Goal: Contribute content: Add original content to the website for others to see

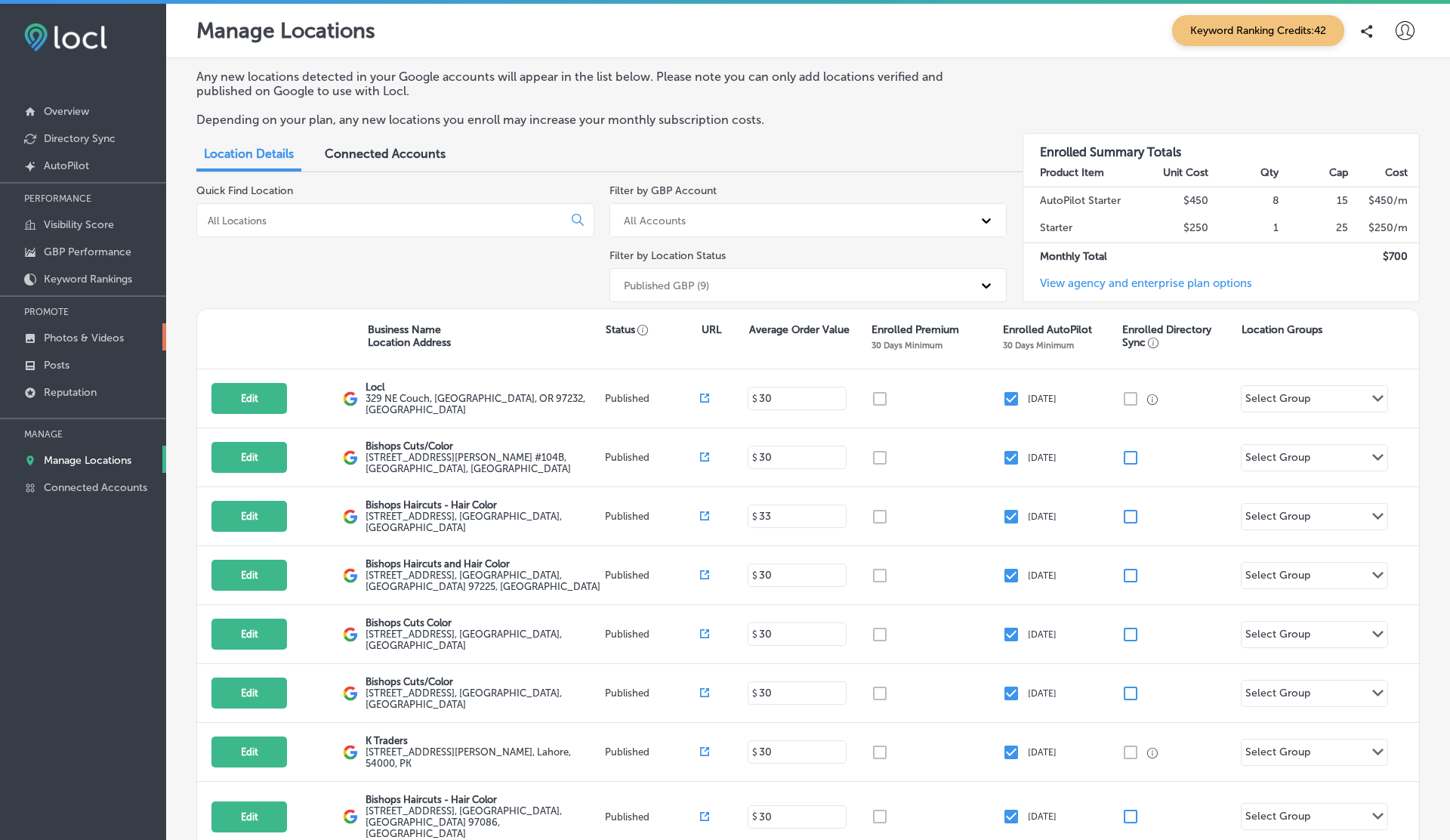
click at [96, 332] on p "Photos & Videos" at bounding box center [84, 337] width 80 height 12
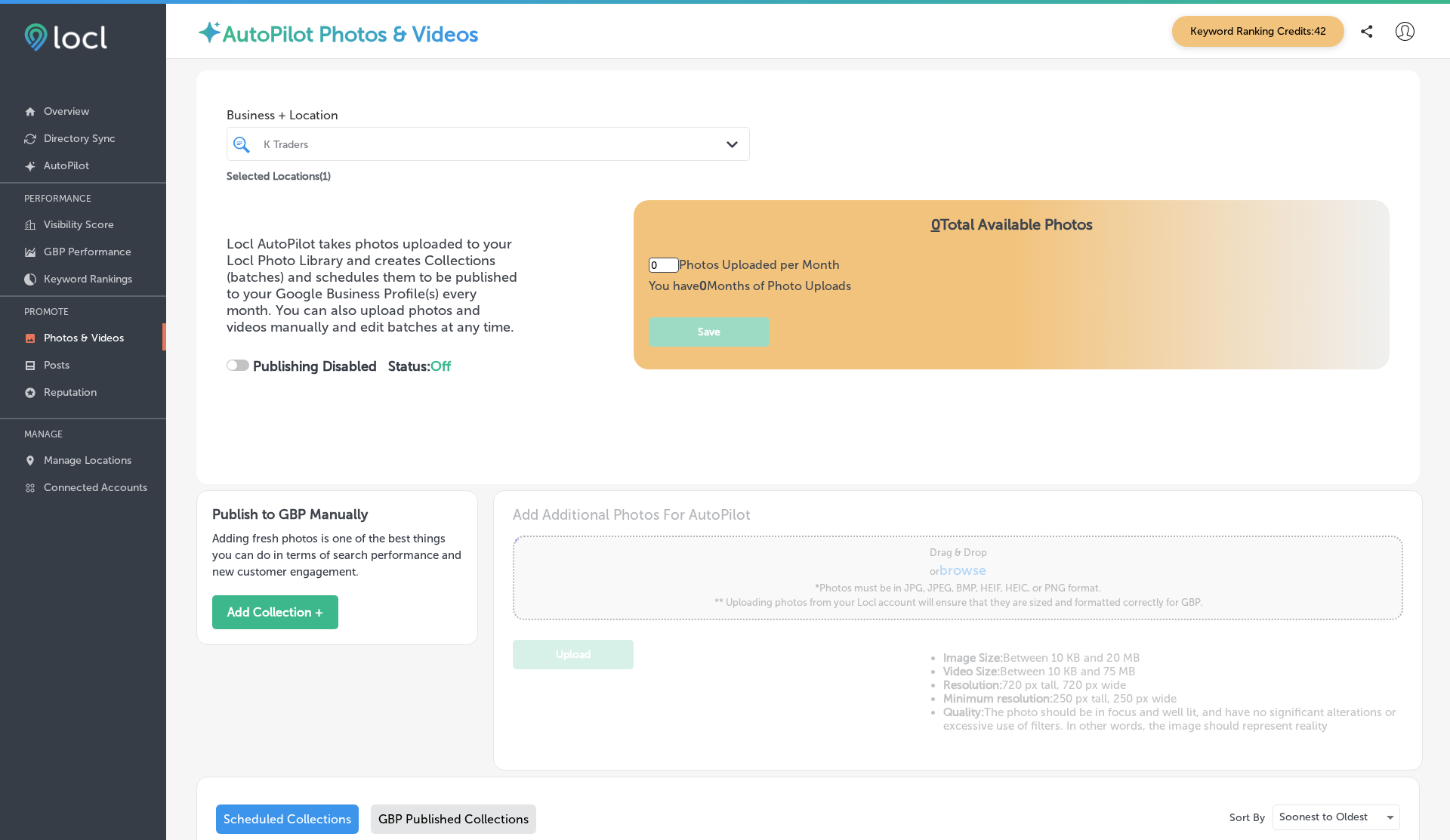
type input "5"
checkbox input "true"
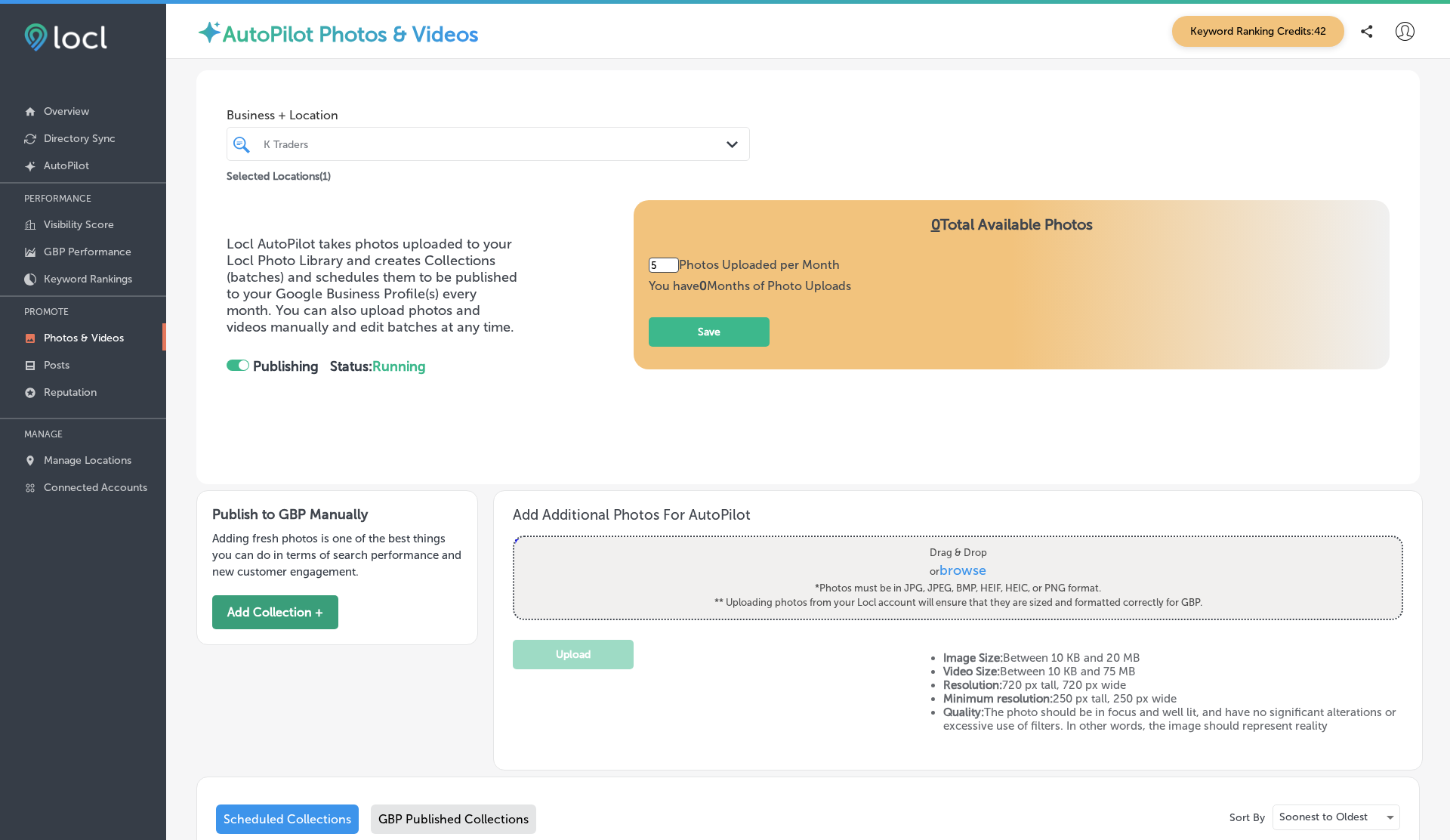
click at [292, 620] on button "Add Collection +" at bounding box center [275, 611] width 126 height 34
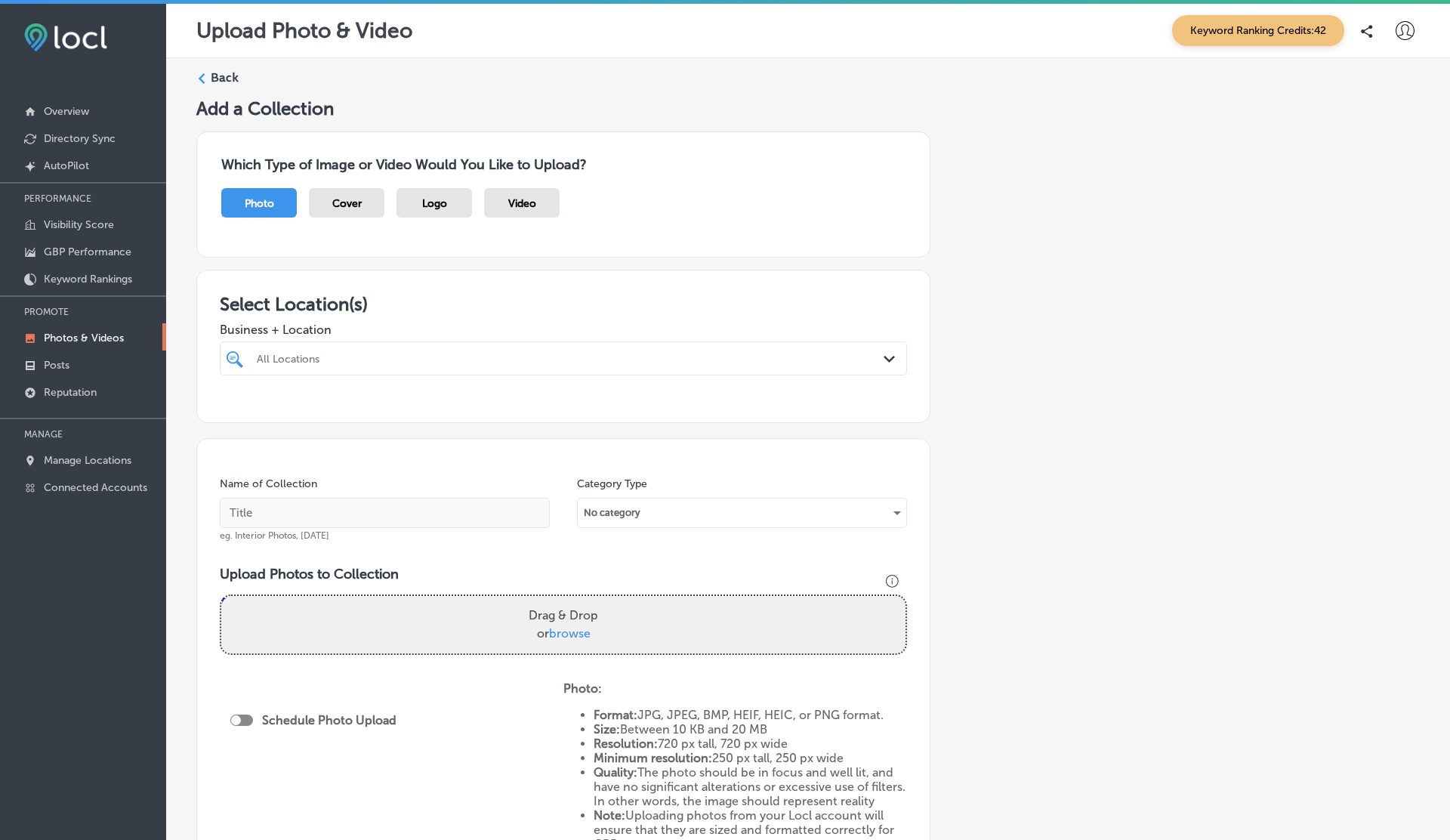
click at [491, 349] on div at bounding box center [533, 358] width 555 height 20
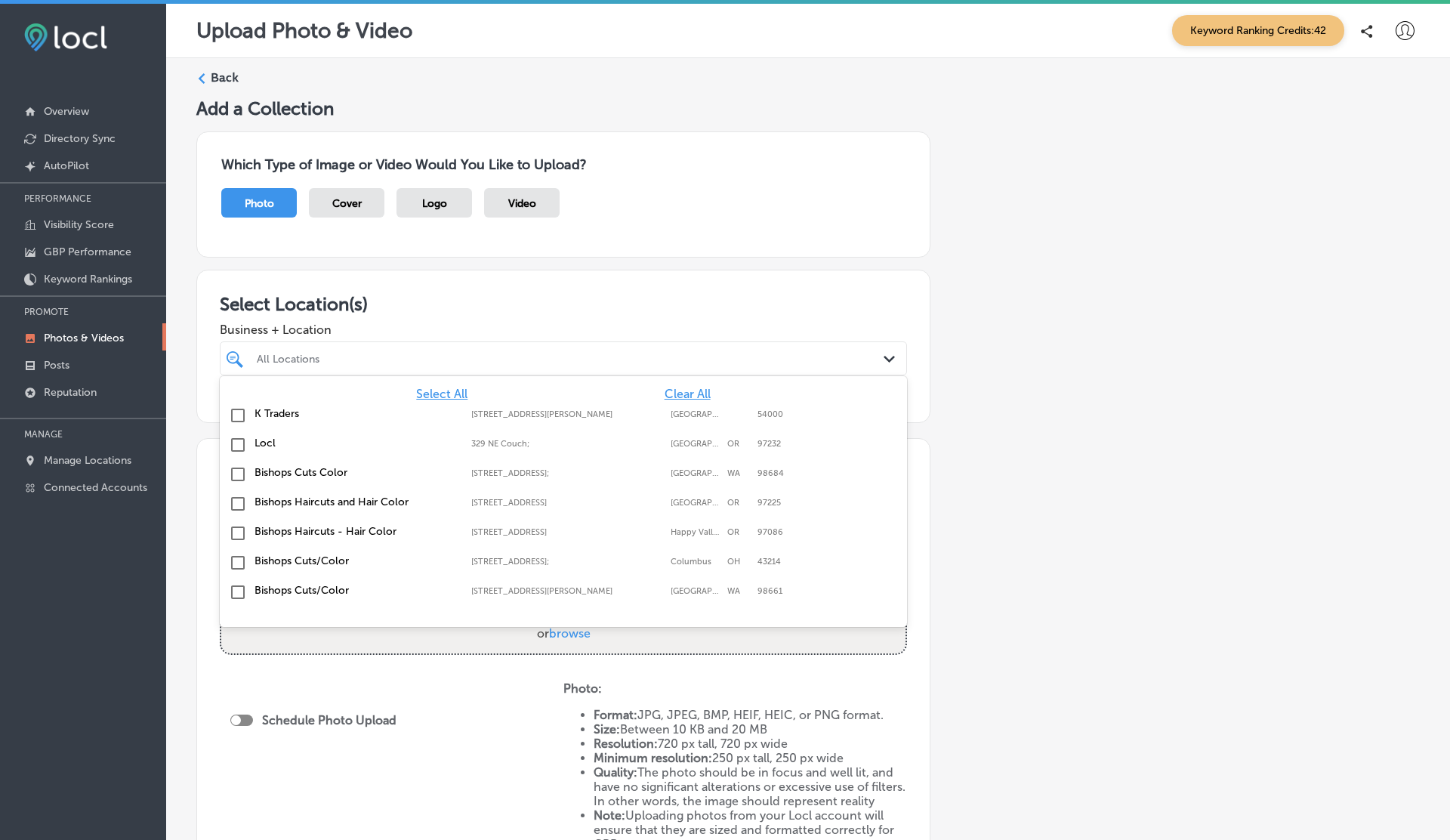
click at [263, 408] on label "K Traders" at bounding box center [356, 412] width 202 height 12
click at [662, 243] on div "Which Type of Image or Video Would You Like to Upload? Photo Cover Logo Video" at bounding box center [563, 194] width 735 height 126
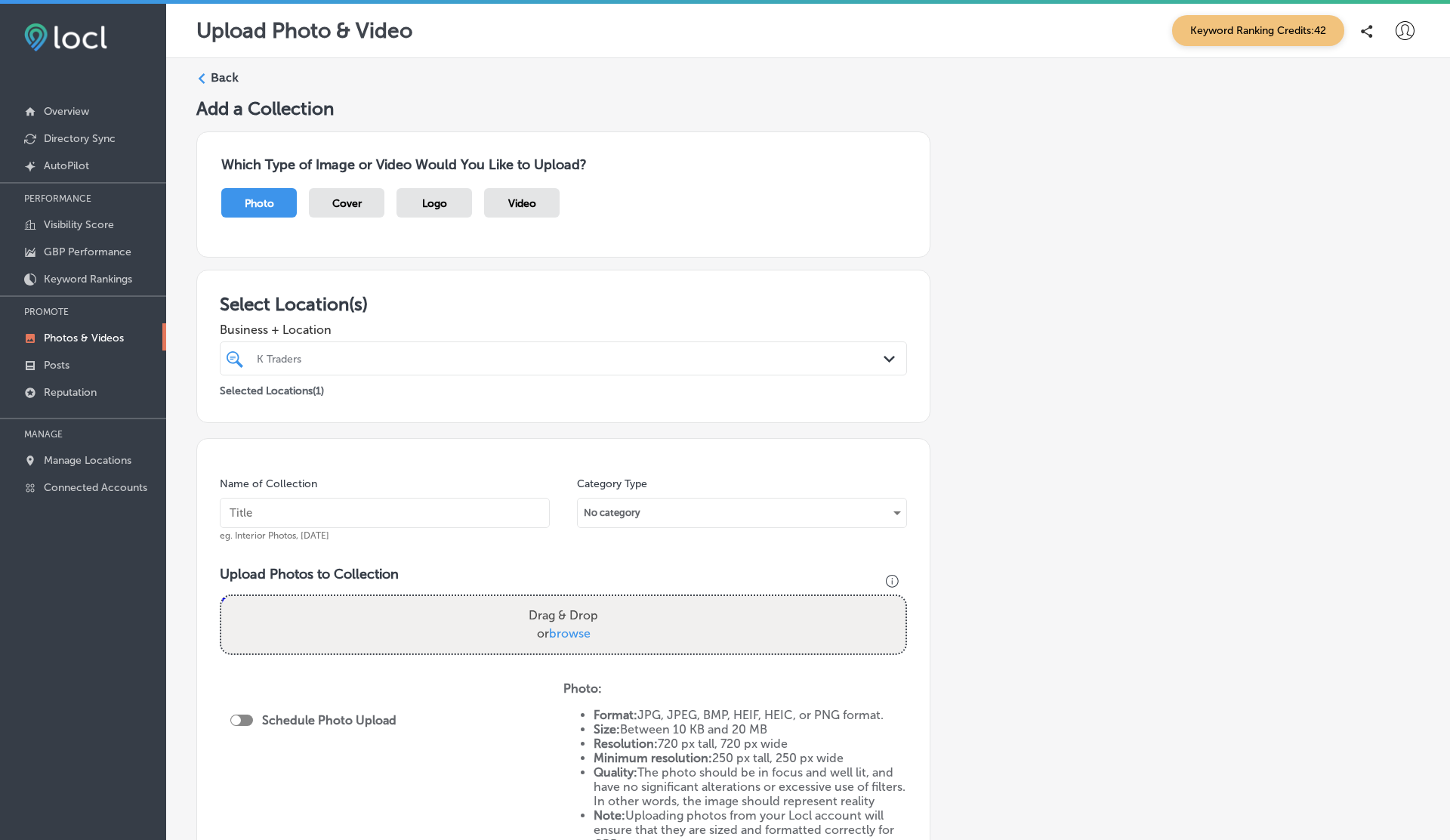
click at [435, 632] on div "Drag & Drop or browse" at bounding box center [563, 625] width 685 height 58
click at [221, 596] on input "Drag & Drop or browse" at bounding box center [563, 598] width 685 height 5
click at [528, 199] on span "Video" at bounding box center [522, 203] width 28 height 12
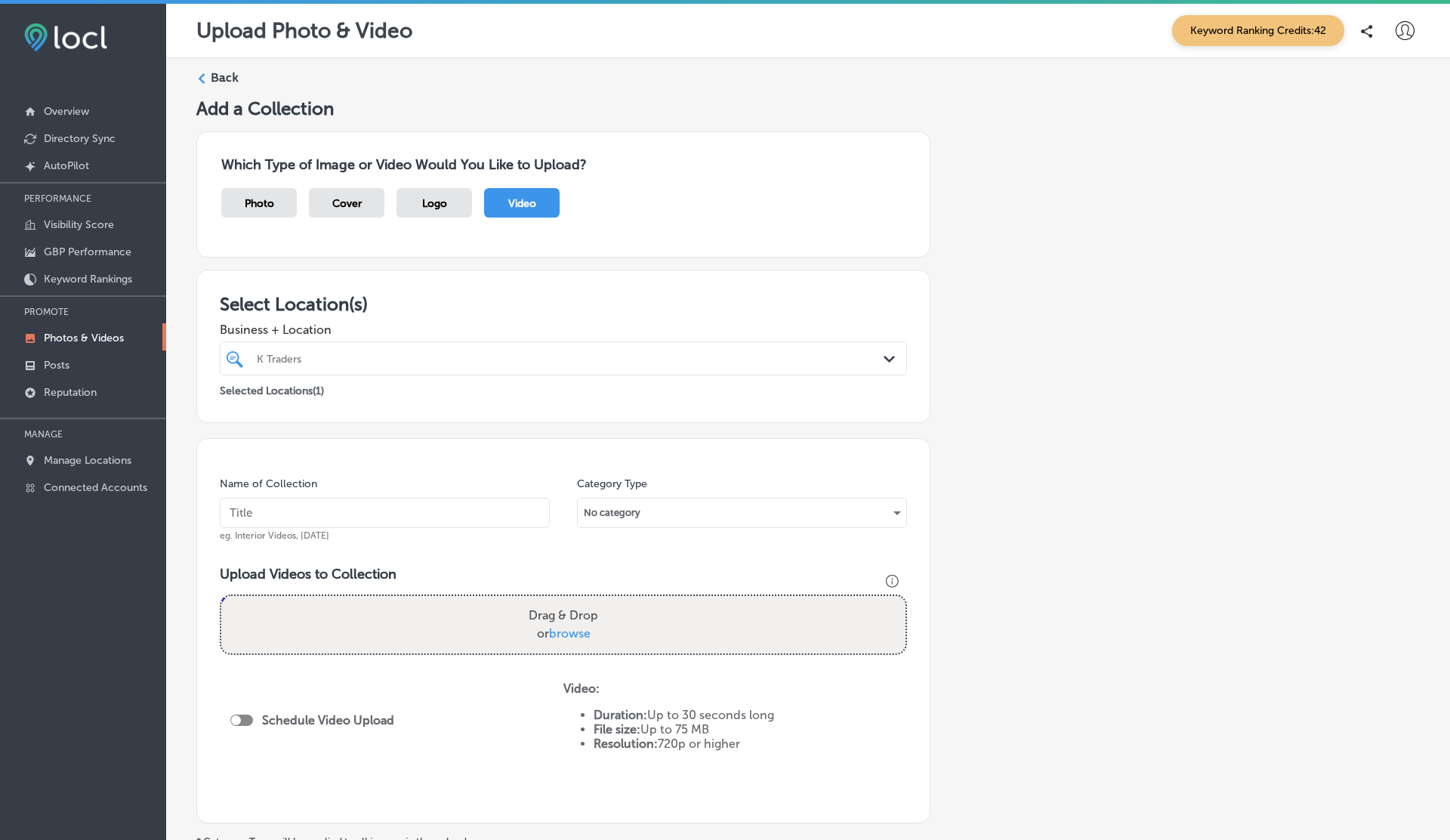
click at [419, 621] on div "Drag & Drop or browse" at bounding box center [563, 625] width 685 height 58
click at [221, 596] on input "Drag & Drop or browse" at bounding box center [563, 598] width 685 height 5
type input "C:\fakepath\IMG_2129.MOV"
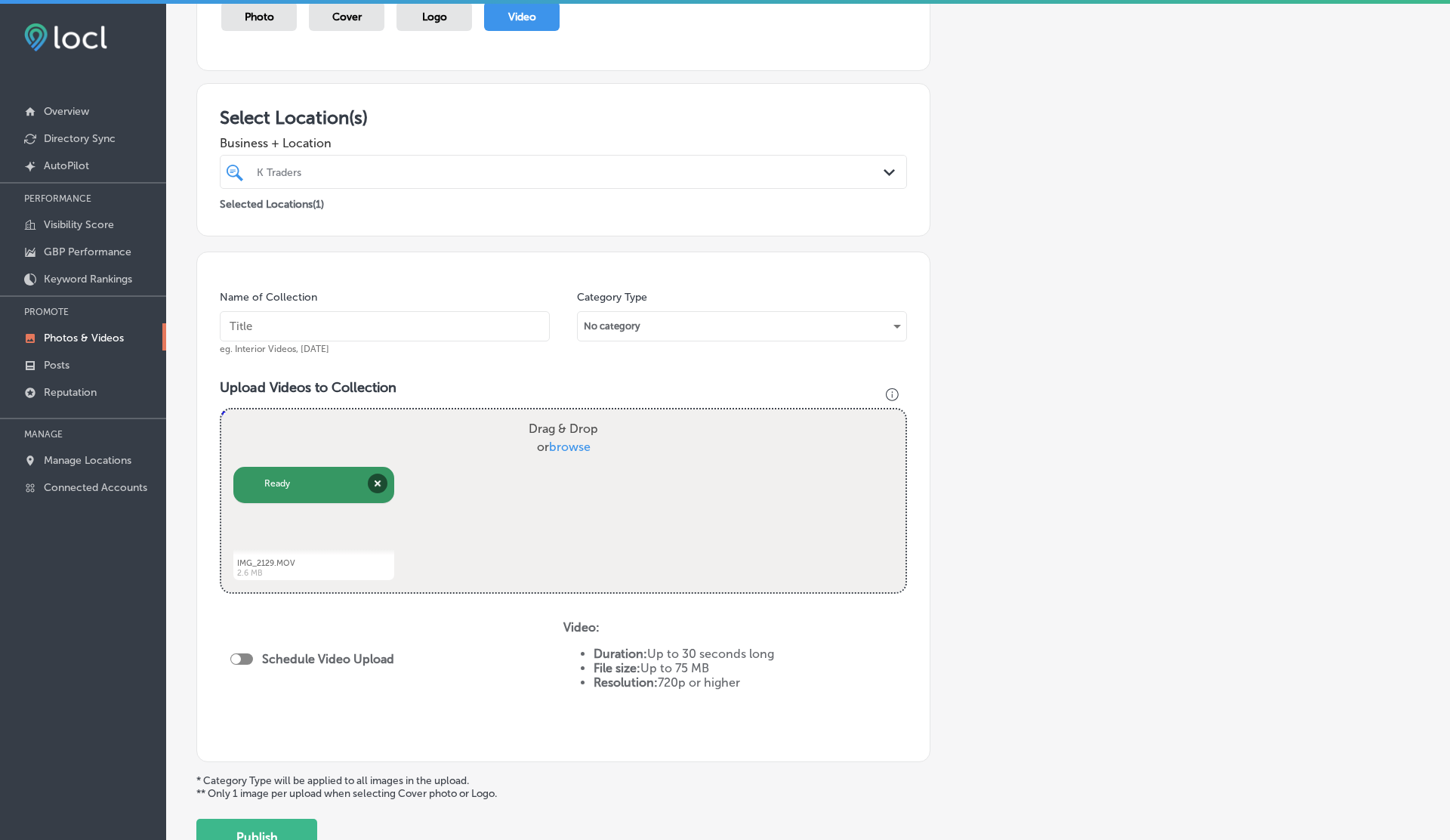
scroll to position [185, 0]
click at [315, 334] on input "text" at bounding box center [385, 328] width 330 height 30
click at [1070, 351] on div "Add a Collection Which Type of Image or Video Would You Like to Upload? Photo C…" at bounding box center [808, 385] width 1224 height 944
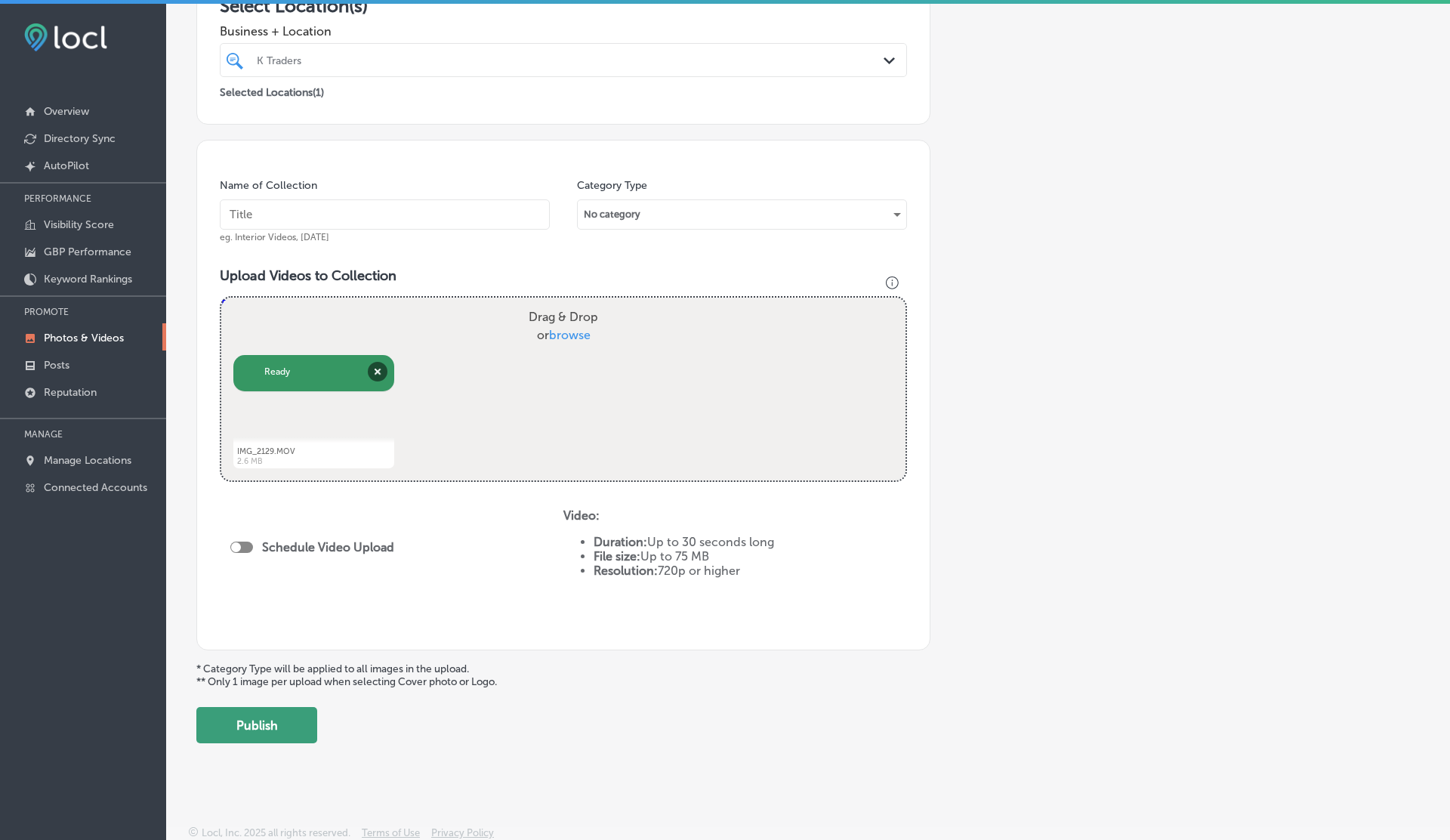
click at [269, 726] on button "Publish" at bounding box center [257, 725] width 121 height 37
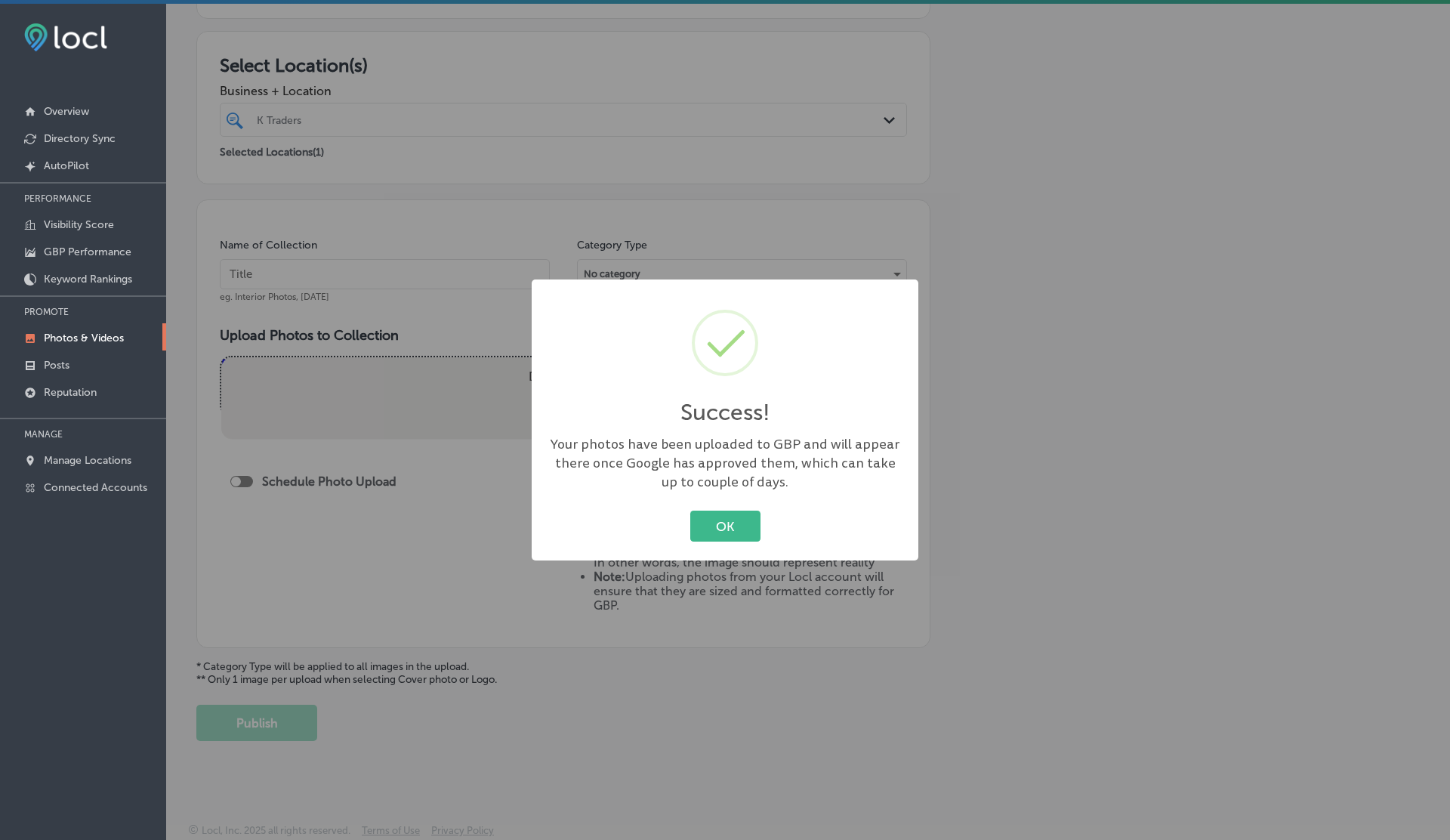
scroll to position [236, 0]
click at [713, 528] on button "OK" at bounding box center [725, 526] width 70 height 31
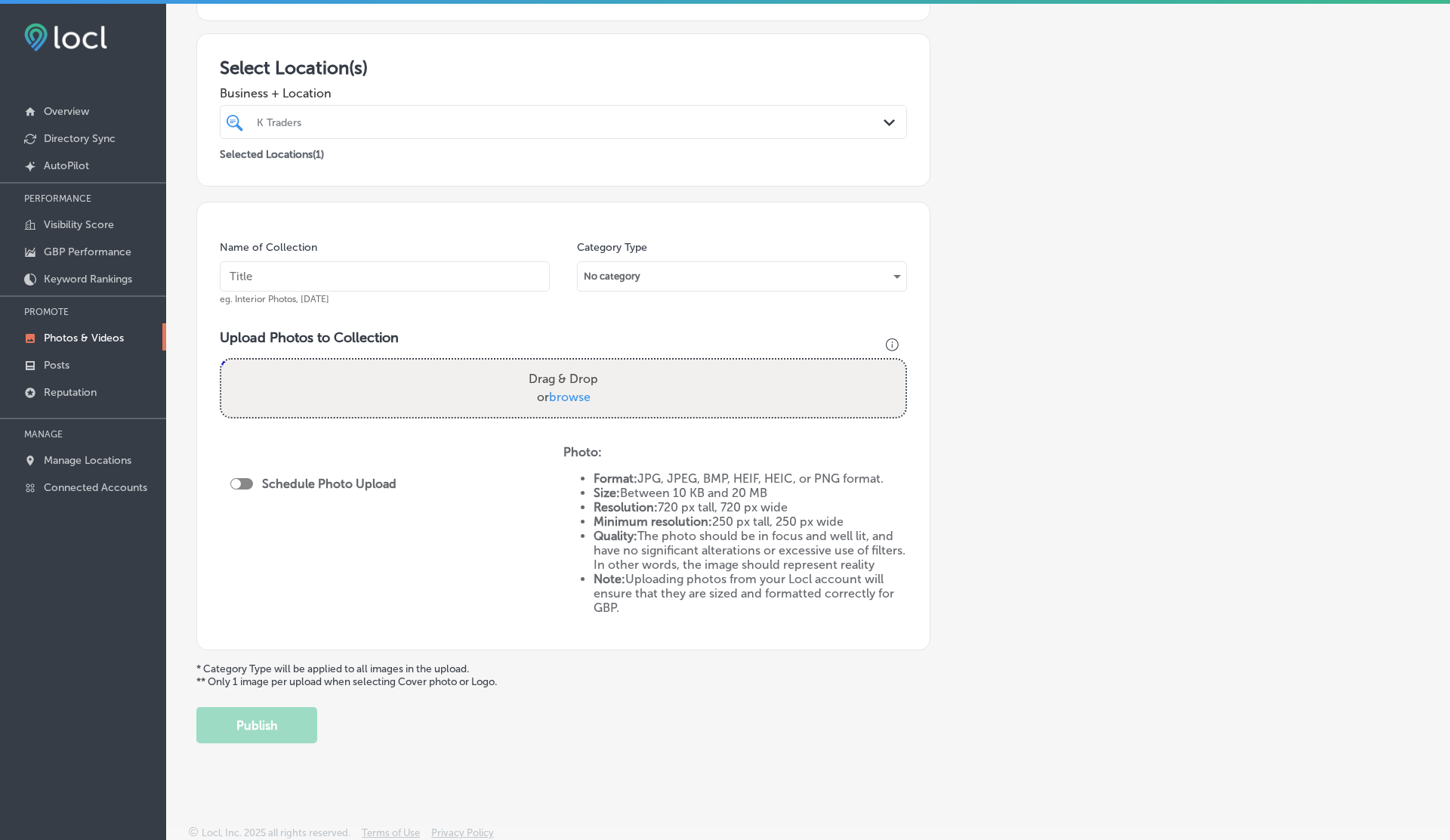
click at [39, 333] on link "Photos & Videos" at bounding box center [83, 336] width 166 height 27
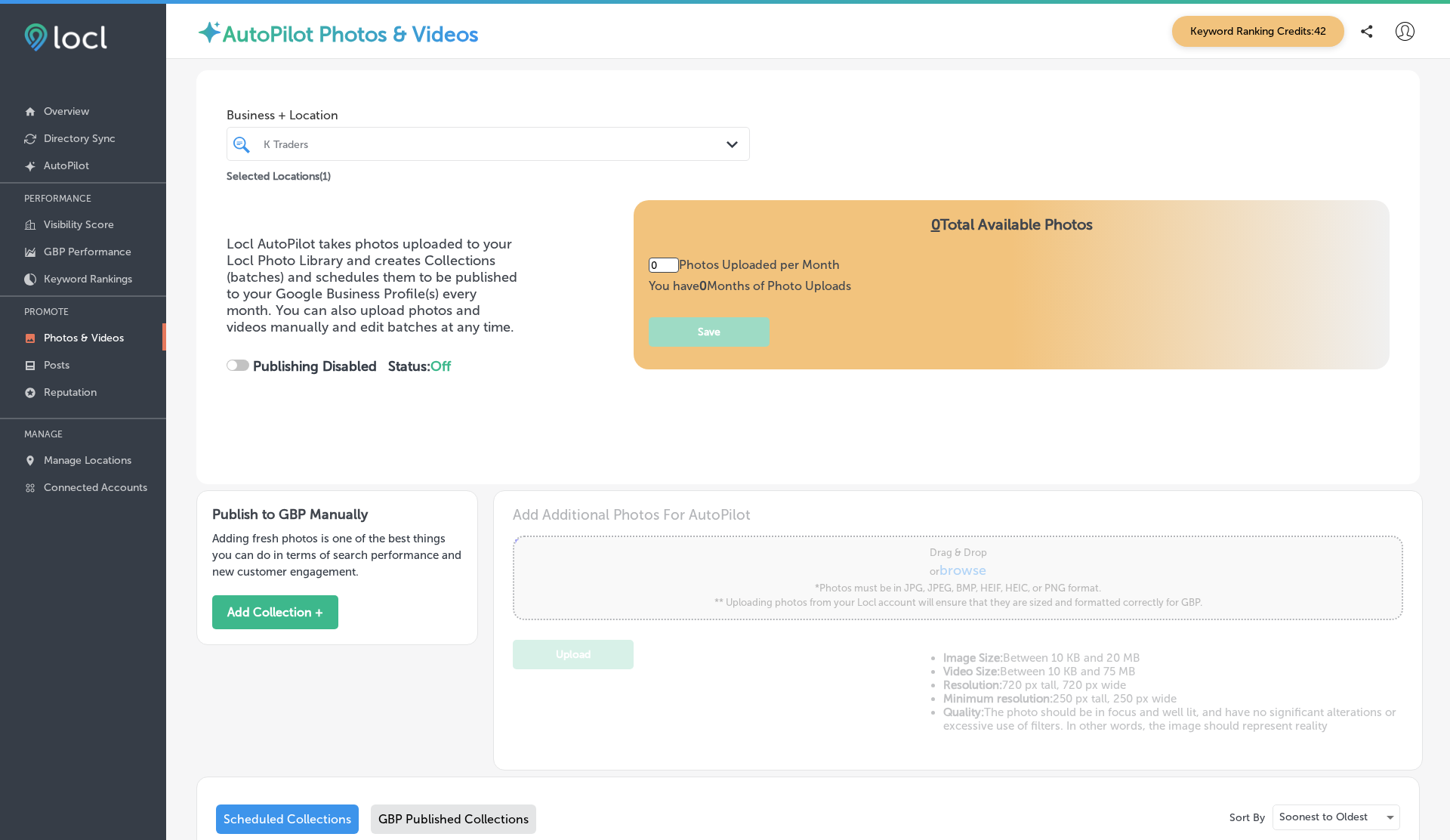
type input "5"
checkbox input "true"
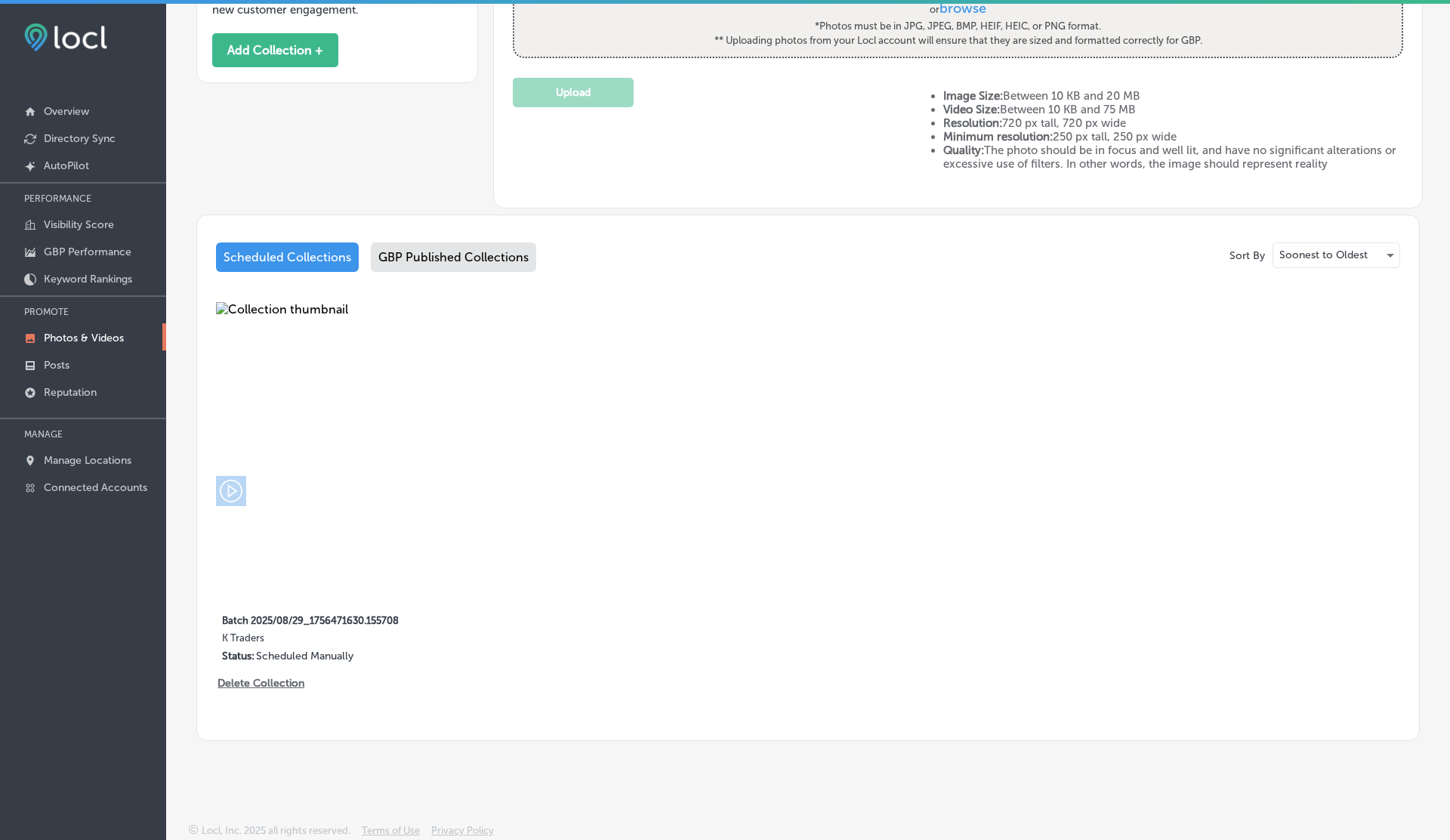
scroll to position [4, 0]
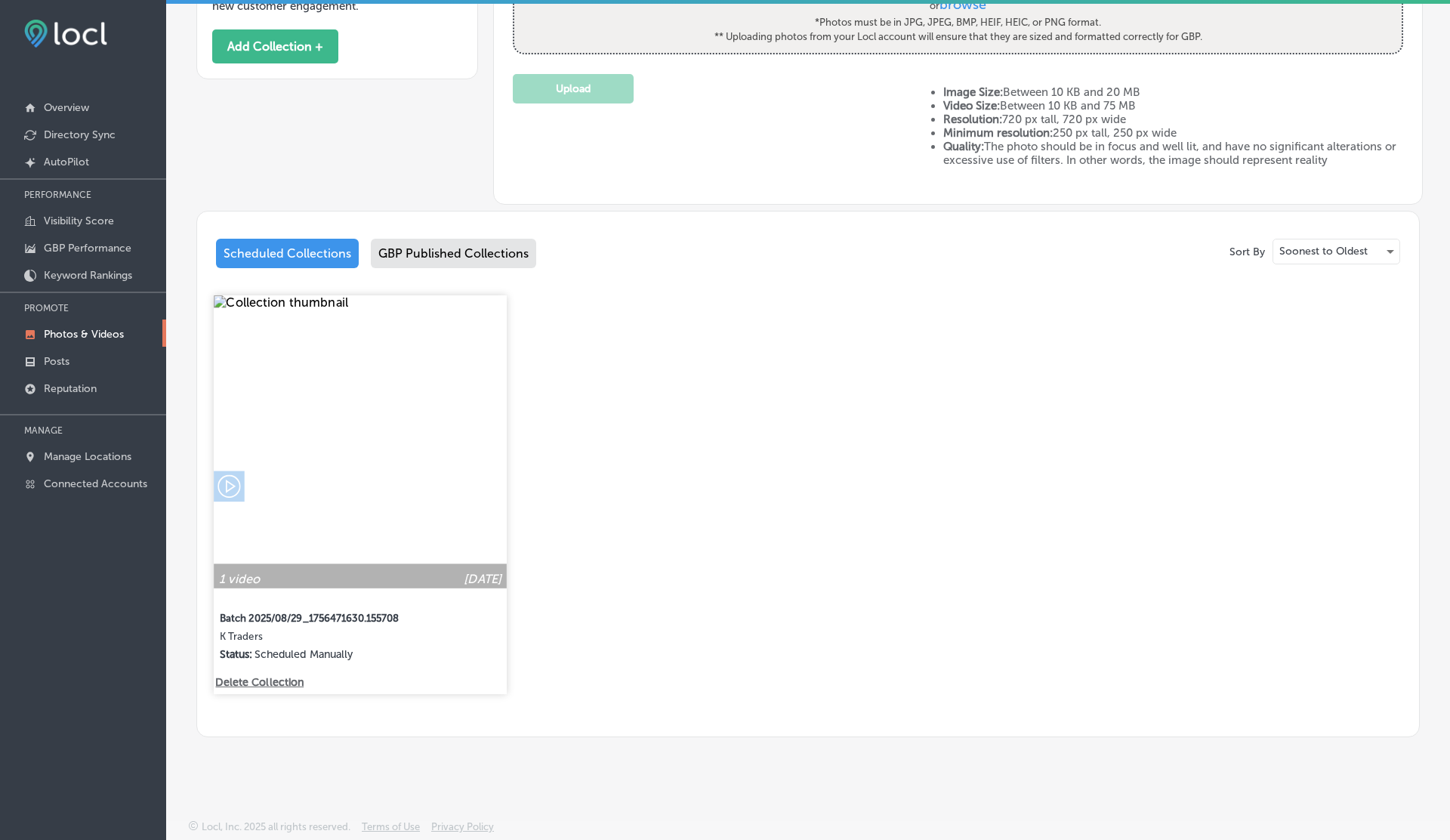
click at [238, 681] on p "Delete Collection" at bounding box center [259, 681] width 87 height 12
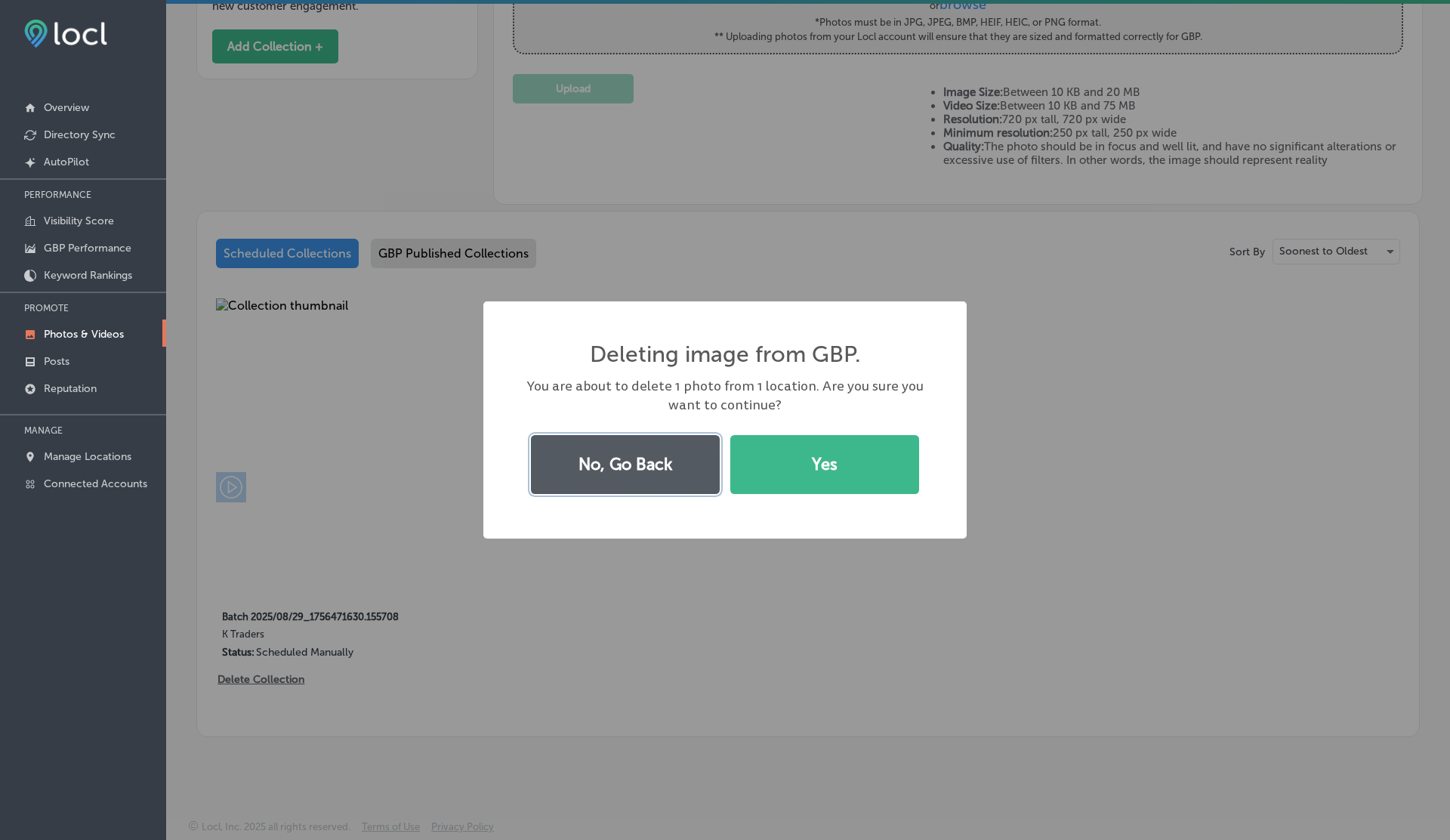
click at [612, 466] on button "No, Go Back" at bounding box center [625, 463] width 188 height 59
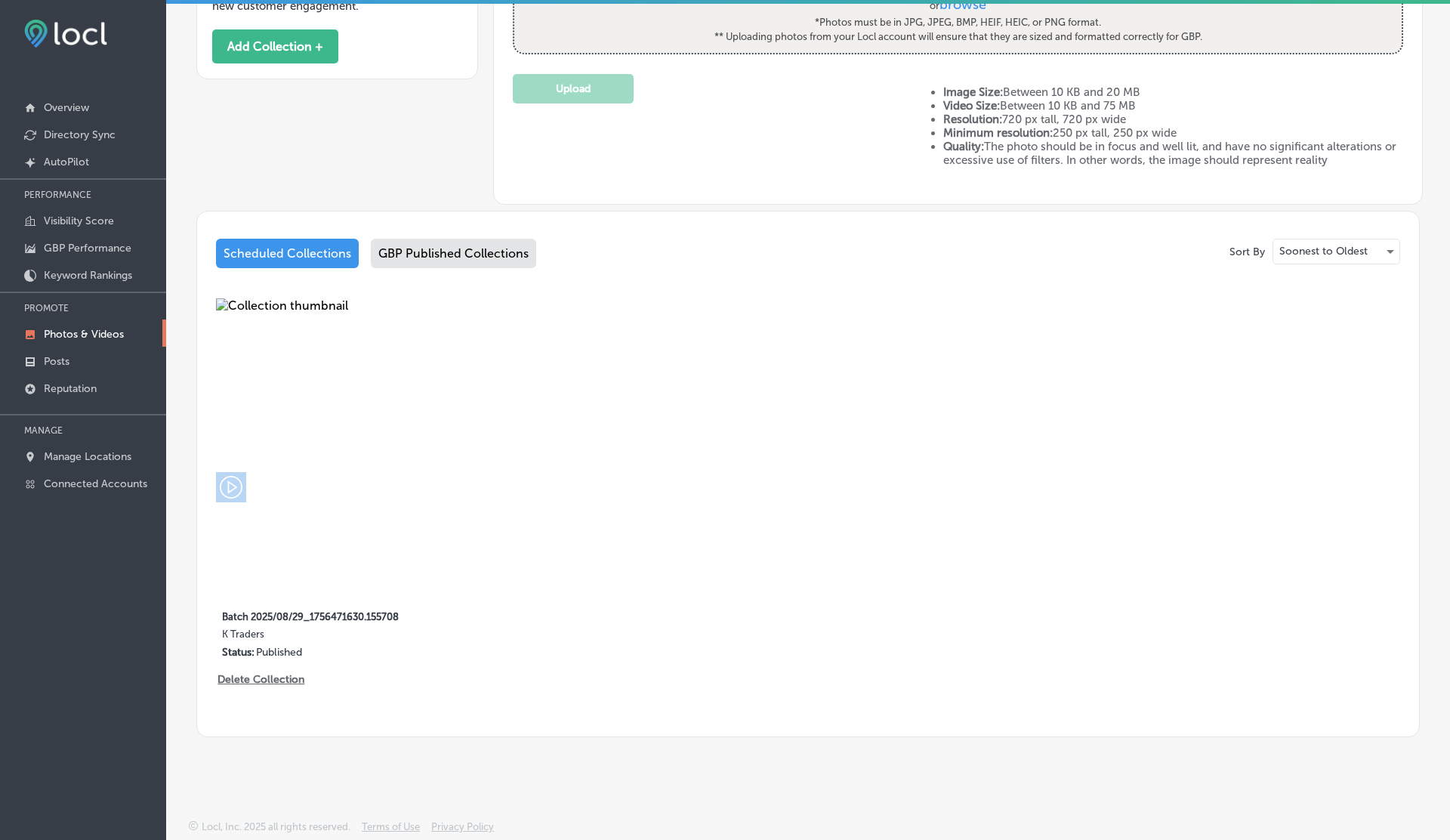
click at [451, 245] on div "GBP Published Collections" at bounding box center [454, 253] width 165 height 30
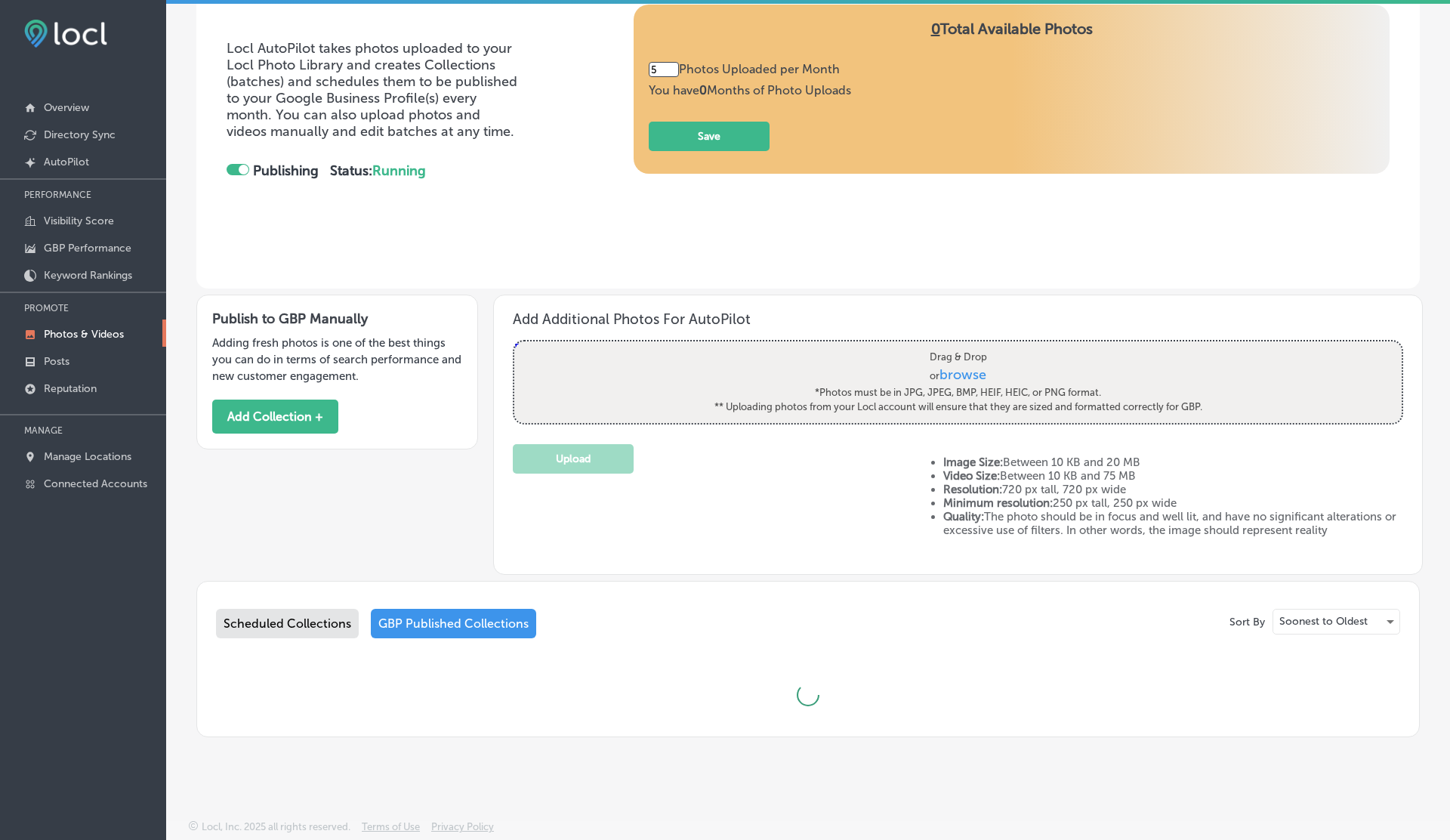
scroll to position [562, 0]
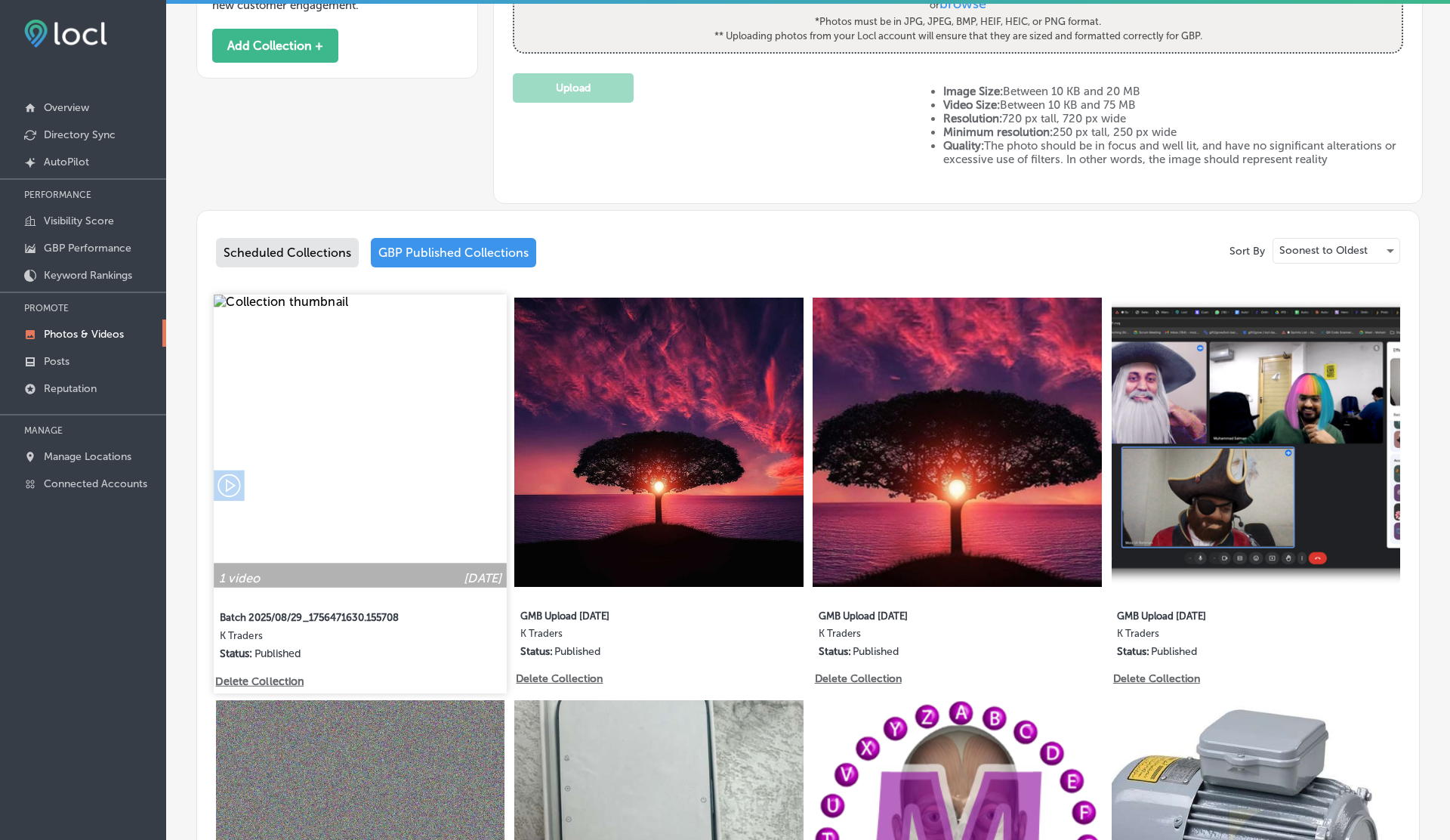
click at [432, 428] on img at bounding box center [360, 440] width 293 height 293
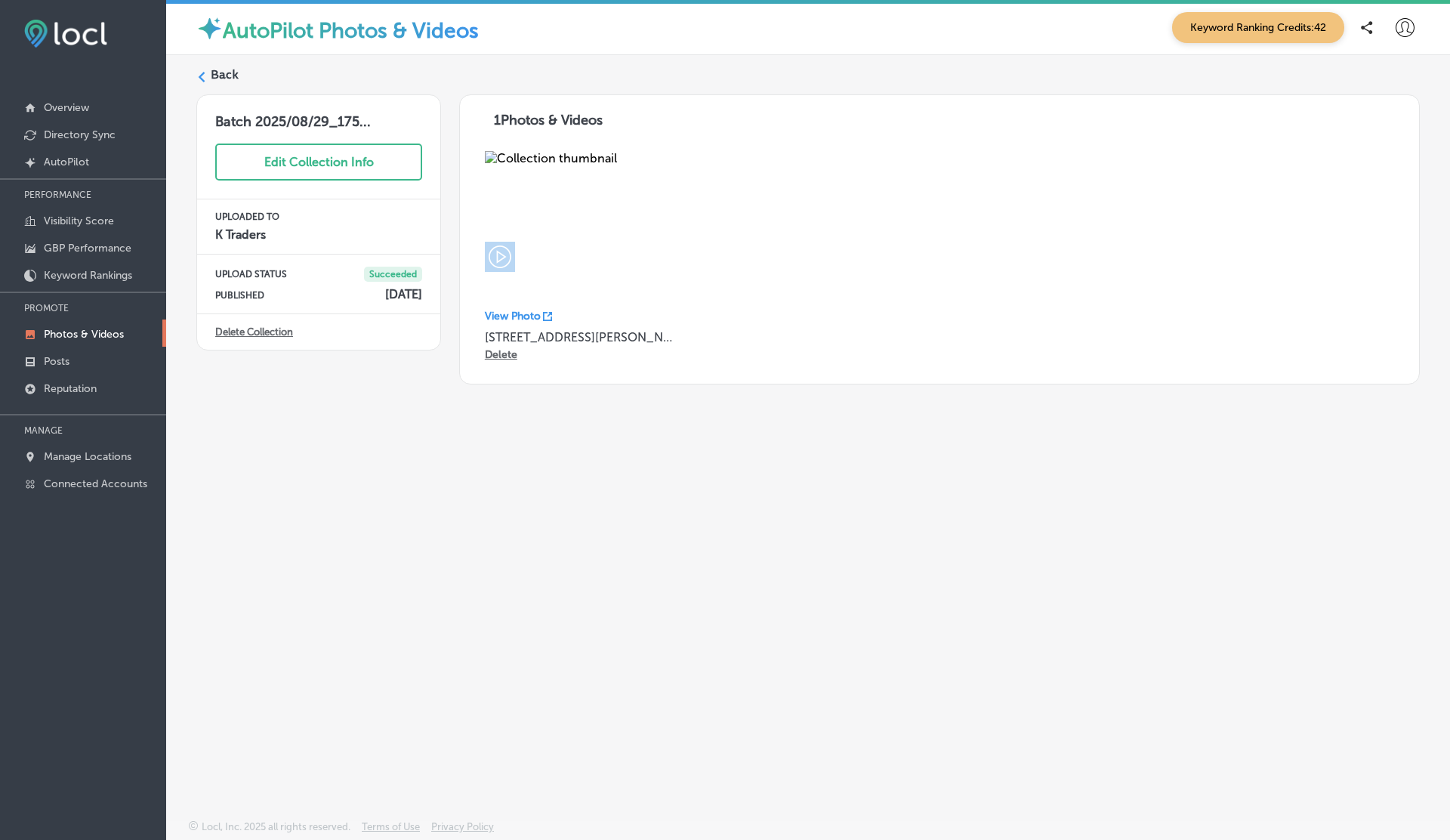
click at [1012, 223] on div "View Photo 505 A1 Block Johar Town Delete" at bounding box center [939, 259] width 929 height 235
click at [498, 356] on p "Delete" at bounding box center [501, 354] width 33 height 12
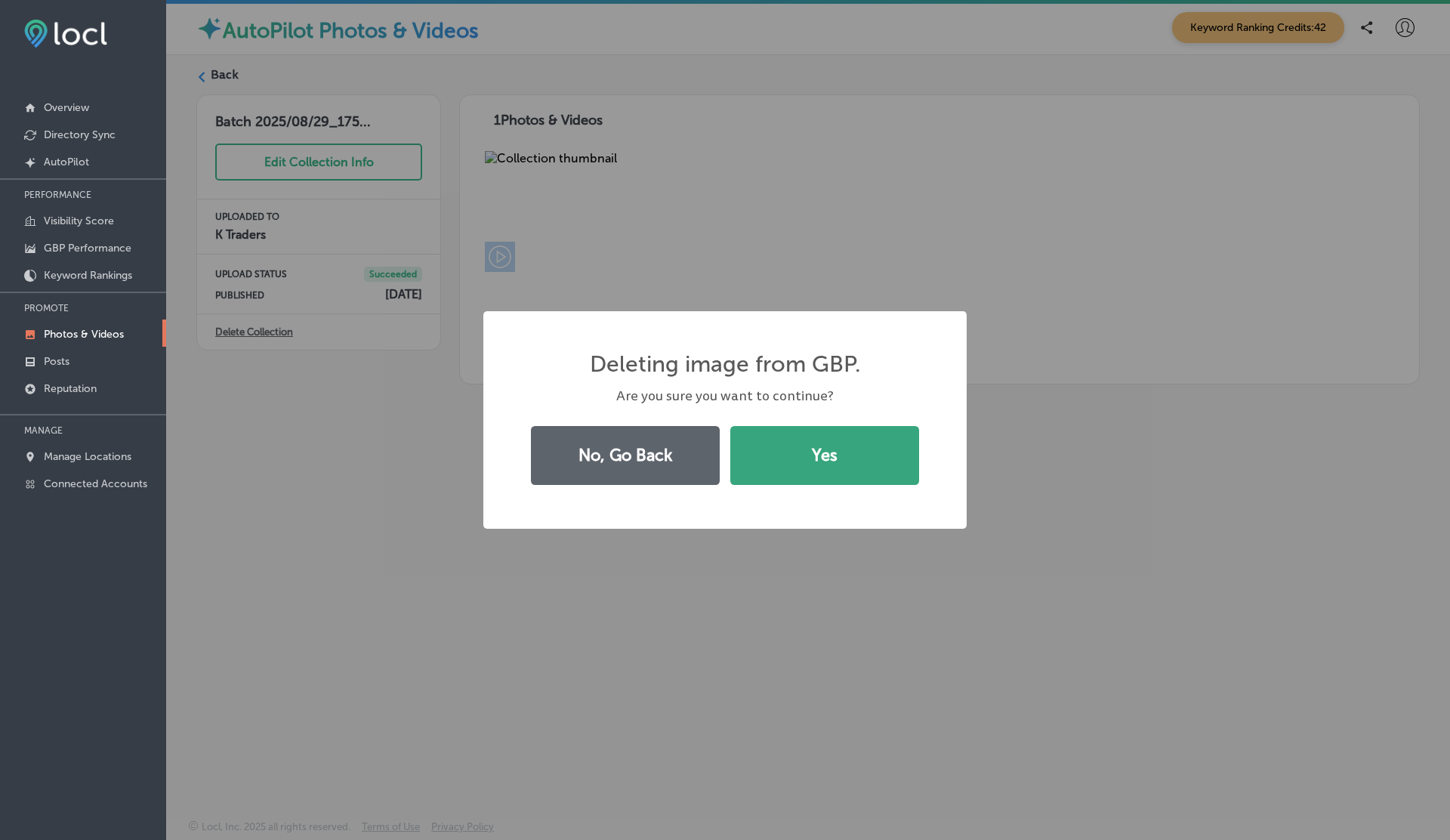
click at [810, 468] on button "Yes" at bounding box center [825, 455] width 188 height 59
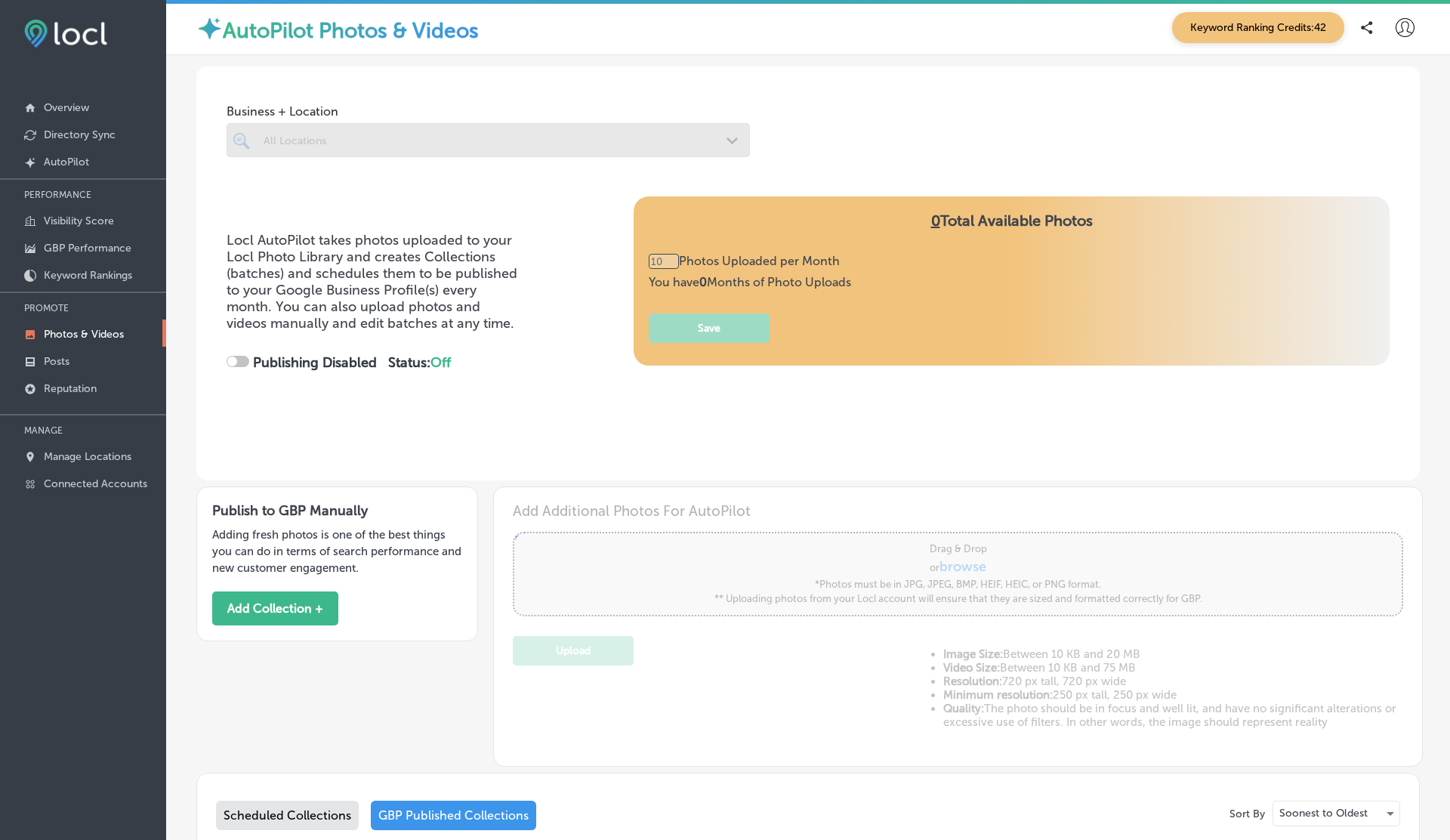
type input "5"
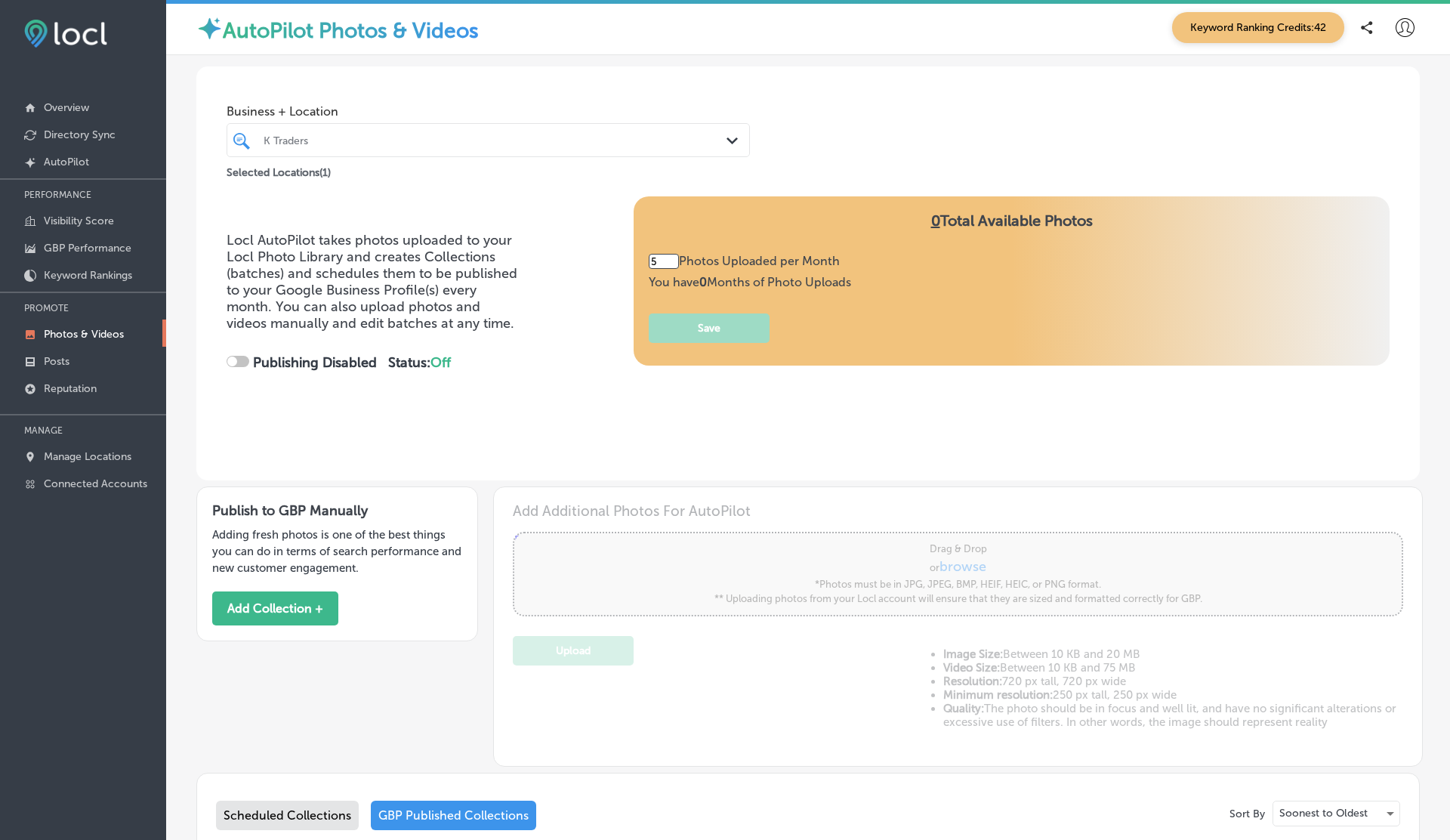
checkbox input "true"
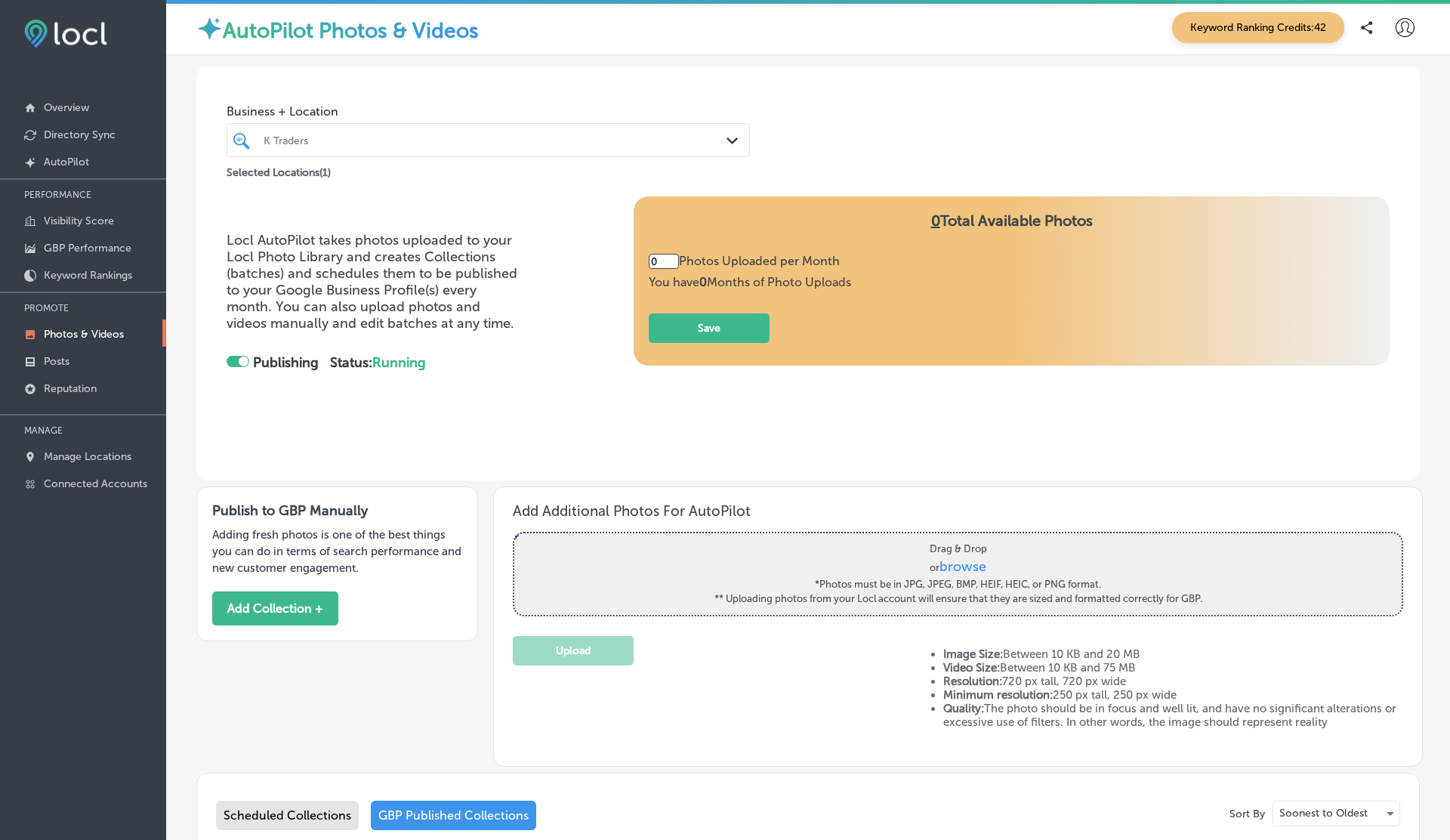
type input "5"
click at [1356, 154] on div "Business + Location K Traders Path Created with Sketch. Selected Locations ( 1 )" at bounding box center [808, 123] width 1224 height 114
click at [1288, 249] on h4 "0 Total Available Photos" at bounding box center [1012, 233] width 726 height 42
click at [1281, 120] on div "Business + Location K Traders Path Created with Sketch. Selected Locations ( 1 )" at bounding box center [808, 123] width 1224 height 114
click at [876, 118] on div "Business + Location K Traders Path Created with Sketch. Selected Locations ( 1 )" at bounding box center [808, 123] width 1224 height 114
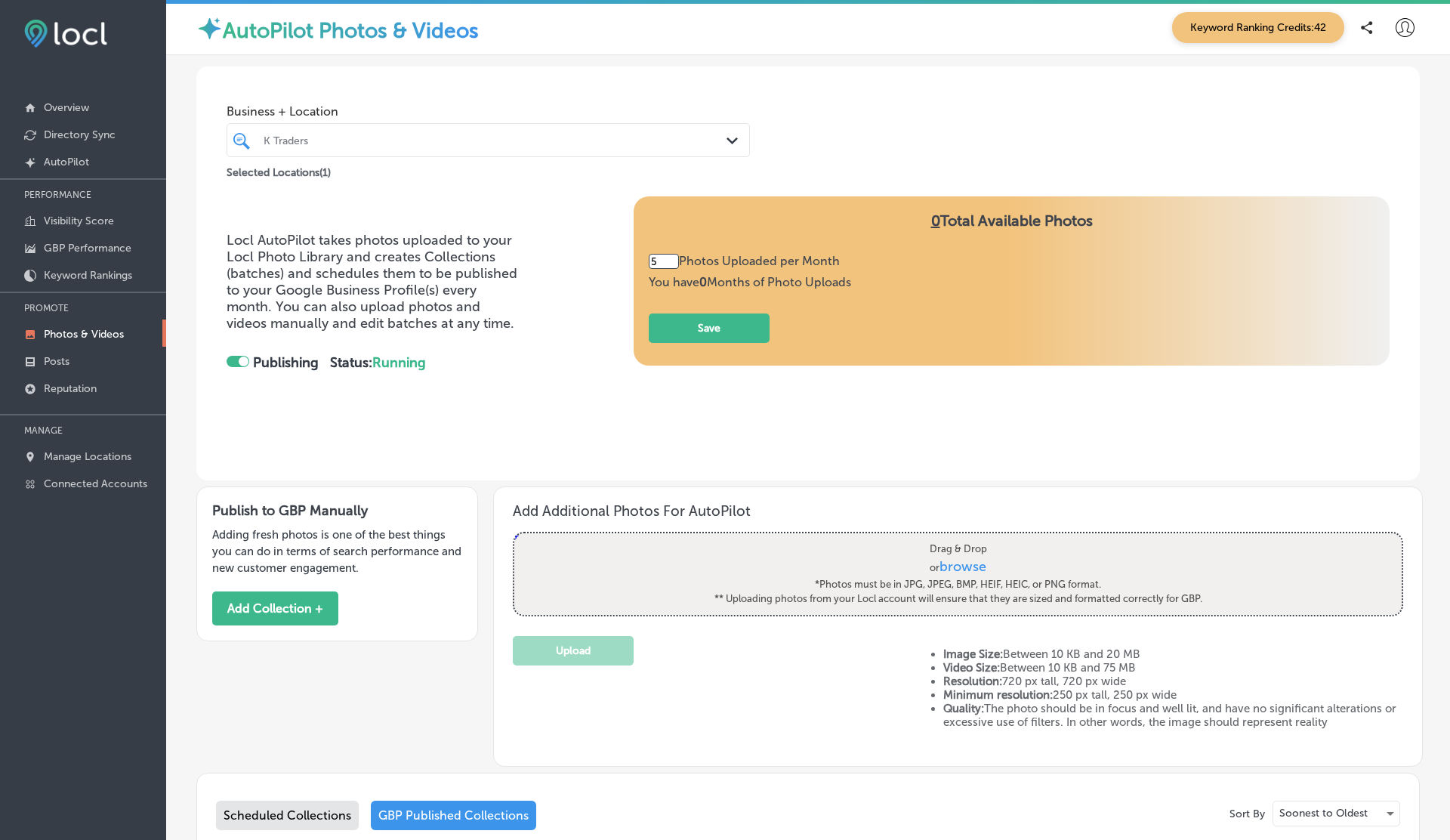
click at [858, 161] on div "Business + Location K Traders Path Created with Sketch. Selected Locations ( 1 )" at bounding box center [808, 123] width 1224 height 114
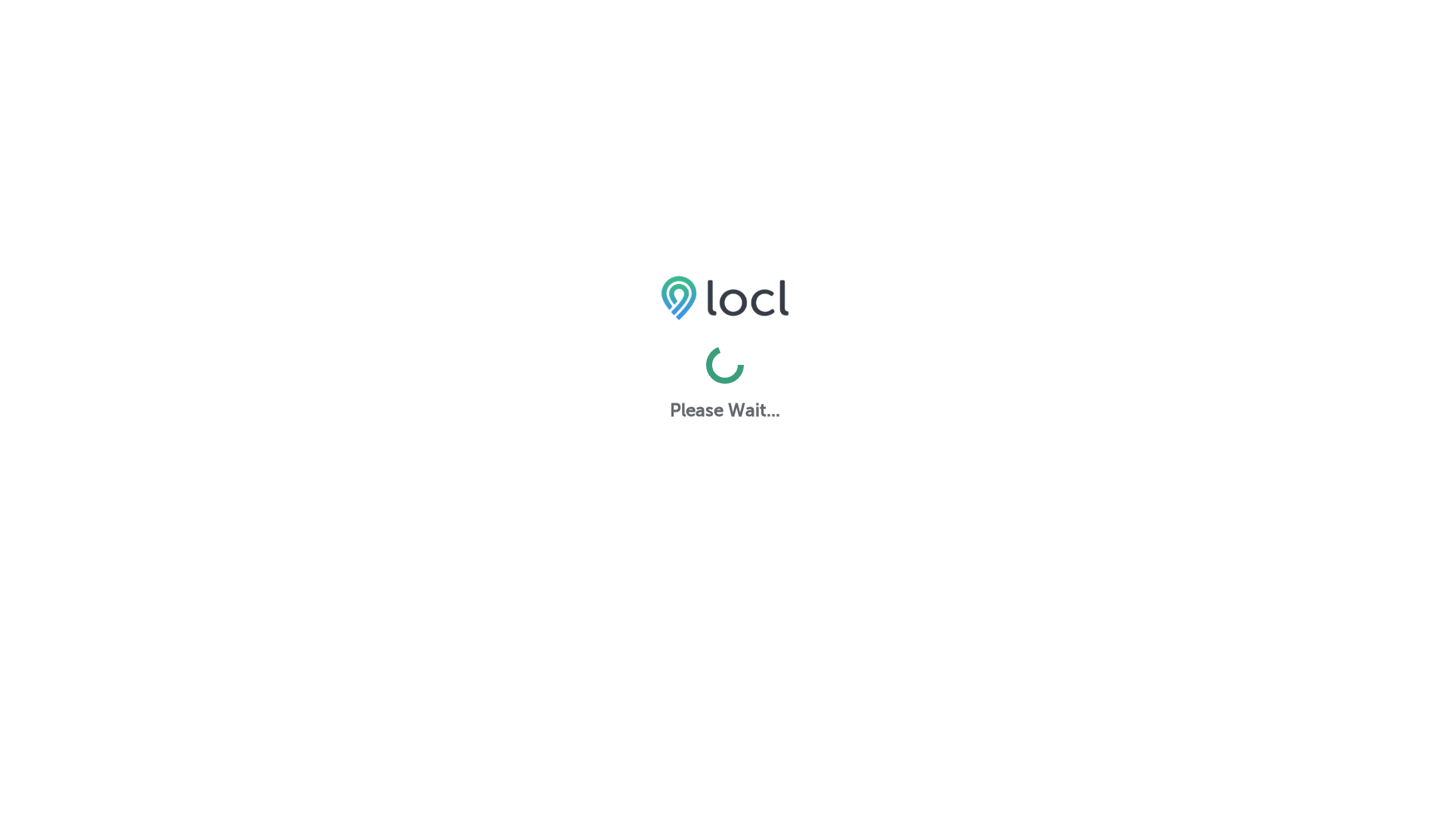
click at [1302, 0] on html "Please Wait..." at bounding box center [725, 0] width 1450 height 0
click at [1330, 0] on html "Please Wait..." at bounding box center [725, 0] width 1450 height 0
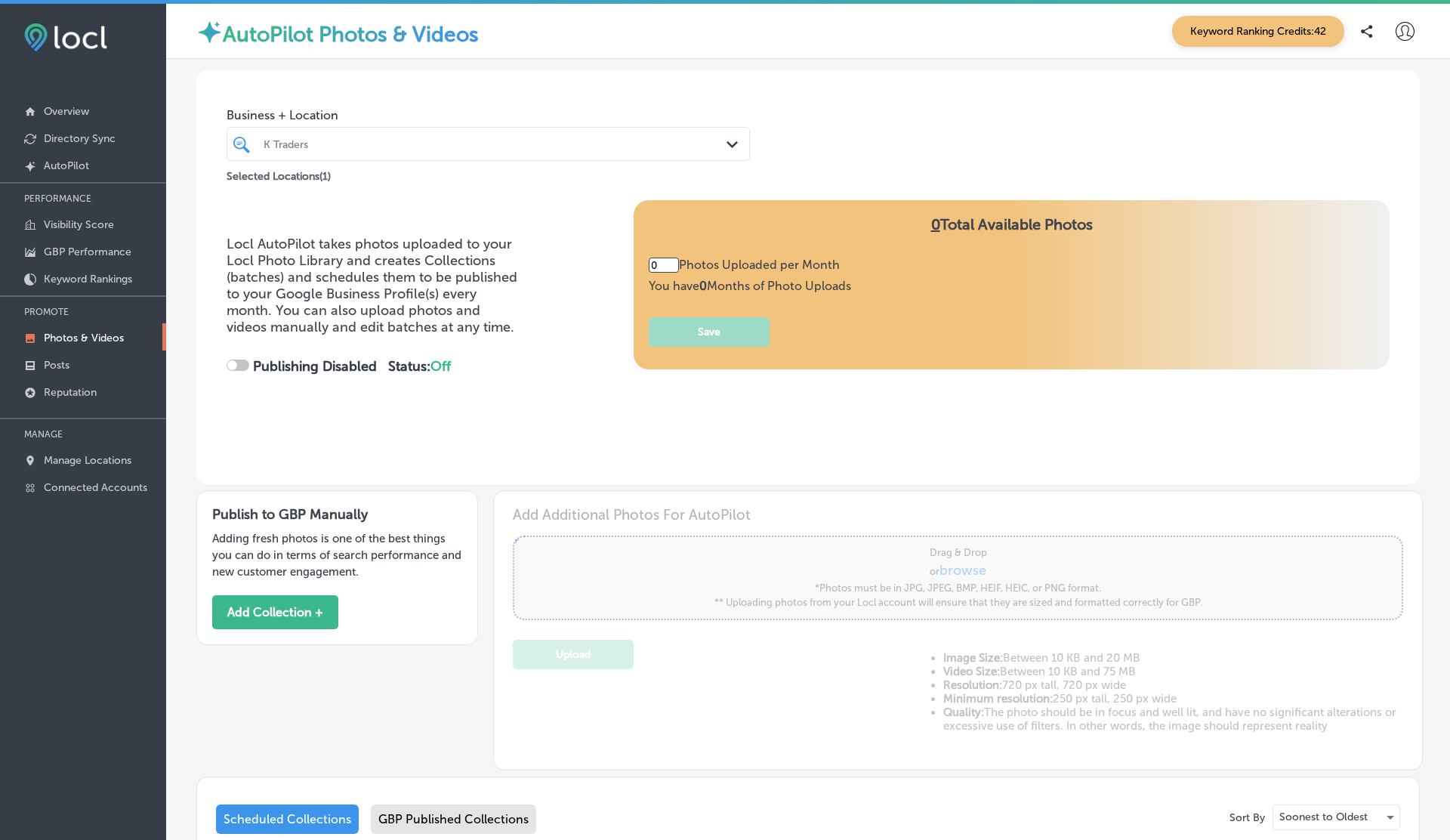
type input "5"
checkbox input "true"
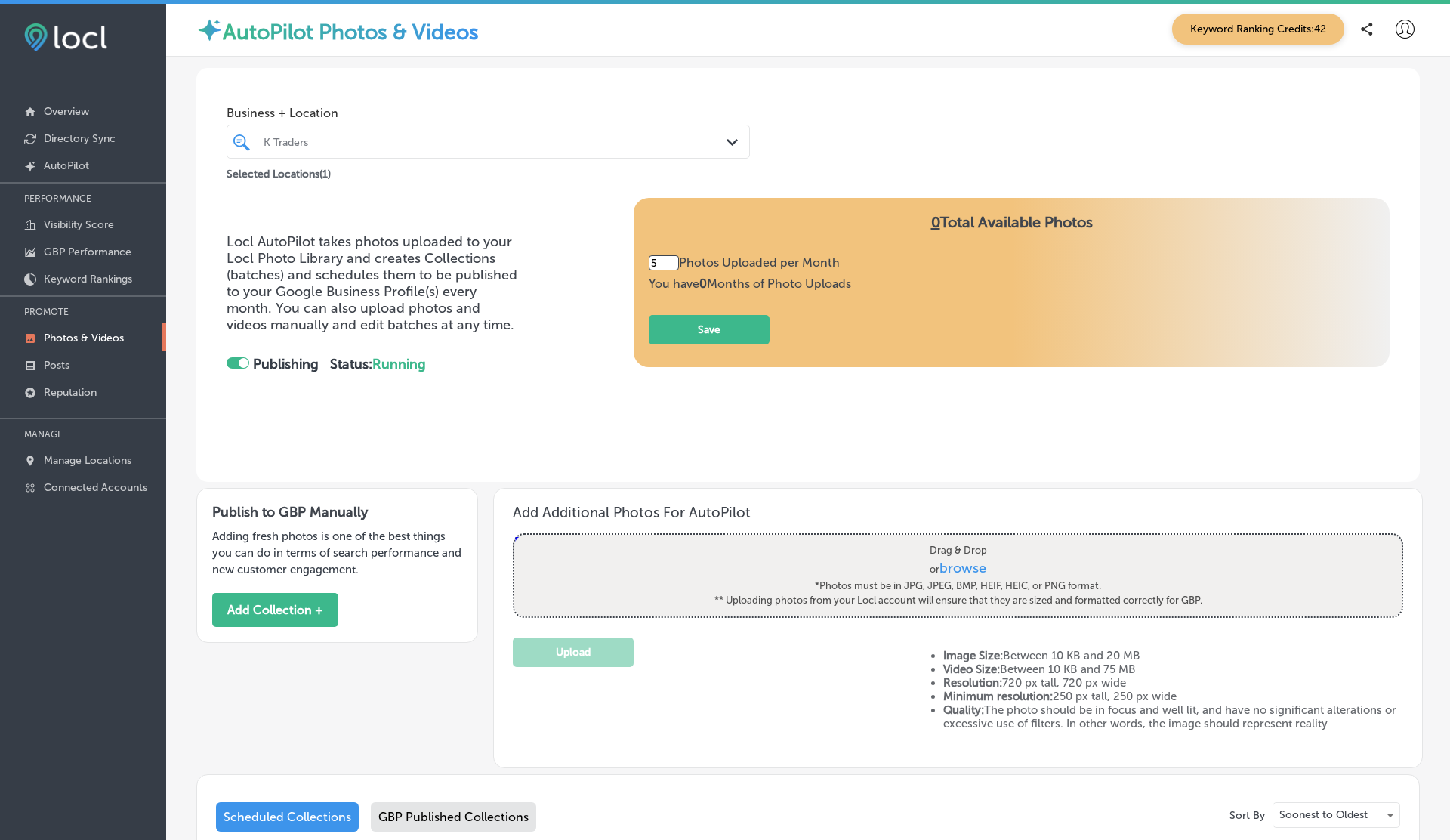
scroll to position [1, 0]
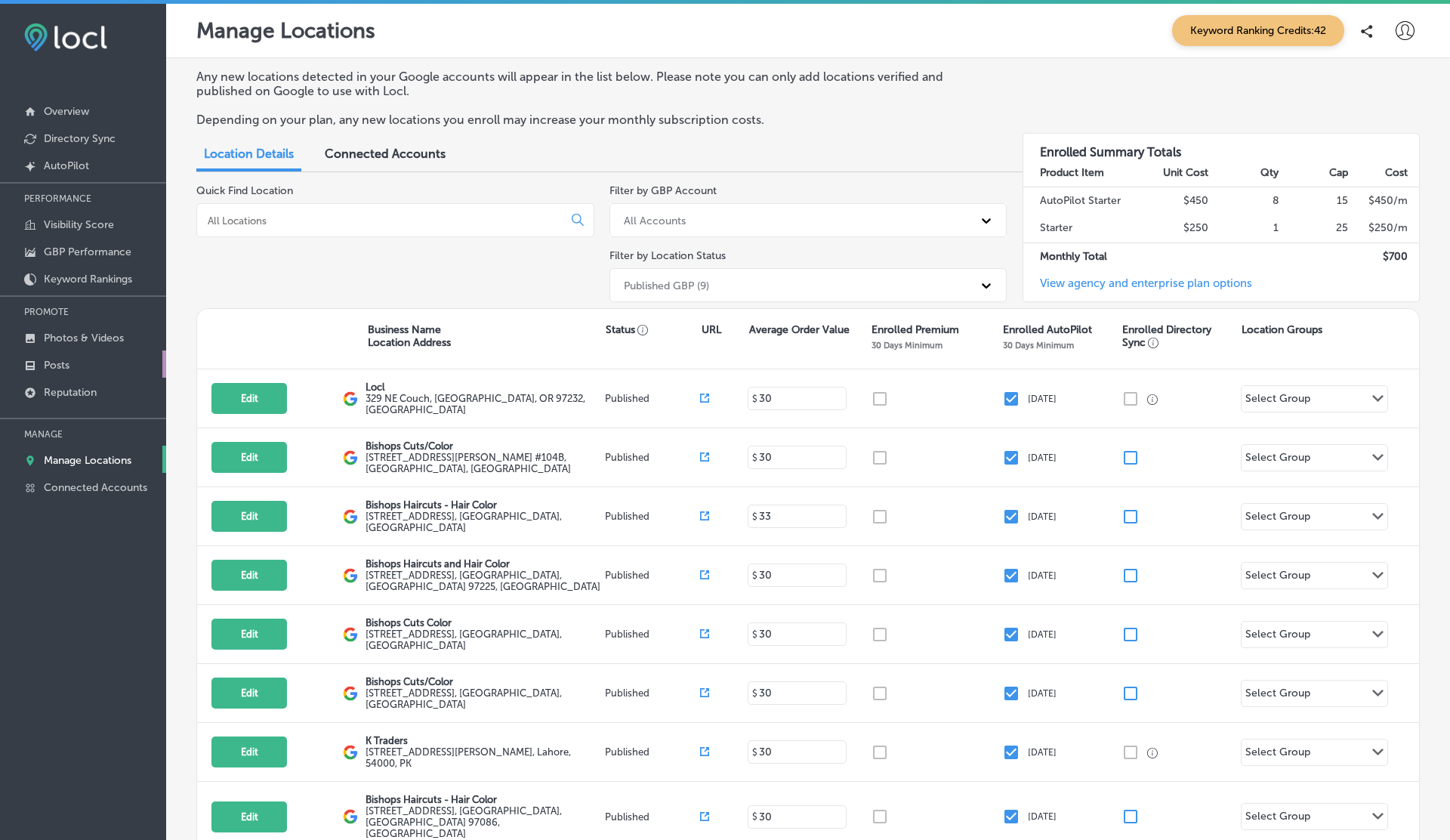
click at [62, 365] on p "Posts" at bounding box center [57, 364] width 26 height 12
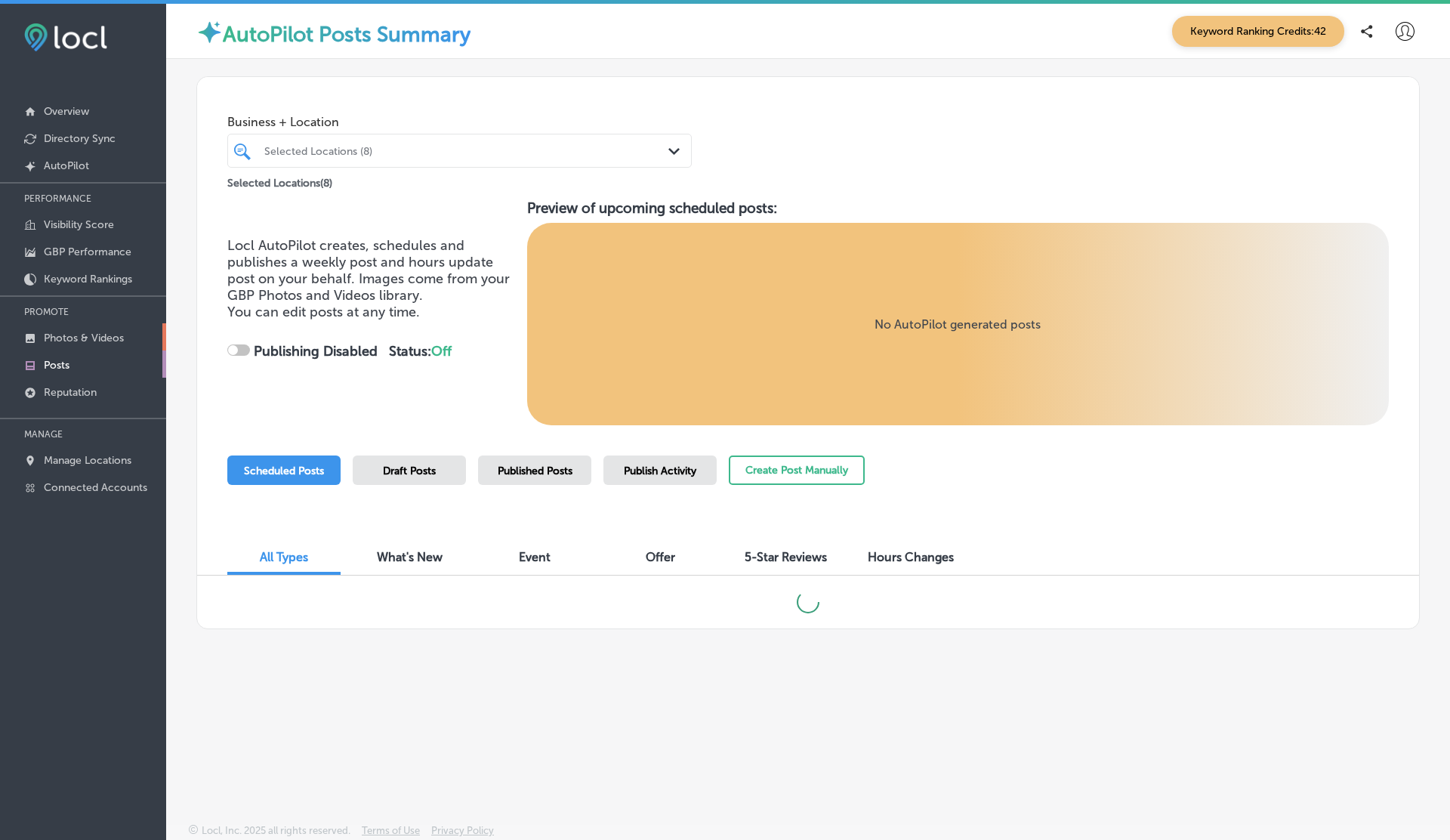
click at [76, 339] on p "Photos & Videos" at bounding box center [84, 337] width 80 height 12
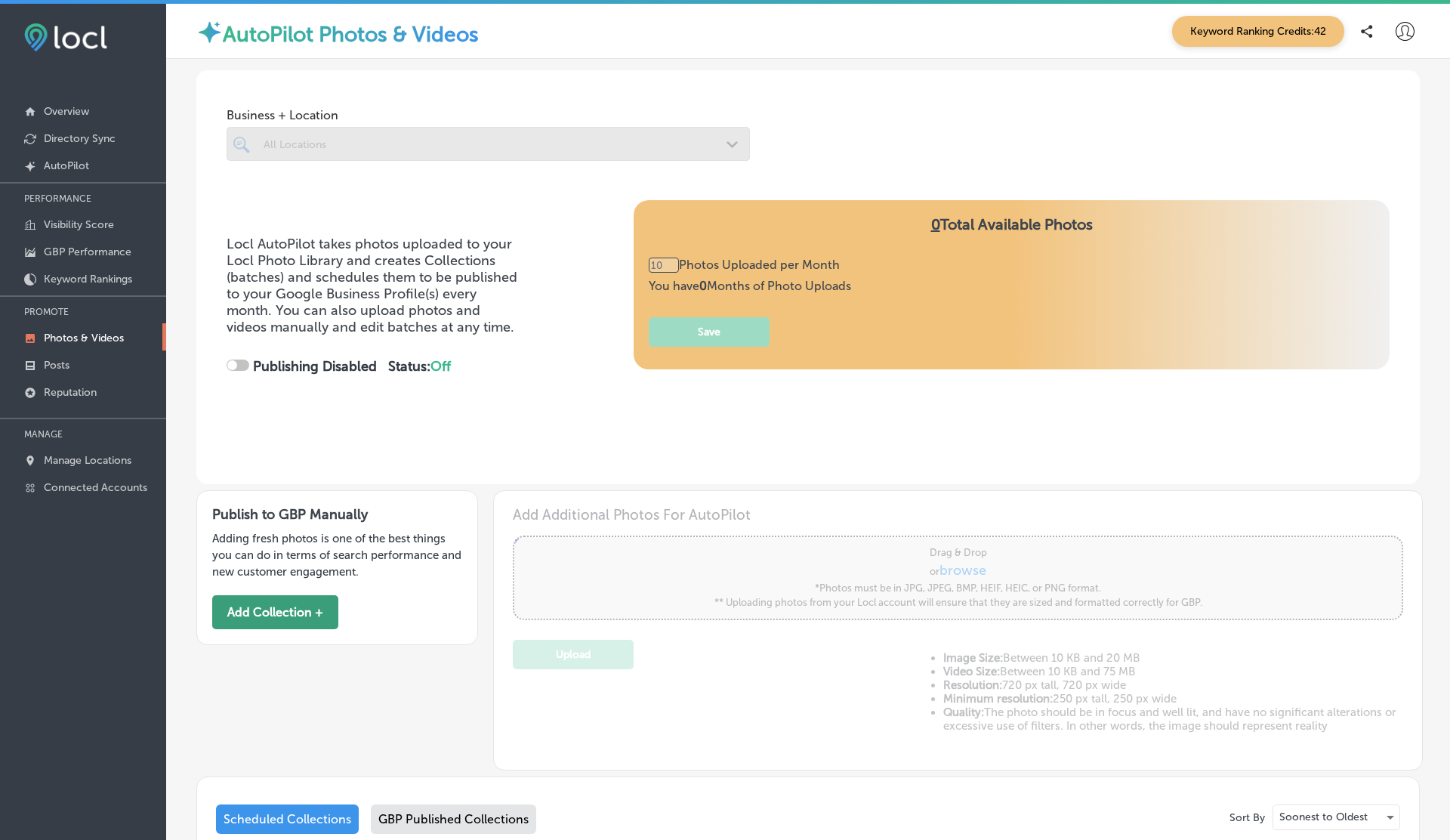
click at [278, 605] on button "Add Collection +" at bounding box center [275, 611] width 126 height 34
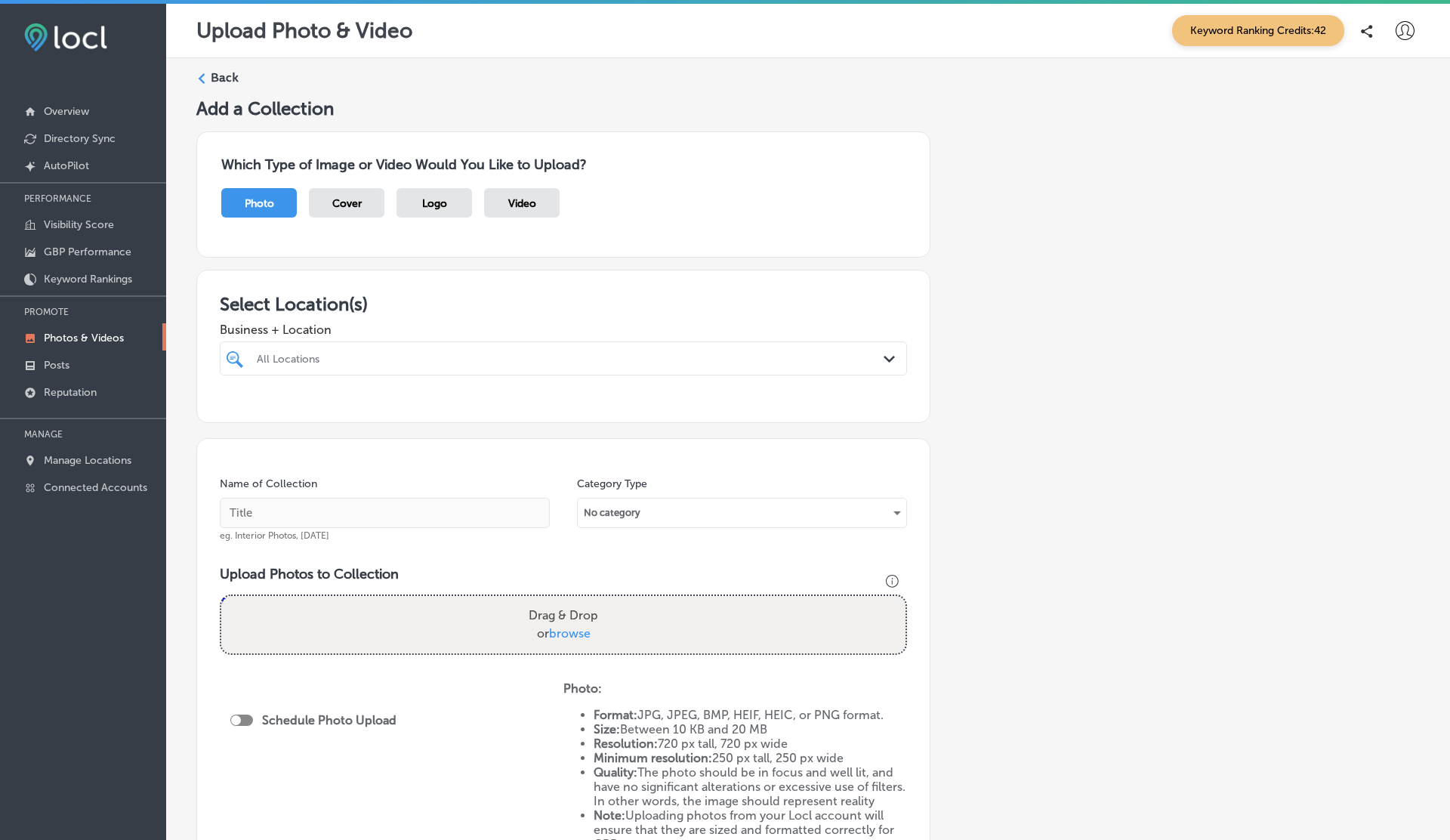
click at [511, 195] on div "Video" at bounding box center [522, 203] width 76 height 30
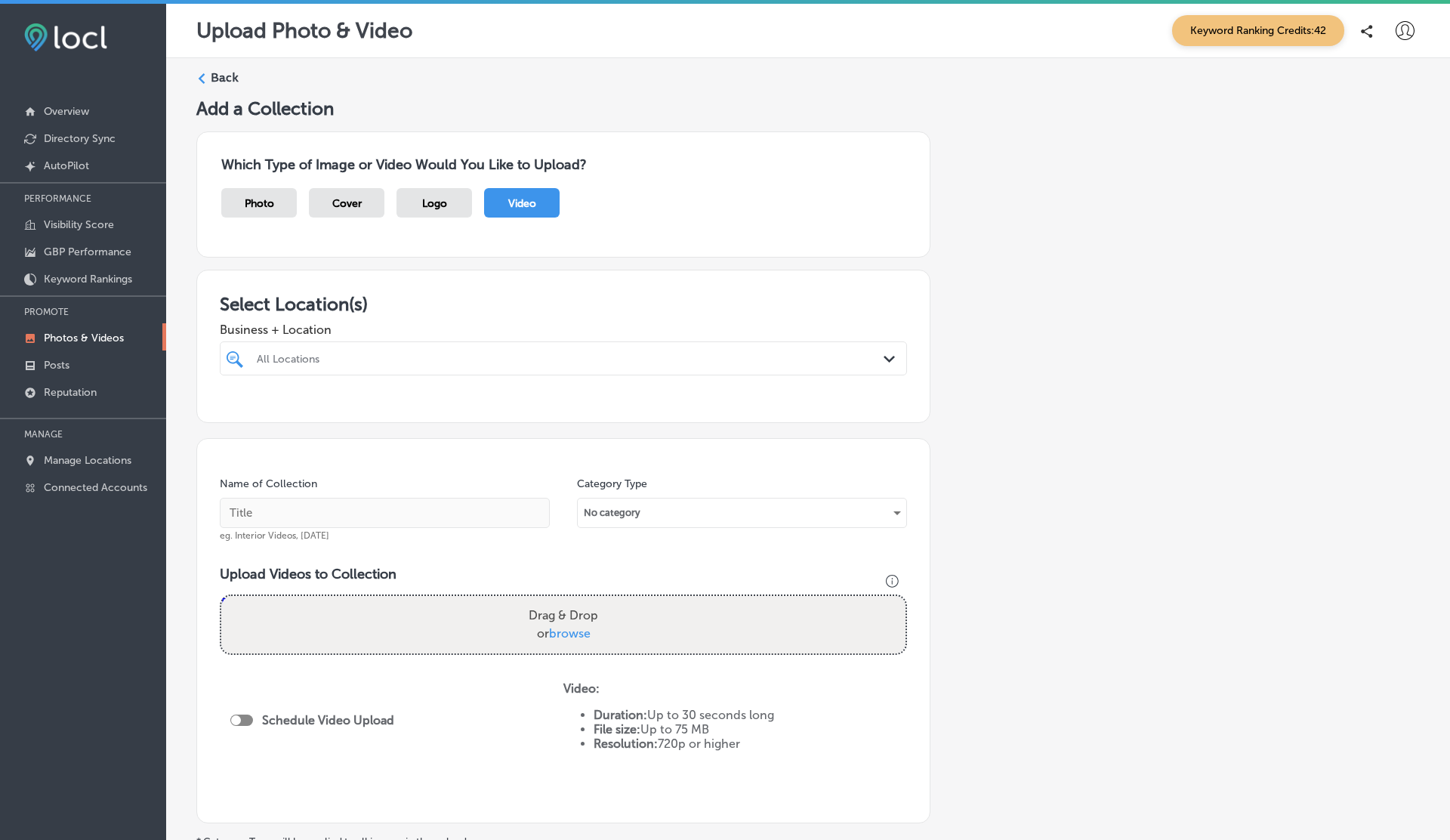
click at [440, 612] on div "Drag & Drop or browse" at bounding box center [563, 625] width 685 height 58
click at [221, 596] on input "Drag & Drop or browse" at bounding box center [563, 598] width 685 height 5
type input "C:\fakepath\1000190050.mp4"
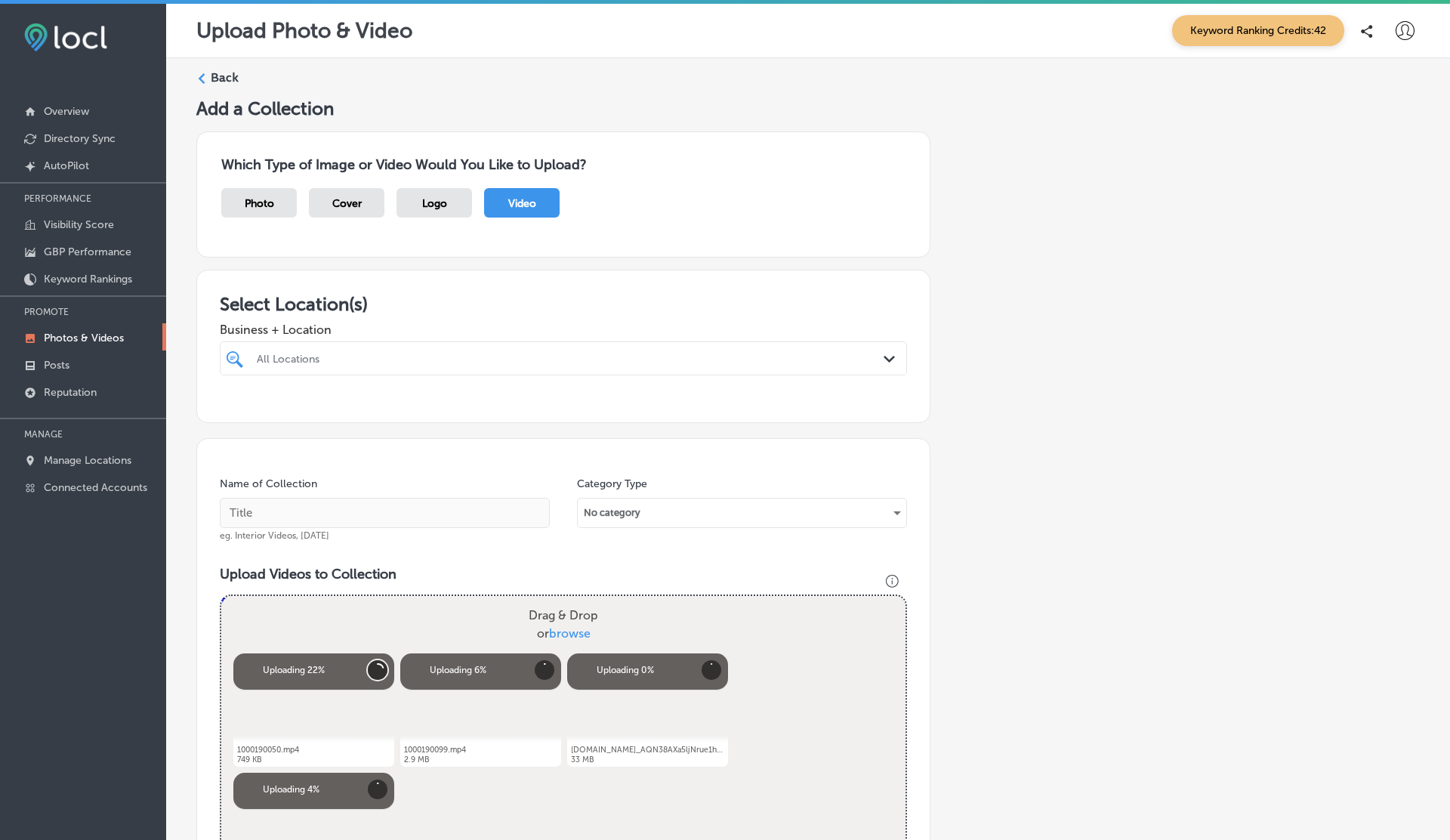
click at [373, 671] on button "Cancel" at bounding box center [378, 670] width 19 height 19
click at [541, 668] on button "Cancel" at bounding box center [544, 670] width 19 height 19
click at [372, 669] on button "Cancel" at bounding box center [378, 670] width 19 height 19
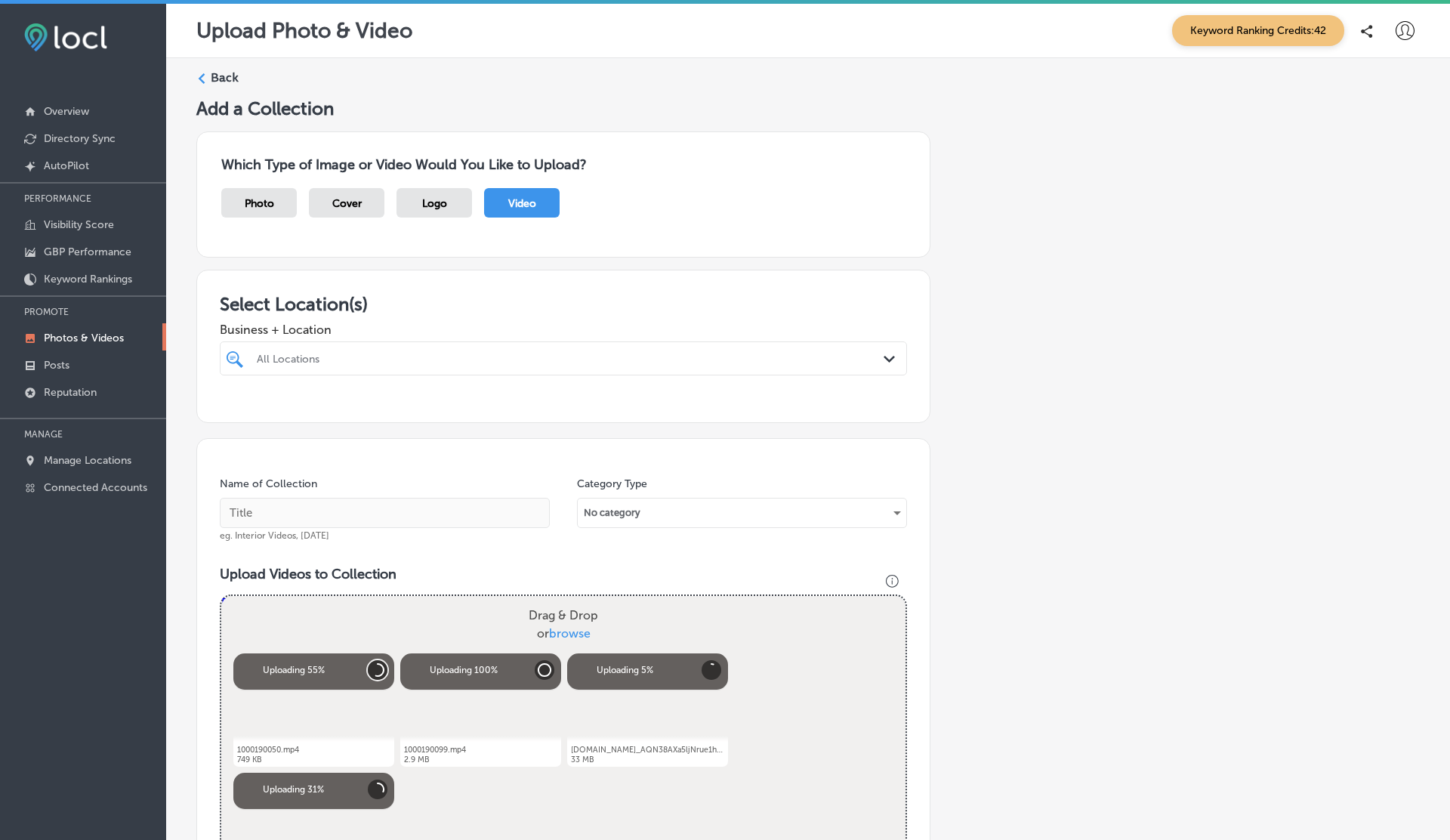
click at [372, 669] on button "Cancel" at bounding box center [378, 670] width 19 height 19
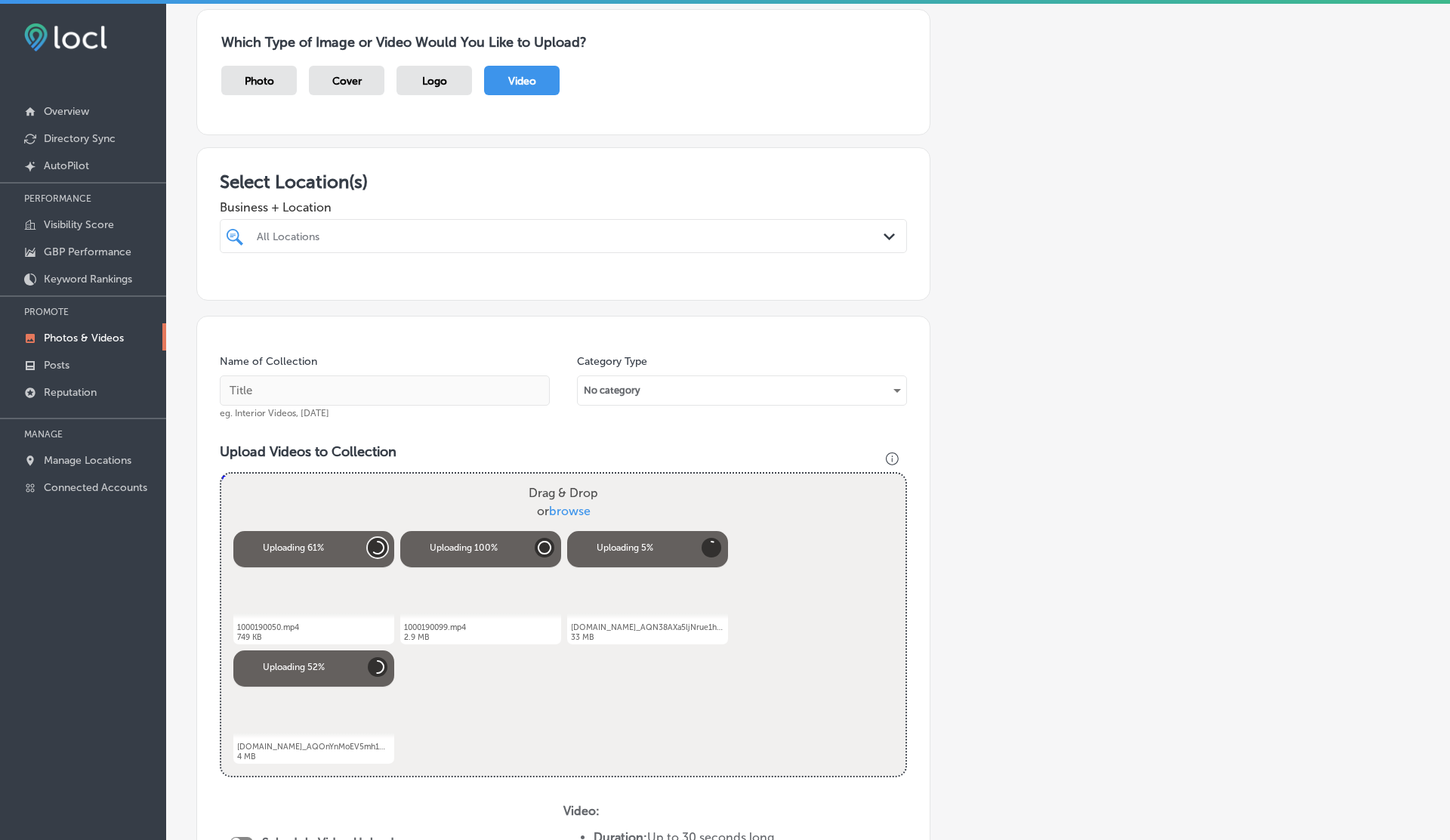
scroll to position [126, 0]
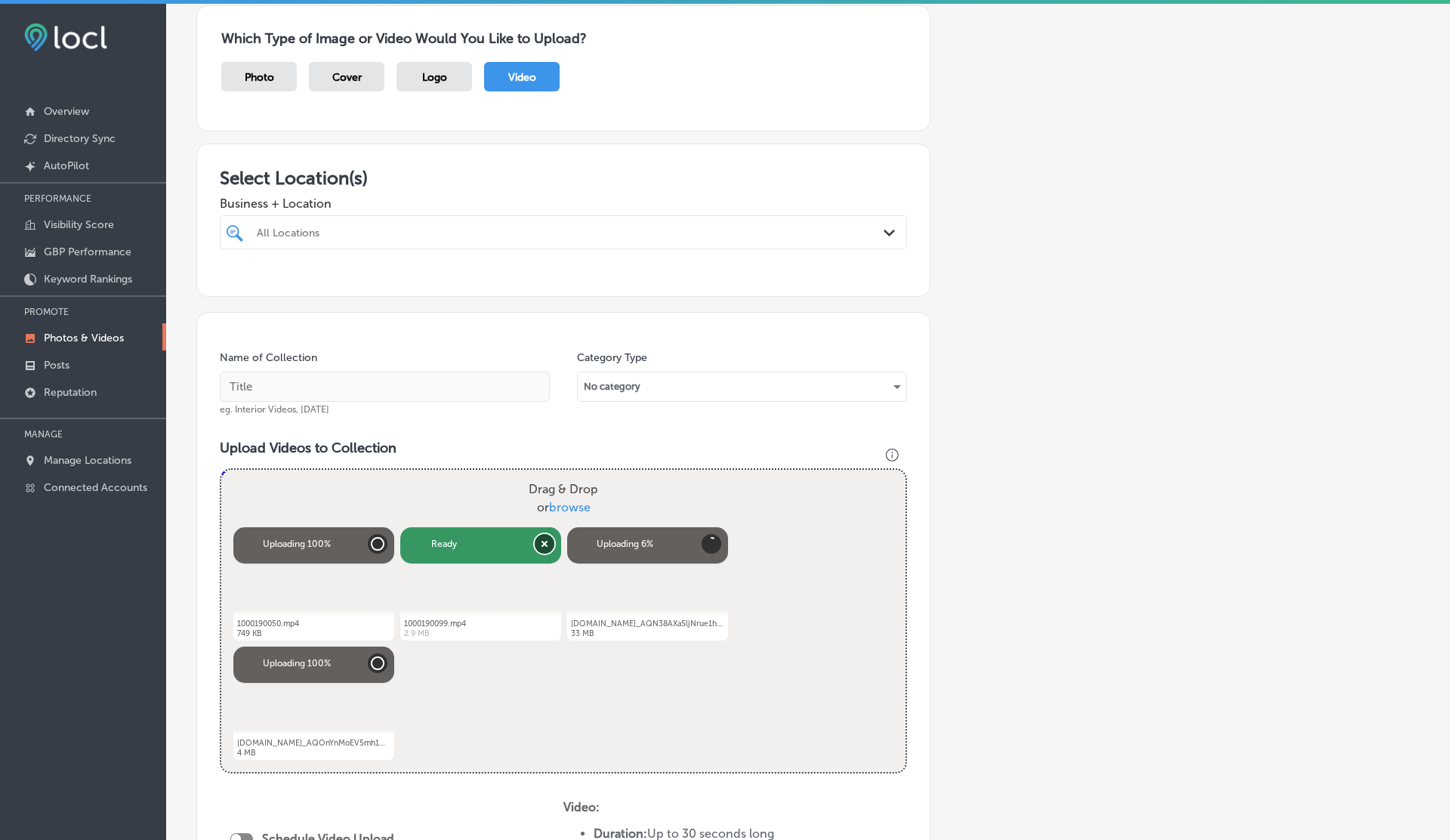
click at [546, 541] on button "Remove" at bounding box center [544, 543] width 19 height 19
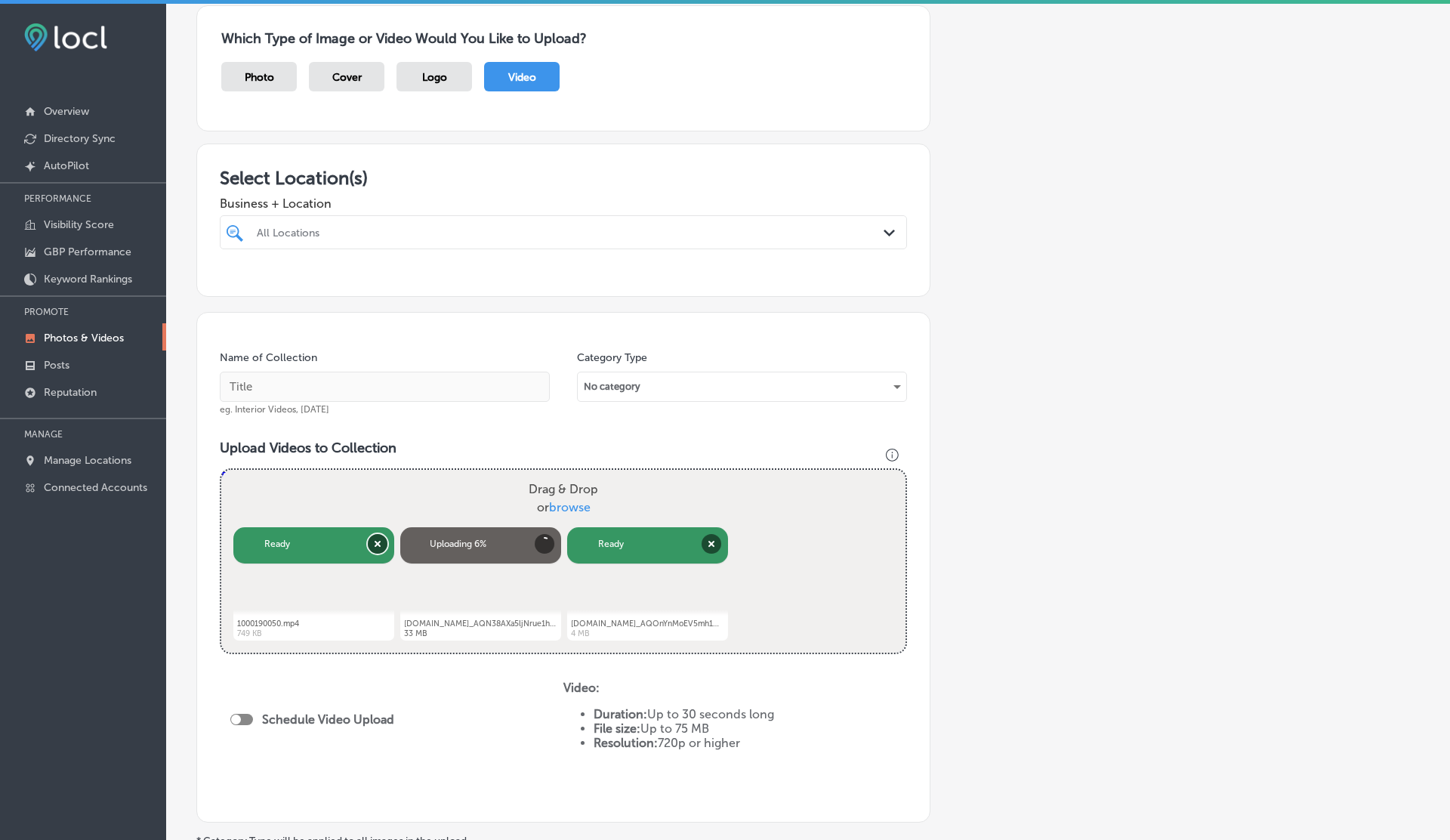
click at [379, 544] on button "Remove" at bounding box center [378, 543] width 19 height 19
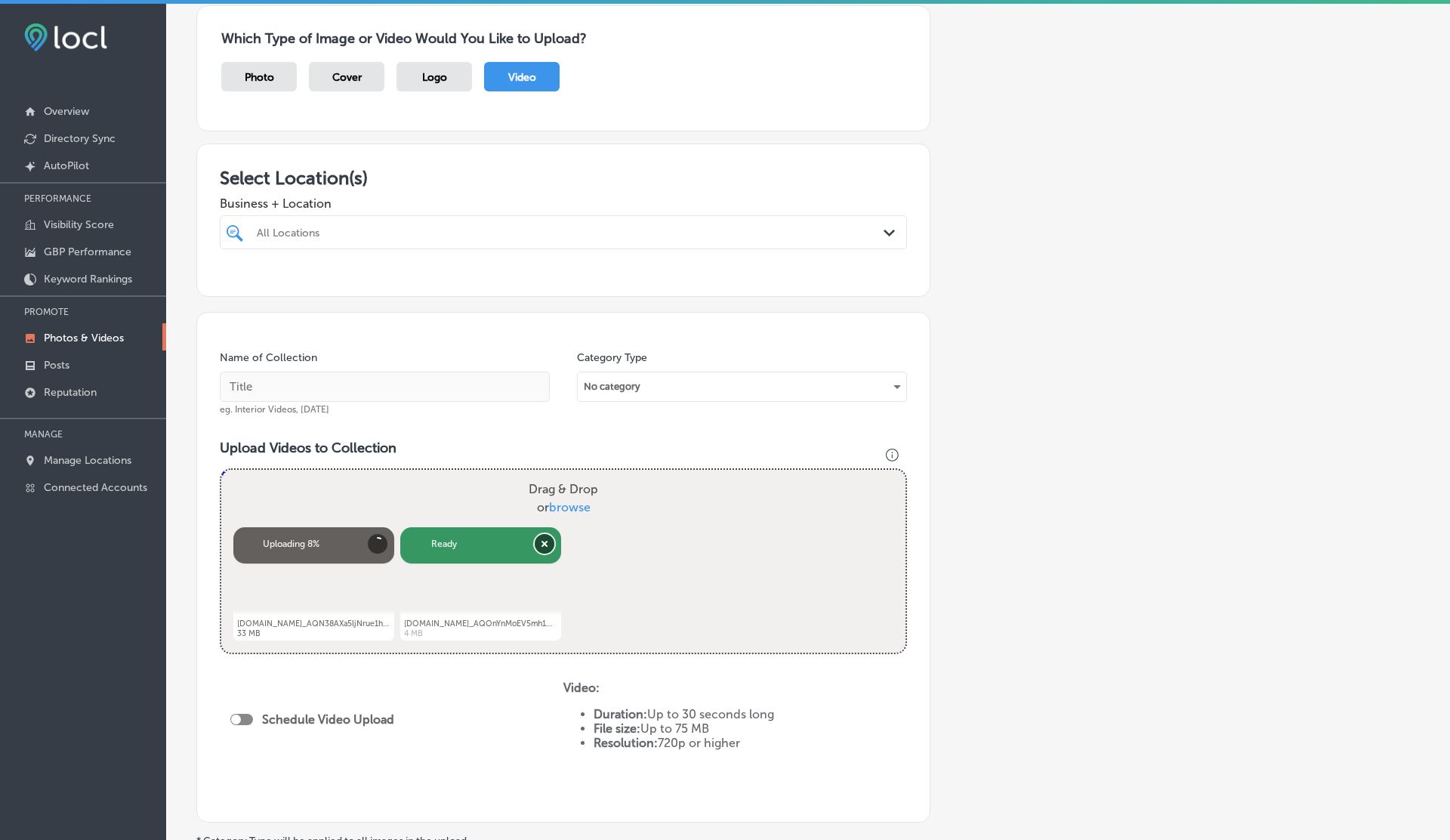
click at [548, 539] on button "Remove" at bounding box center [544, 543] width 19 height 19
click at [376, 541] on button "Cancel" at bounding box center [378, 543] width 19 height 19
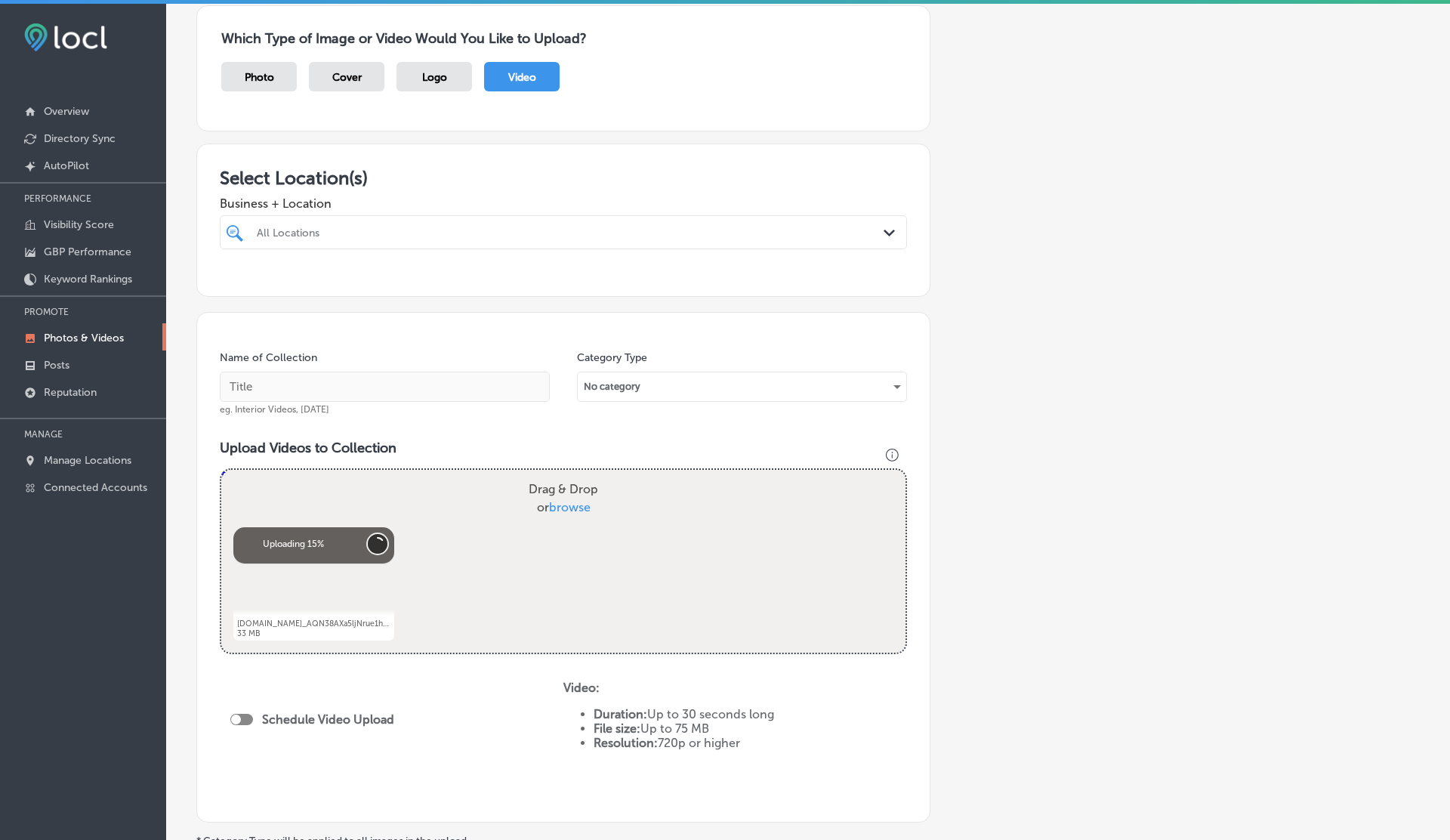
click at [376, 541] on button "Cancel" at bounding box center [378, 543] width 19 height 19
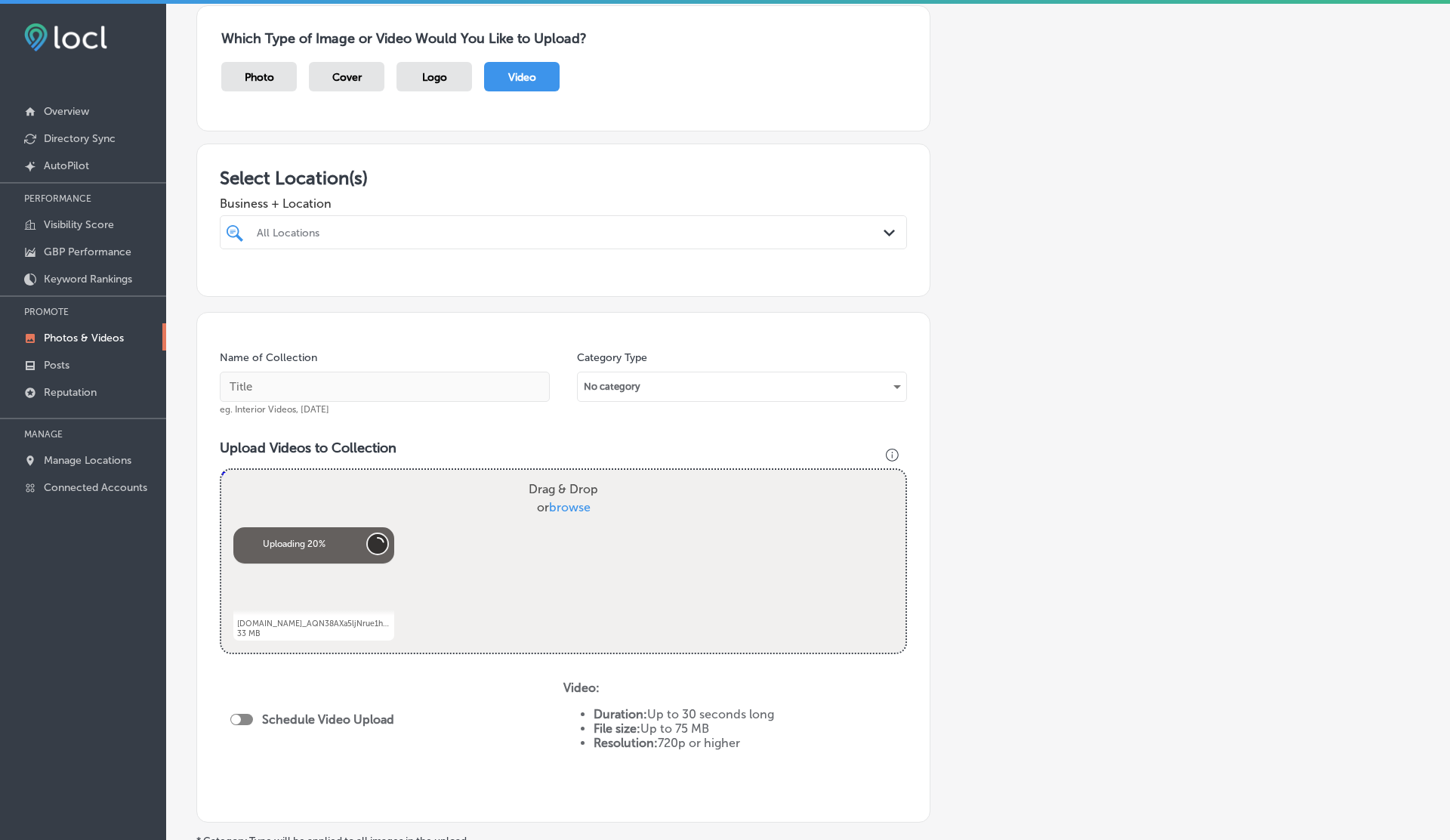
click at [376, 541] on button "Cancel" at bounding box center [378, 543] width 19 height 19
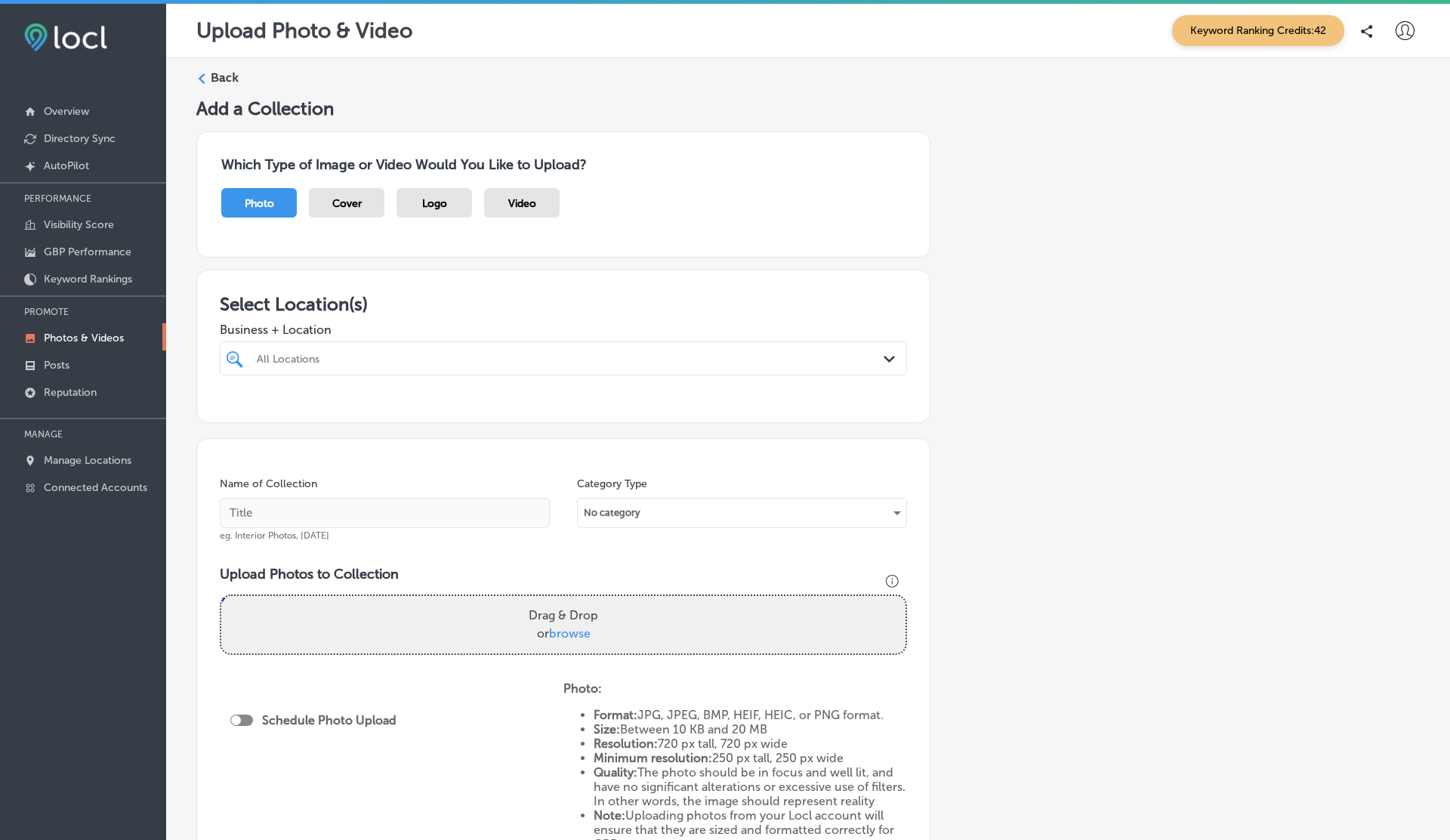
click at [562, 632] on span "browse" at bounding box center [569, 632] width 41 height 14
click at [562, 601] on input "Drag & Drop or browse" at bounding box center [563, 598] width 685 height 5
click at [529, 192] on div "Video" at bounding box center [522, 203] width 76 height 30
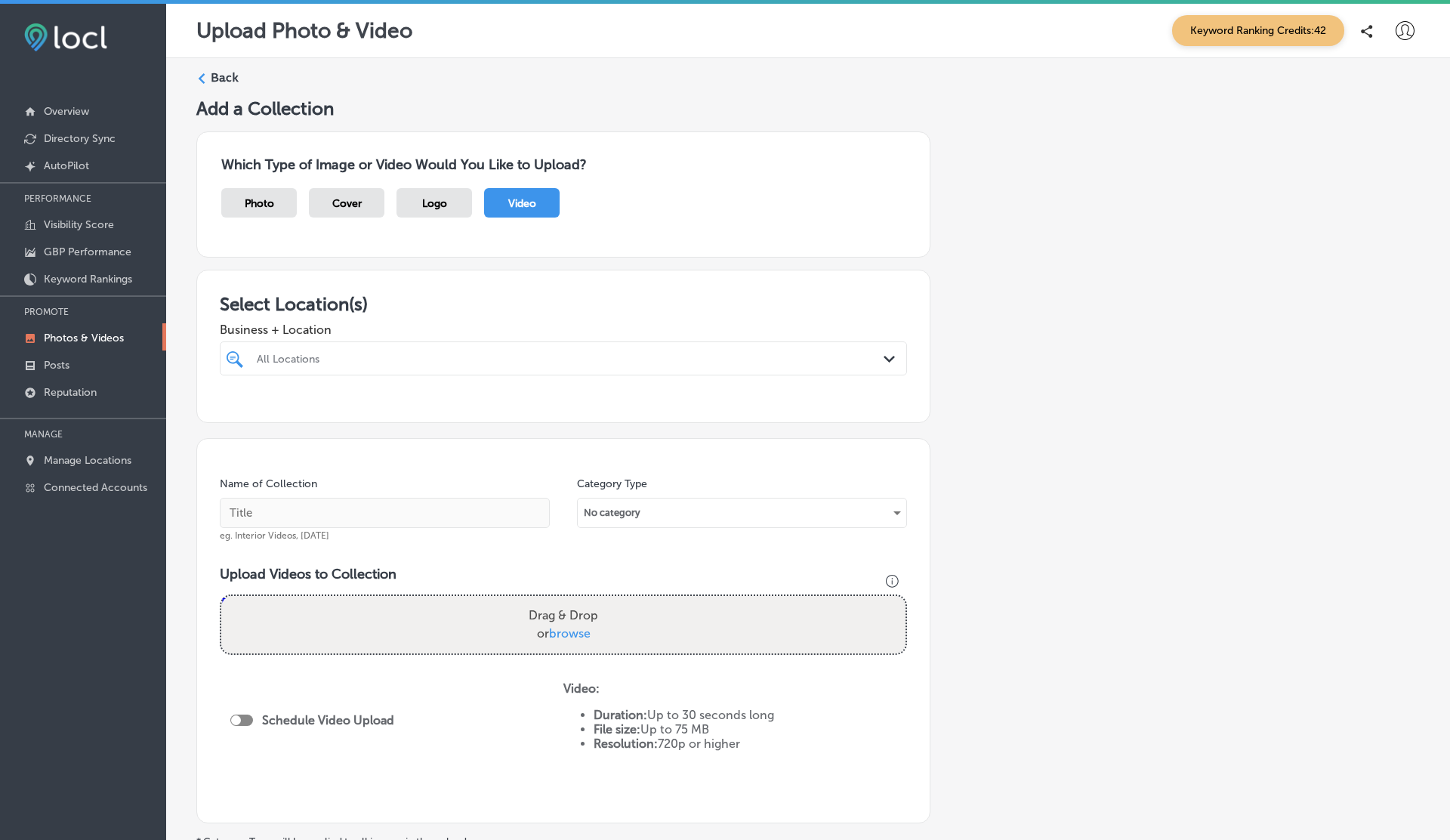
click at [600, 613] on label "Drag & Drop or browse" at bounding box center [563, 625] width 82 height 48
click at [600, 601] on input "Drag & Drop or browse" at bounding box center [563, 598] width 685 height 5
type input "C:\fakepath\1000190050.mp4"
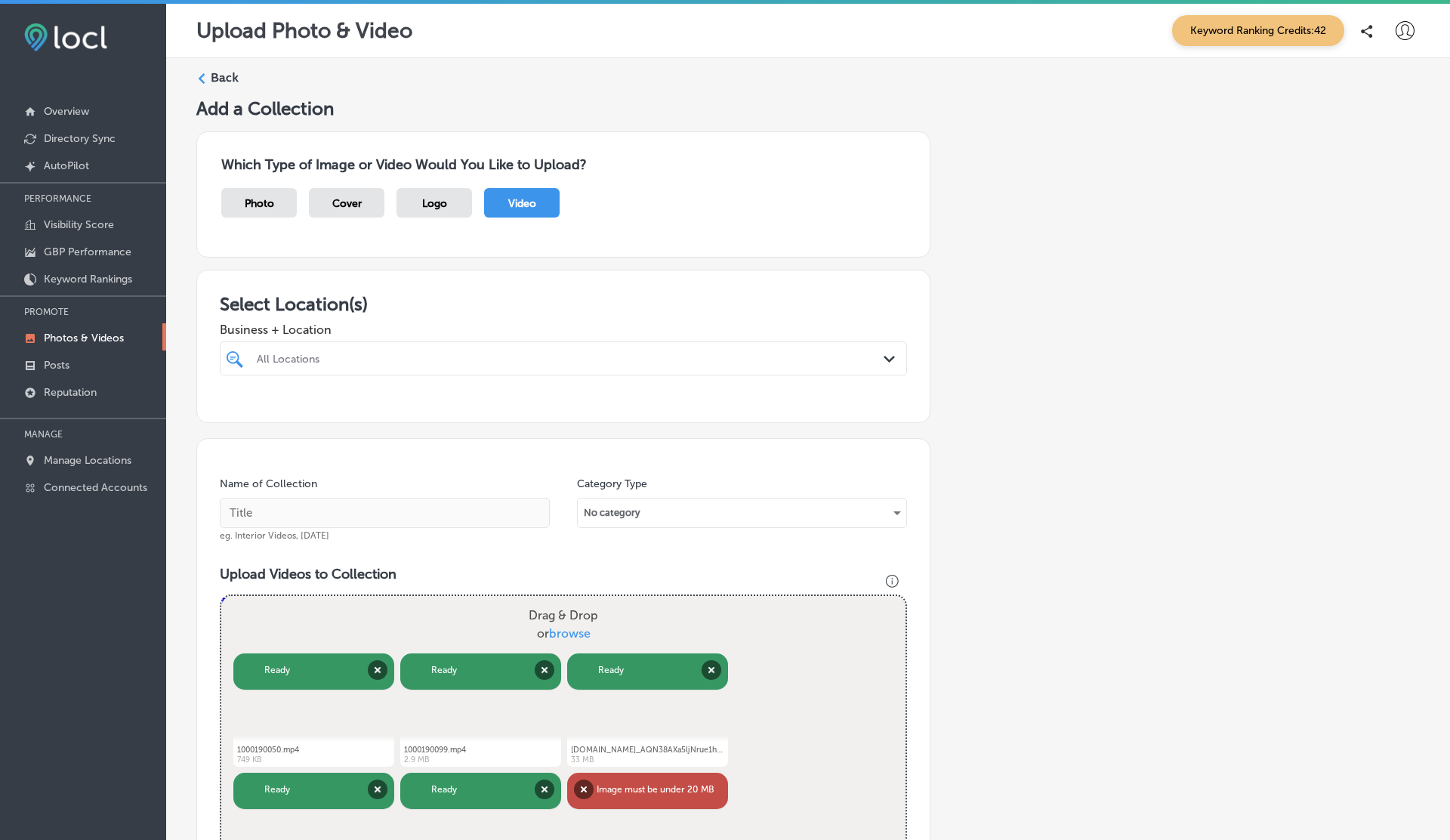
scroll to position [895, 0]
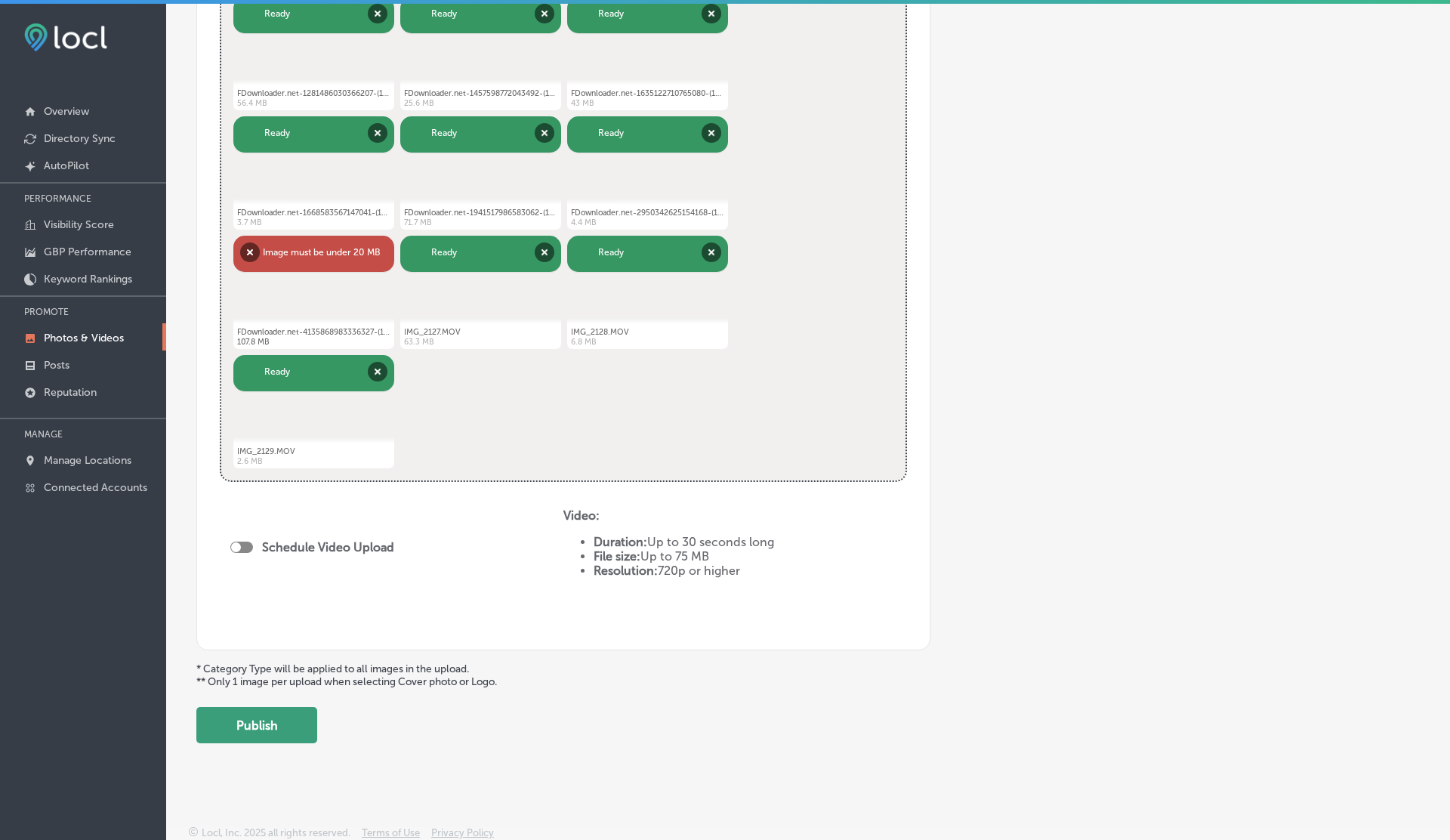
click at [250, 726] on button "Publish" at bounding box center [257, 725] width 121 height 37
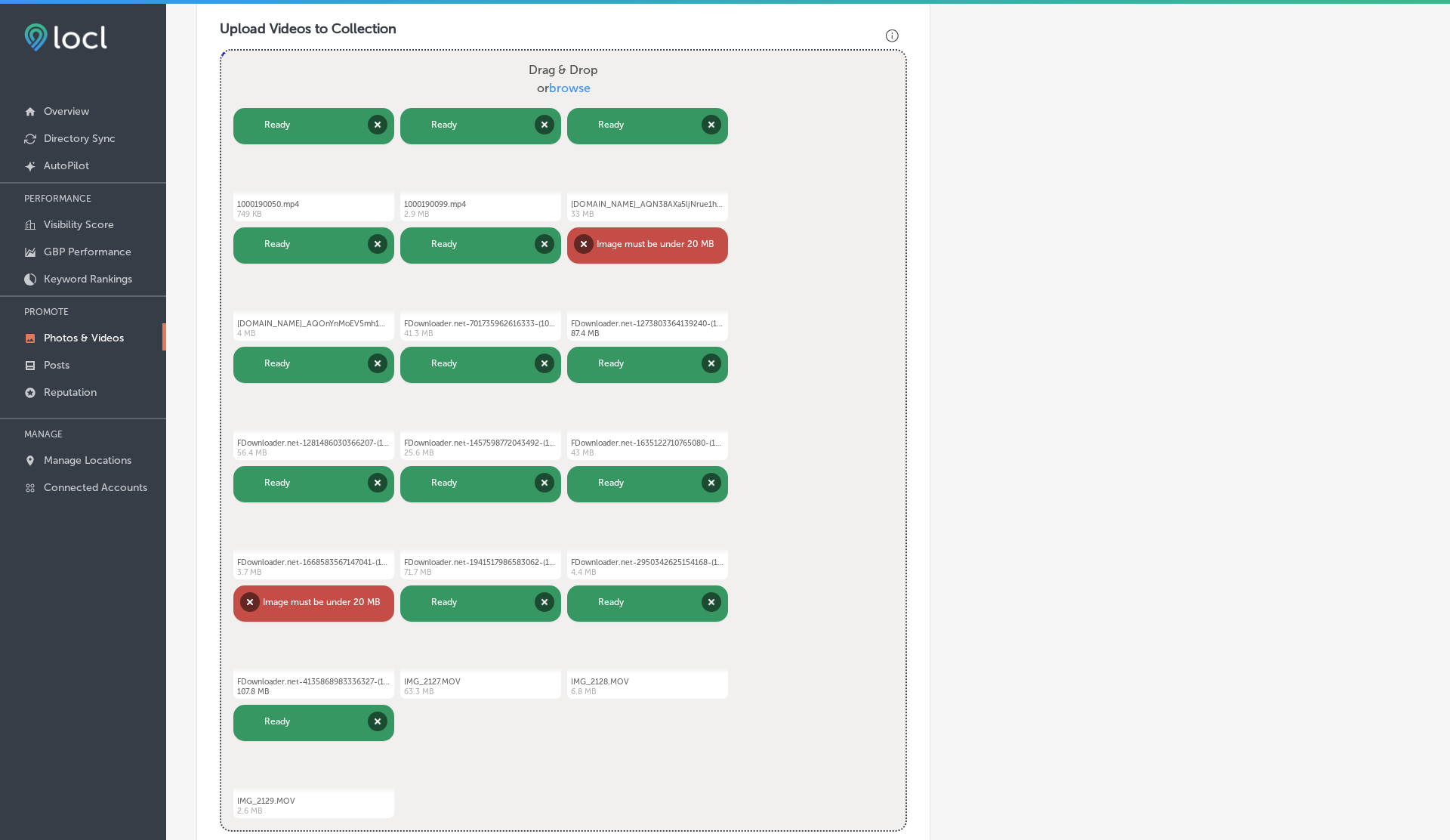
scroll to position [544, 0]
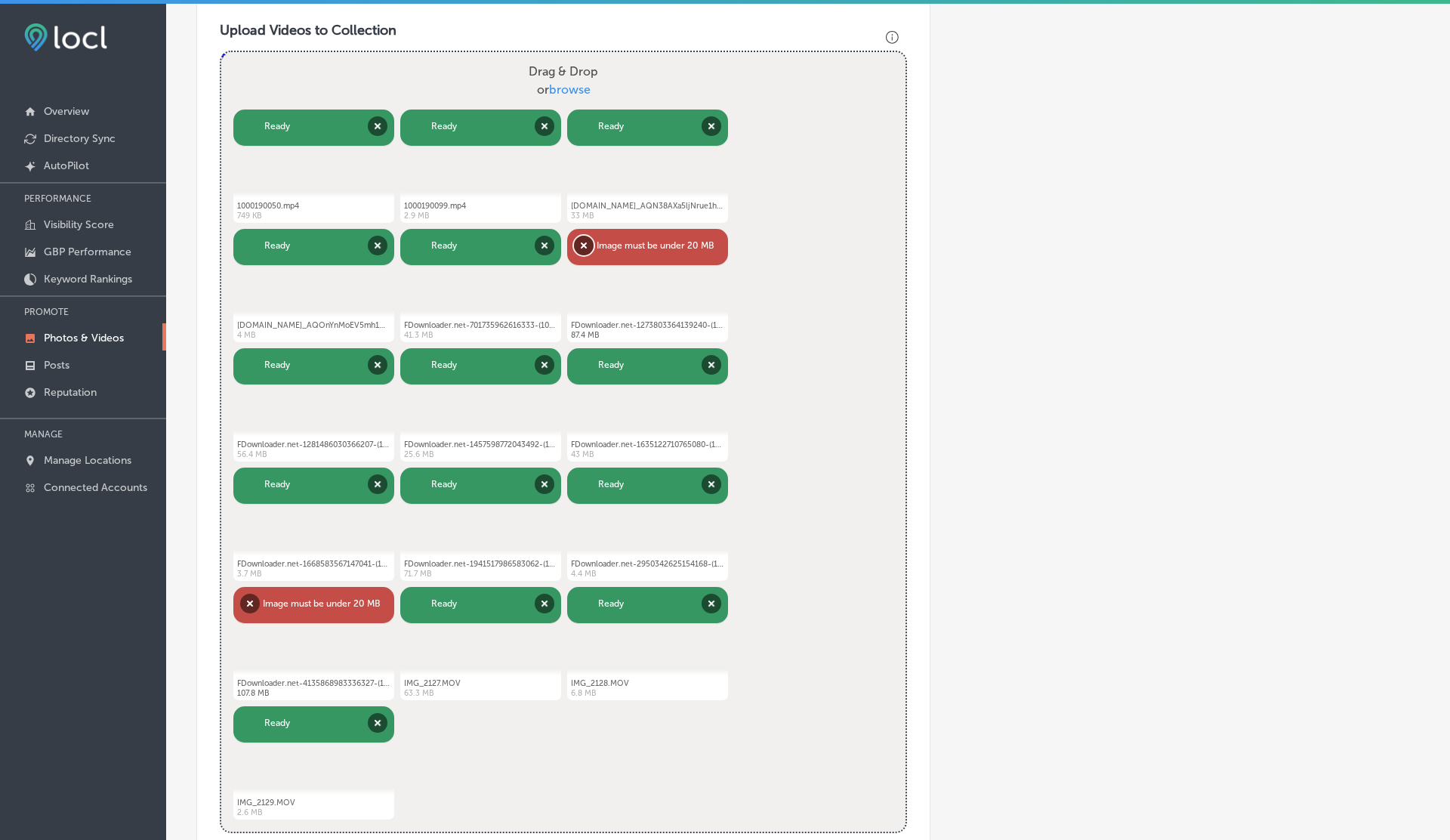
click at [582, 242] on button "Remove" at bounding box center [584, 245] width 19 height 19
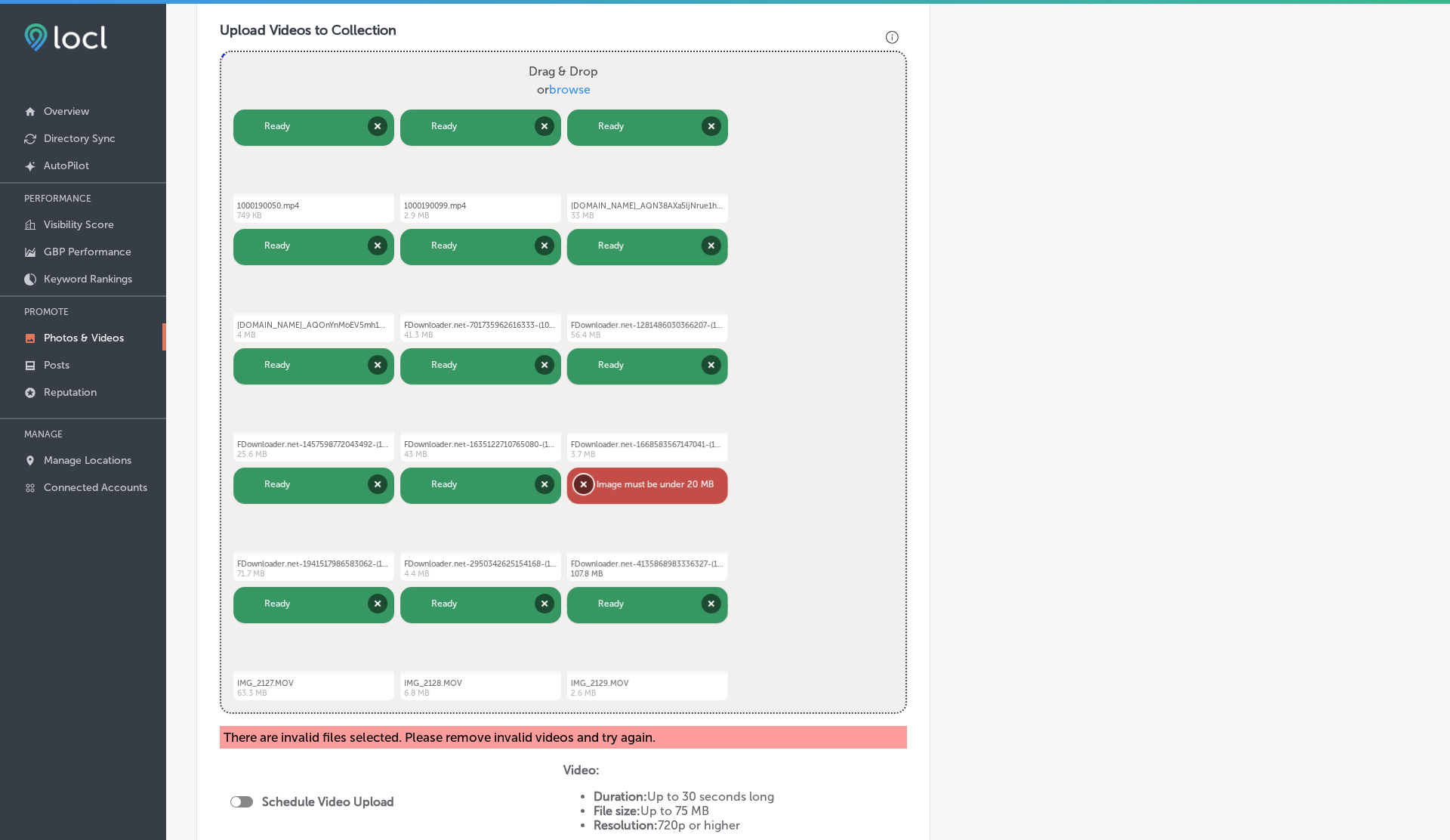
click at [584, 486] on button "Remove" at bounding box center [584, 483] width 19 height 19
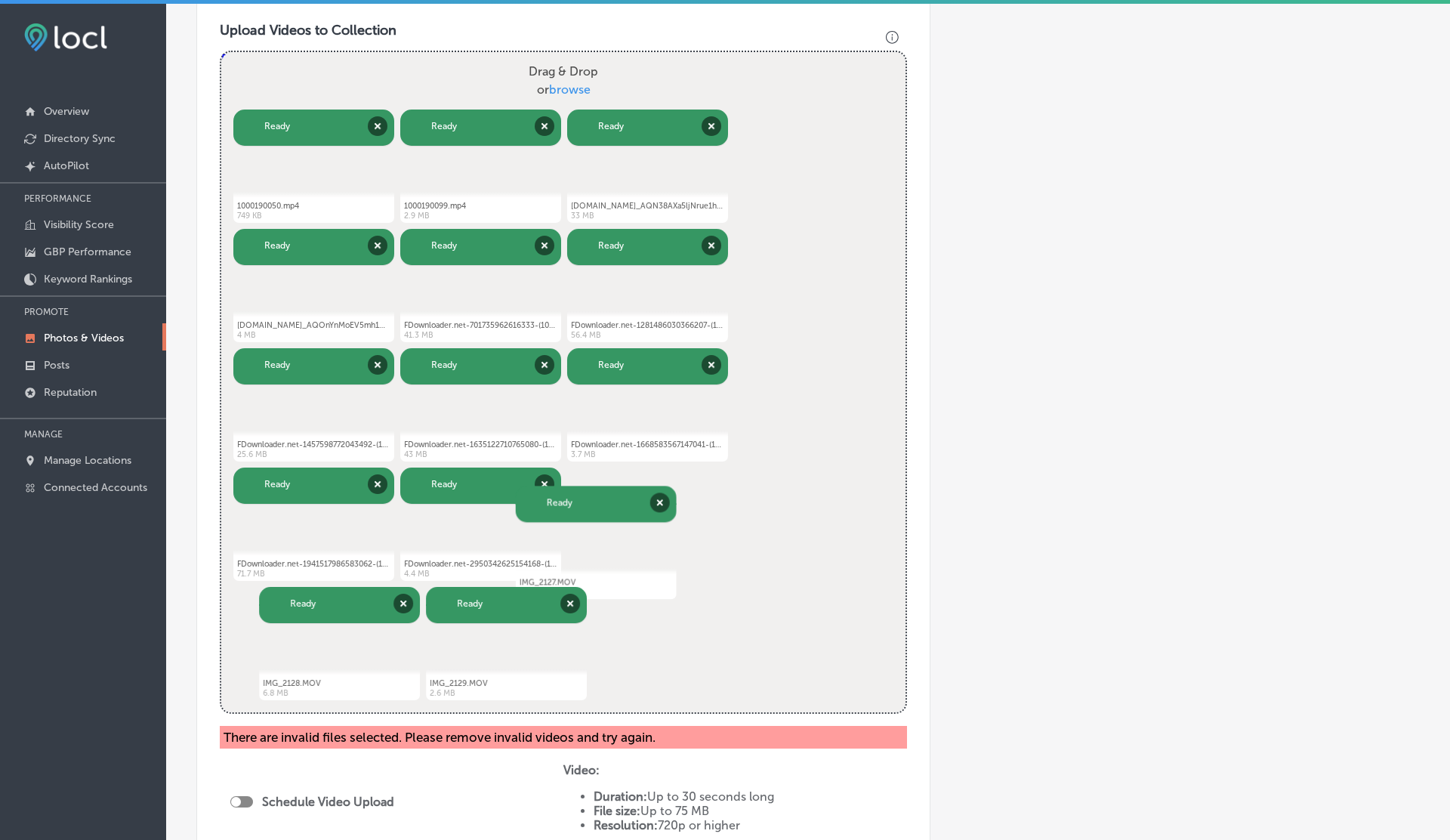
scroll to position [799, 0]
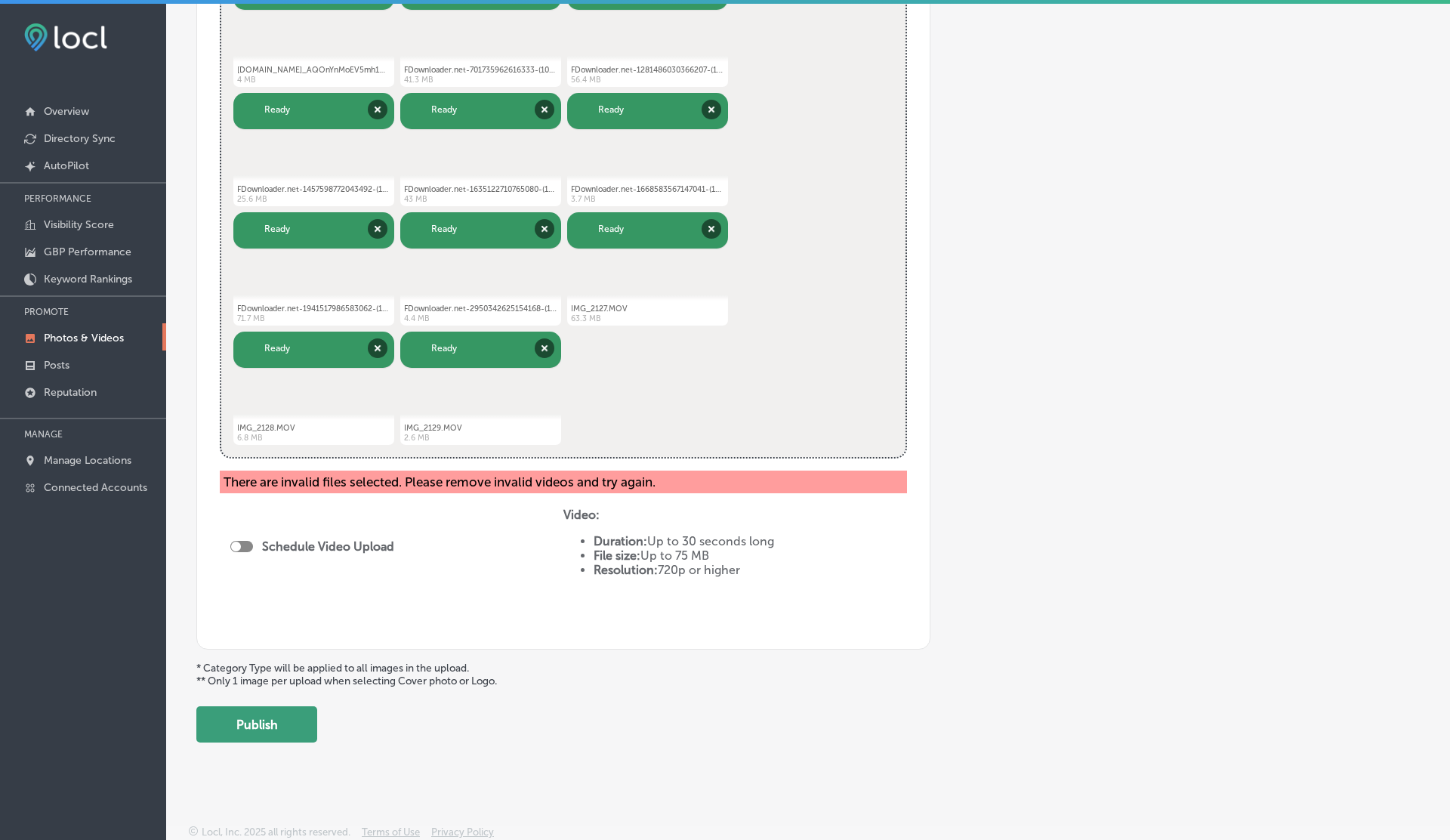
click at [284, 725] on button "Publish" at bounding box center [257, 725] width 121 height 37
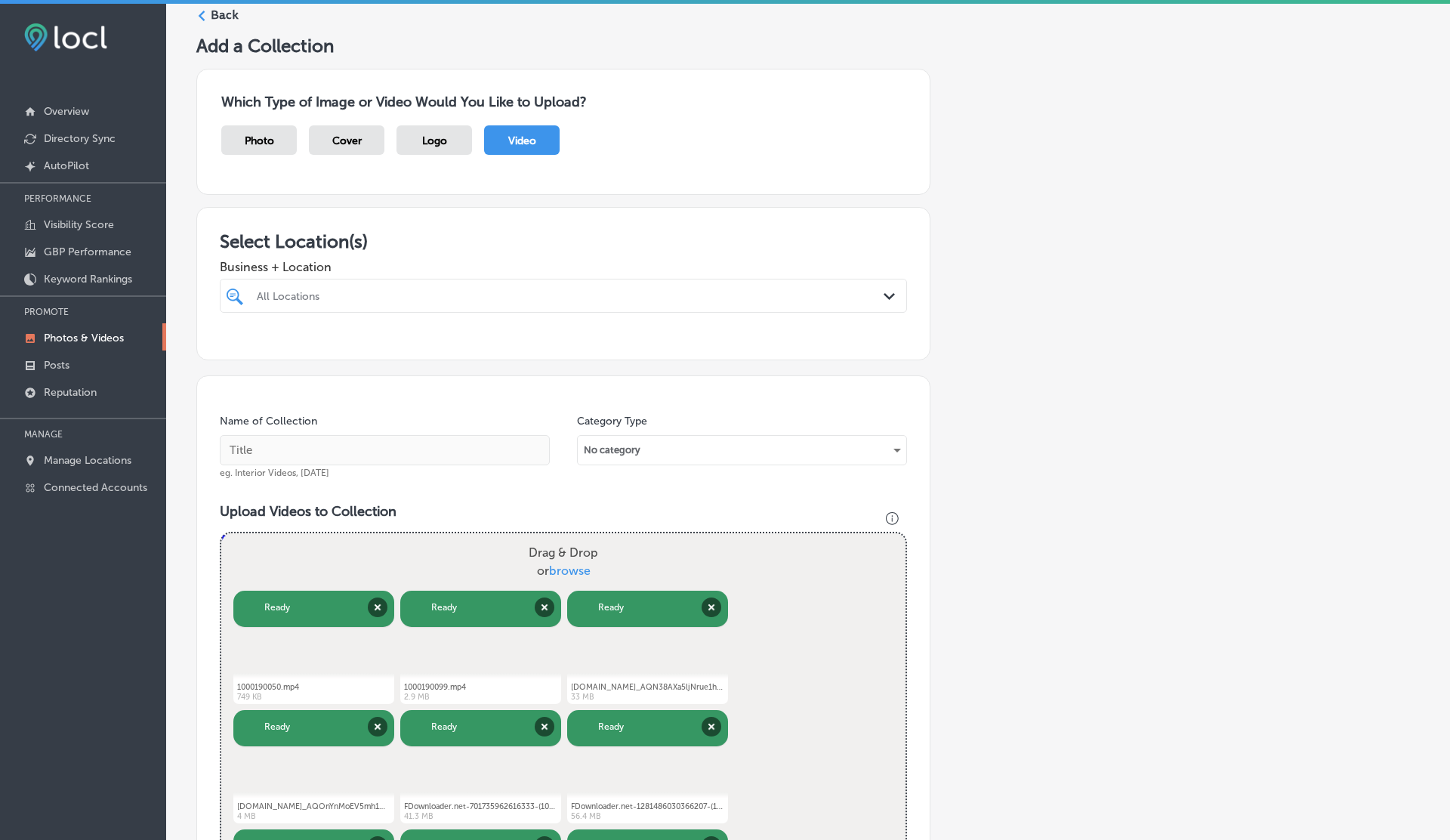
scroll to position [0, 0]
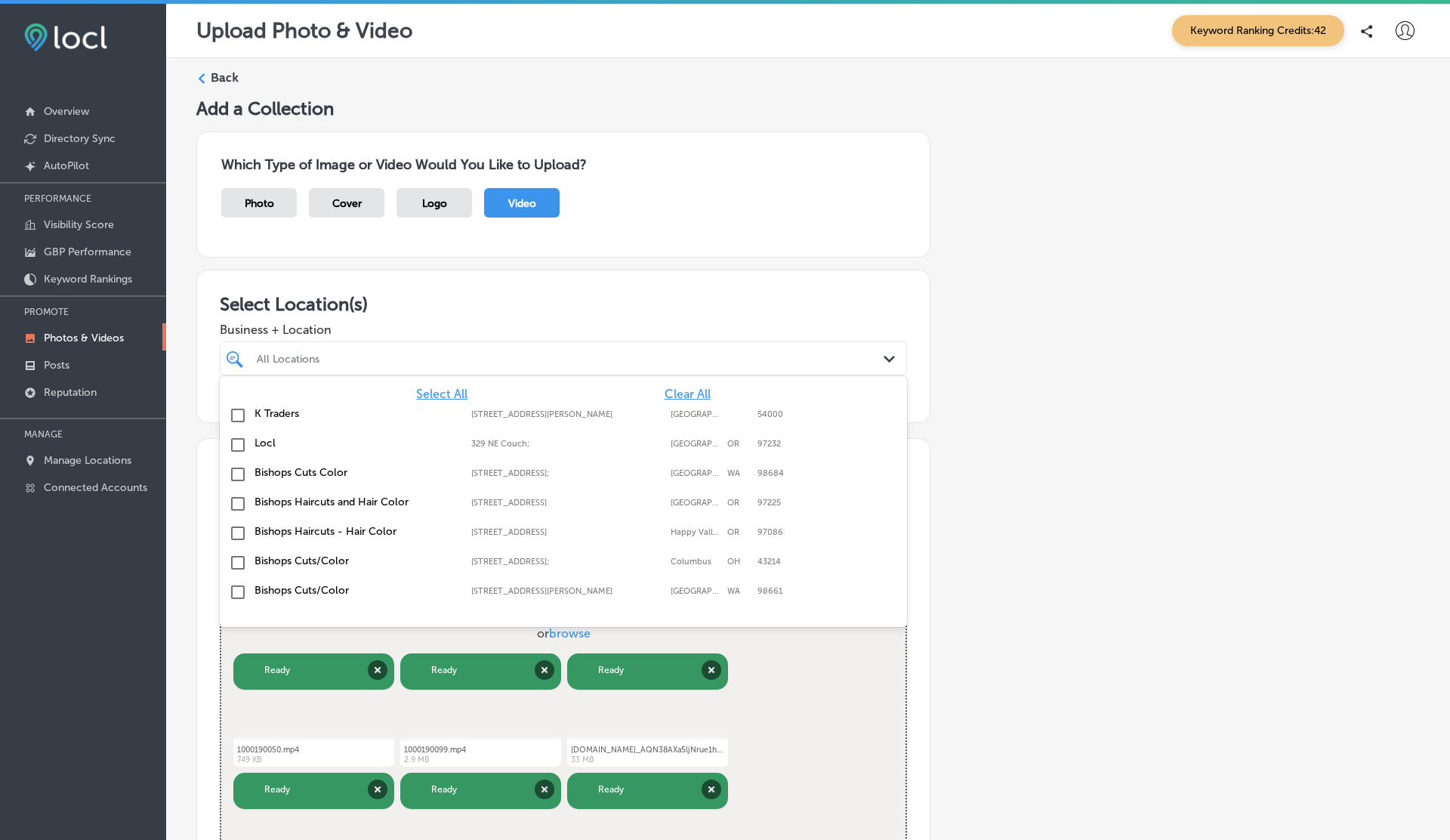
click at [362, 361] on div "All Locations" at bounding box center [571, 358] width 629 height 12
click at [259, 437] on label "Locl" at bounding box center [356, 442] width 202 height 12
click at [783, 273] on div "Select Location(s) Business + Location option 329 NE Couch; , selected. option …" at bounding box center [563, 345] width 735 height 153
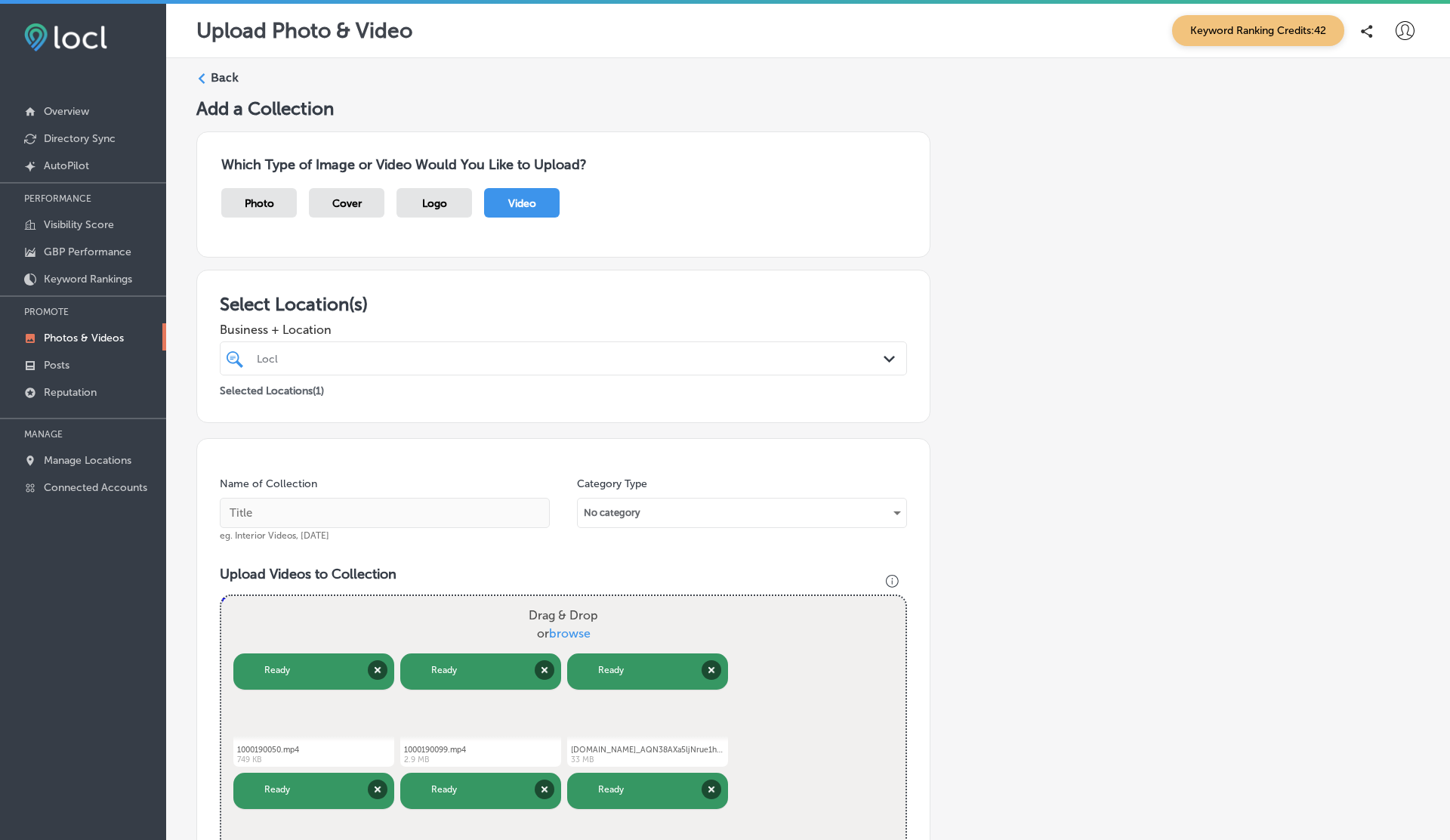
scroll to position [799, 0]
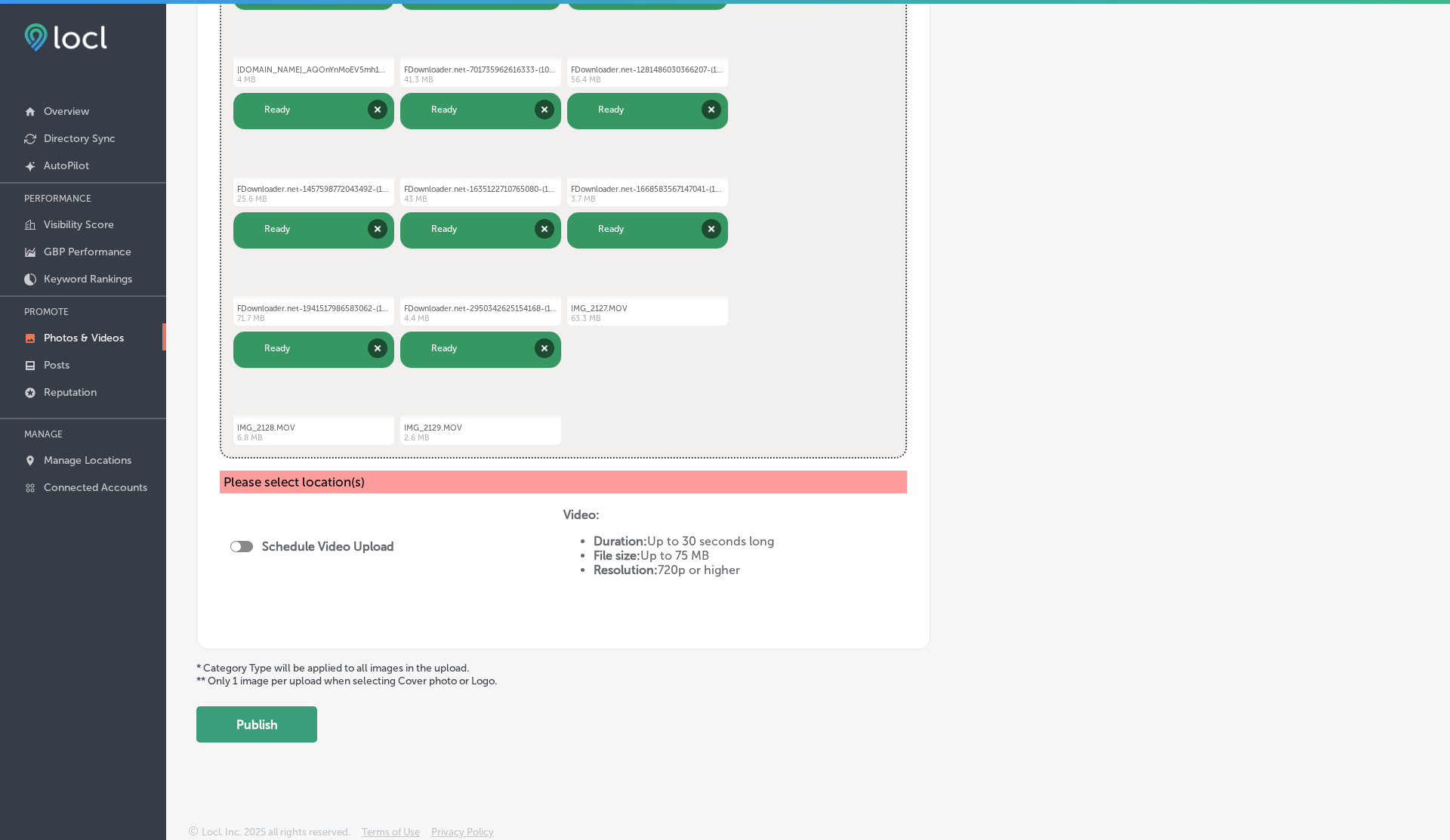
click at [247, 728] on button "Publish" at bounding box center [257, 725] width 121 height 37
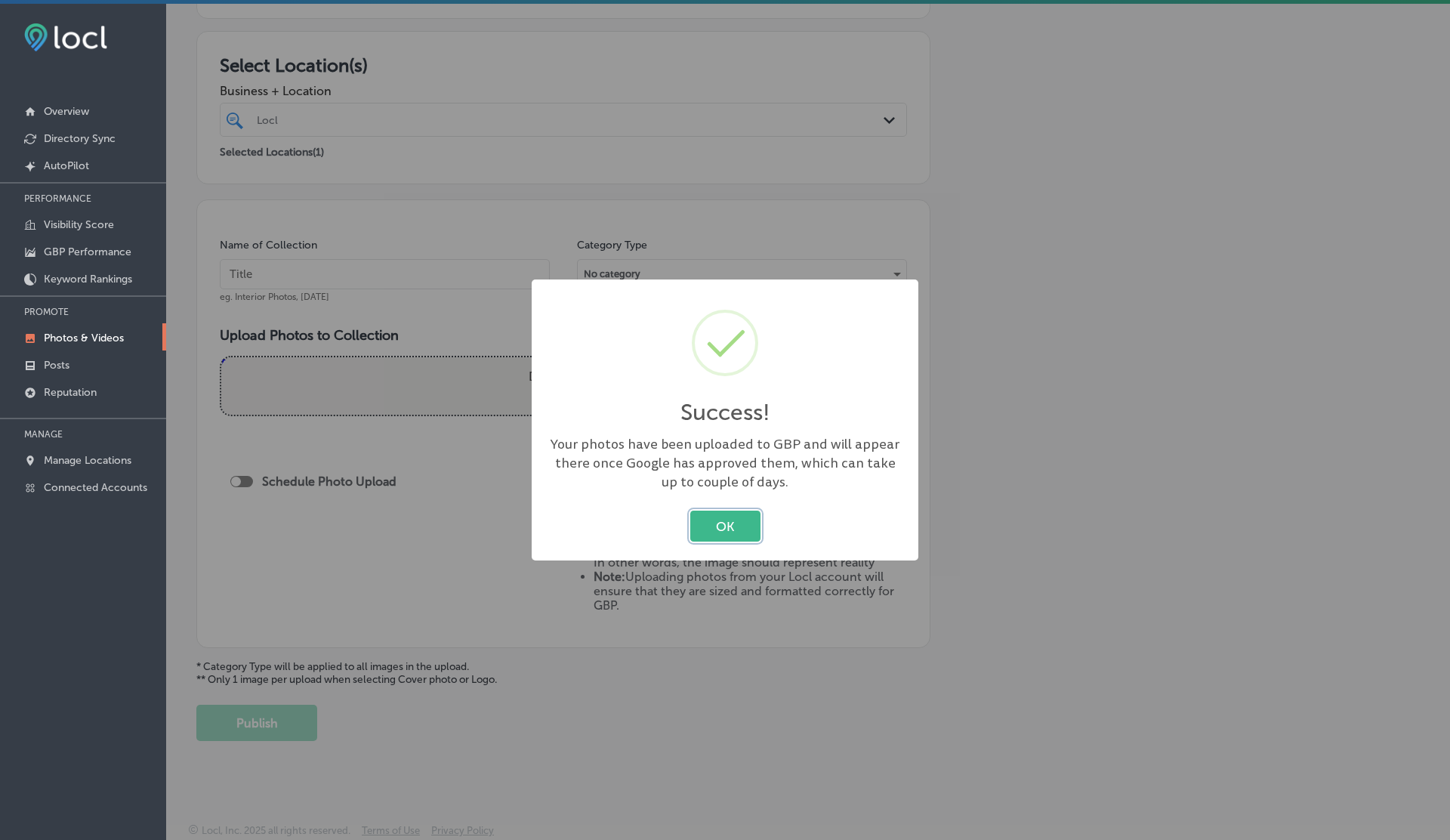
scroll to position [236, 0]
click at [1299, 97] on div "Success! × Your photos have been uploaded to GBP and will appear there once Goo…" at bounding box center [725, 420] width 1450 height 840
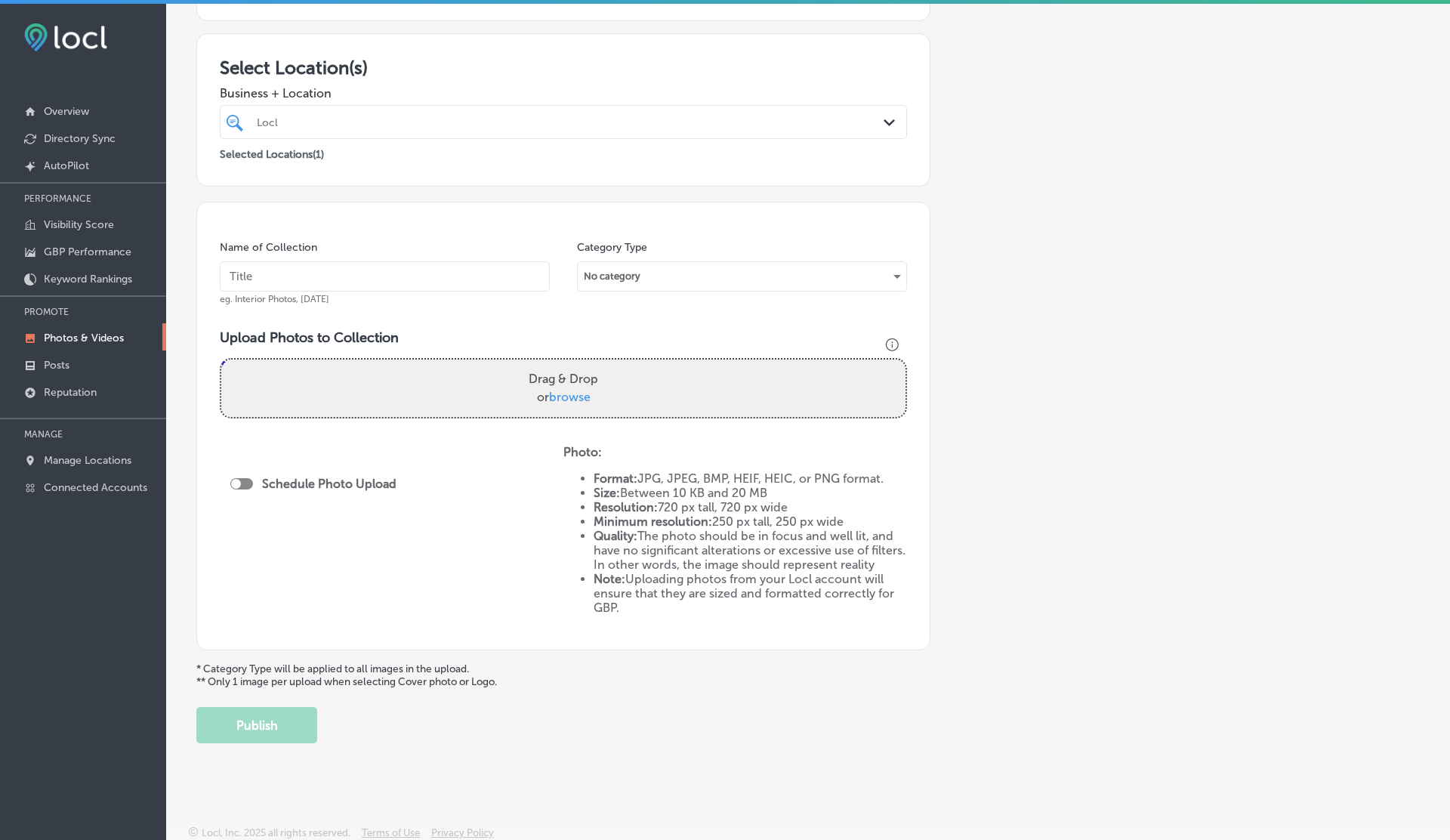
click at [1121, 307] on div "Add a Collection Which Type of Image or Video Would You Like to Upload? Photo C…" at bounding box center [808, 302] width 1224 height 882
click at [89, 332] on p "Photos & Videos" at bounding box center [84, 337] width 80 height 12
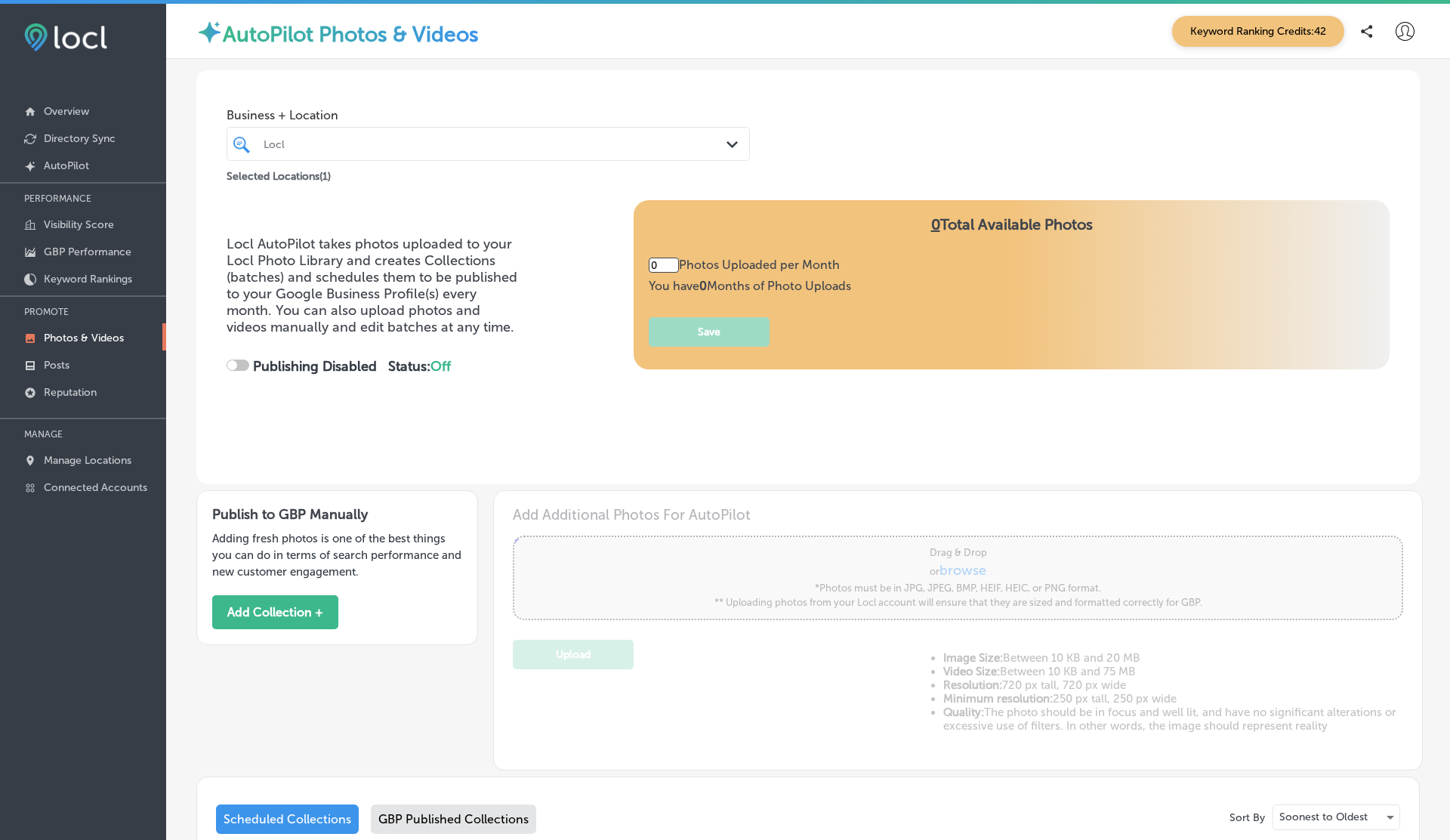
type input "3"
checkbox input "true"
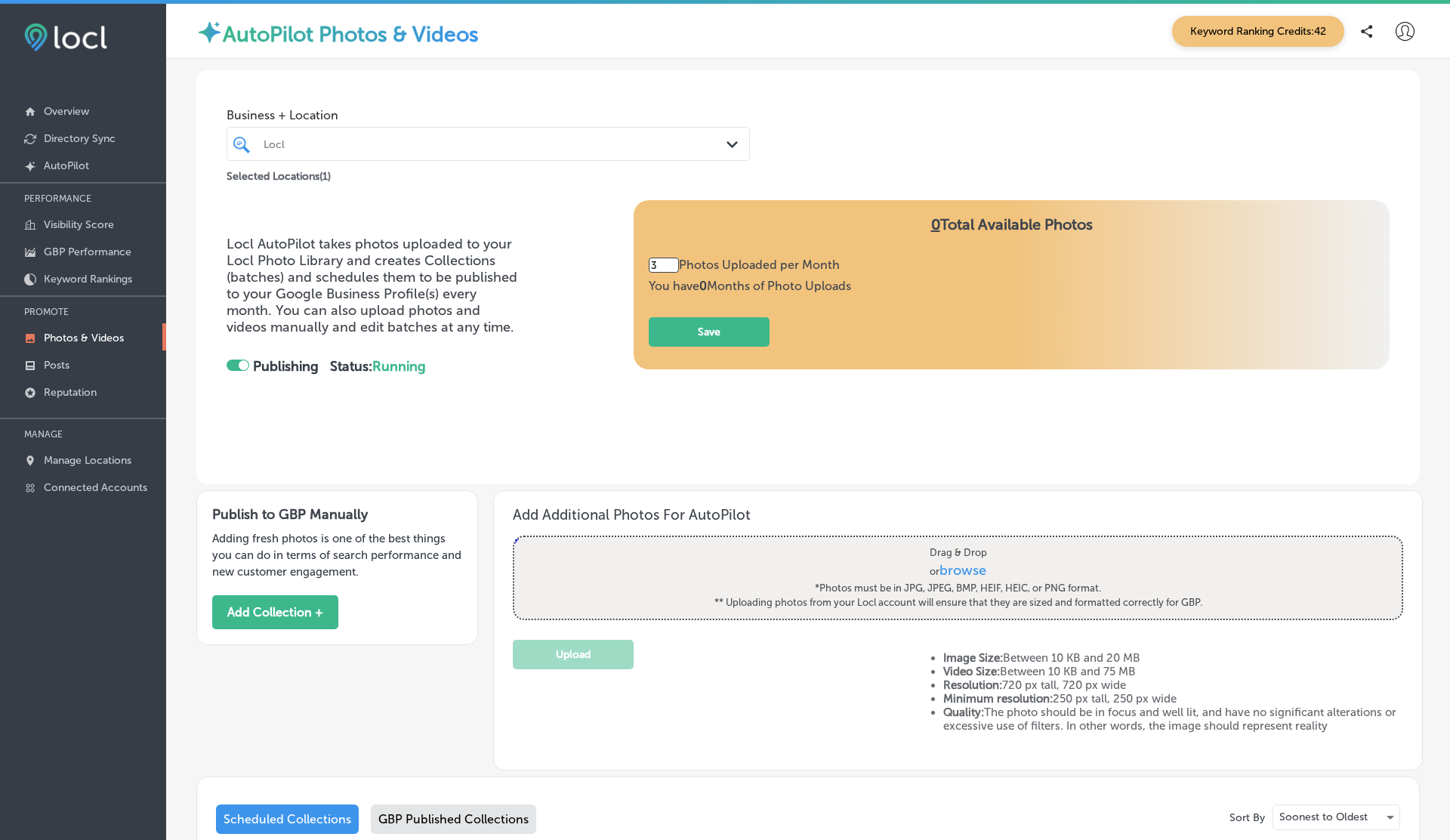
scroll to position [562, 0]
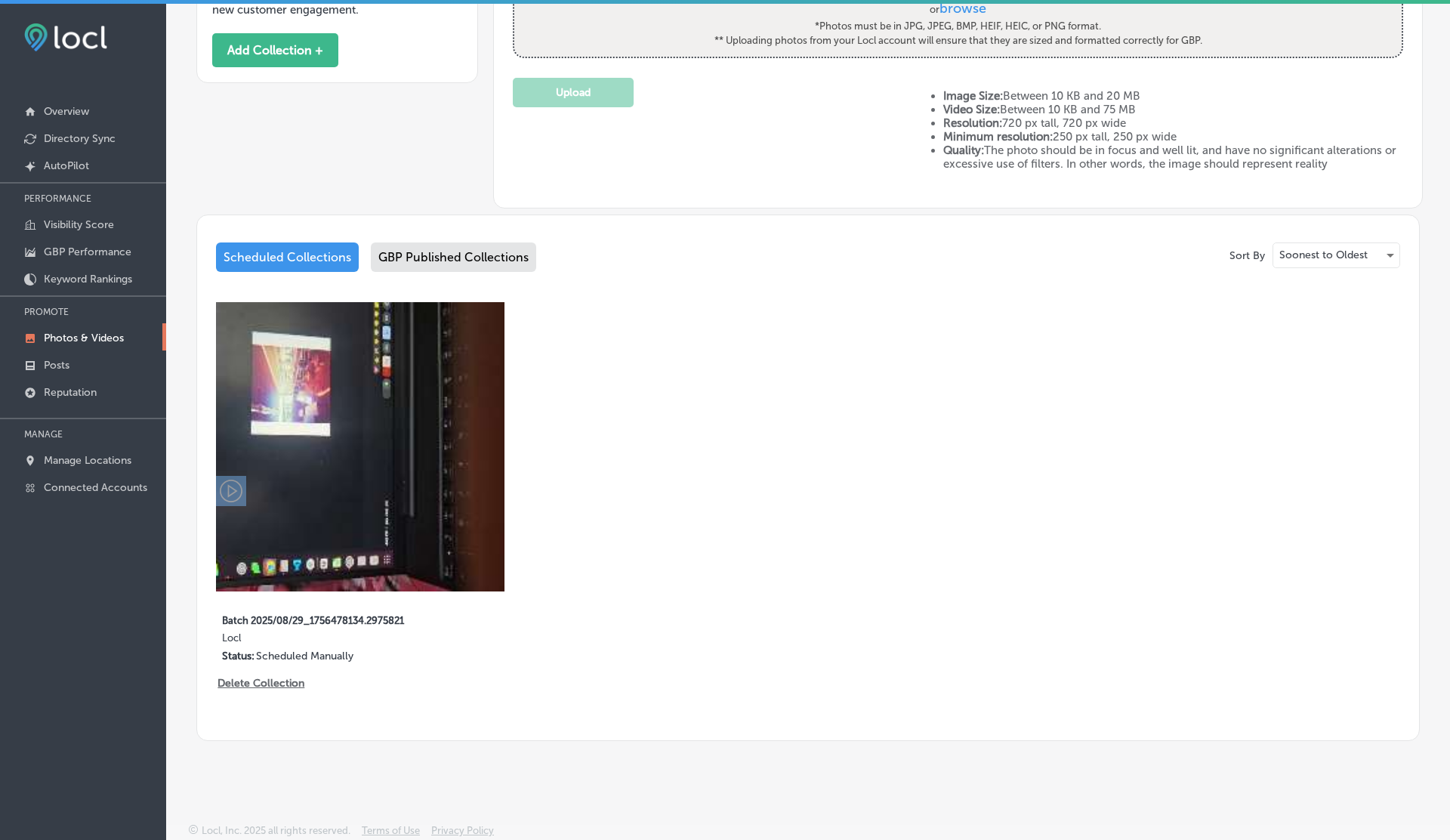
click at [338, 408] on img at bounding box center [361, 446] width 288 height 288
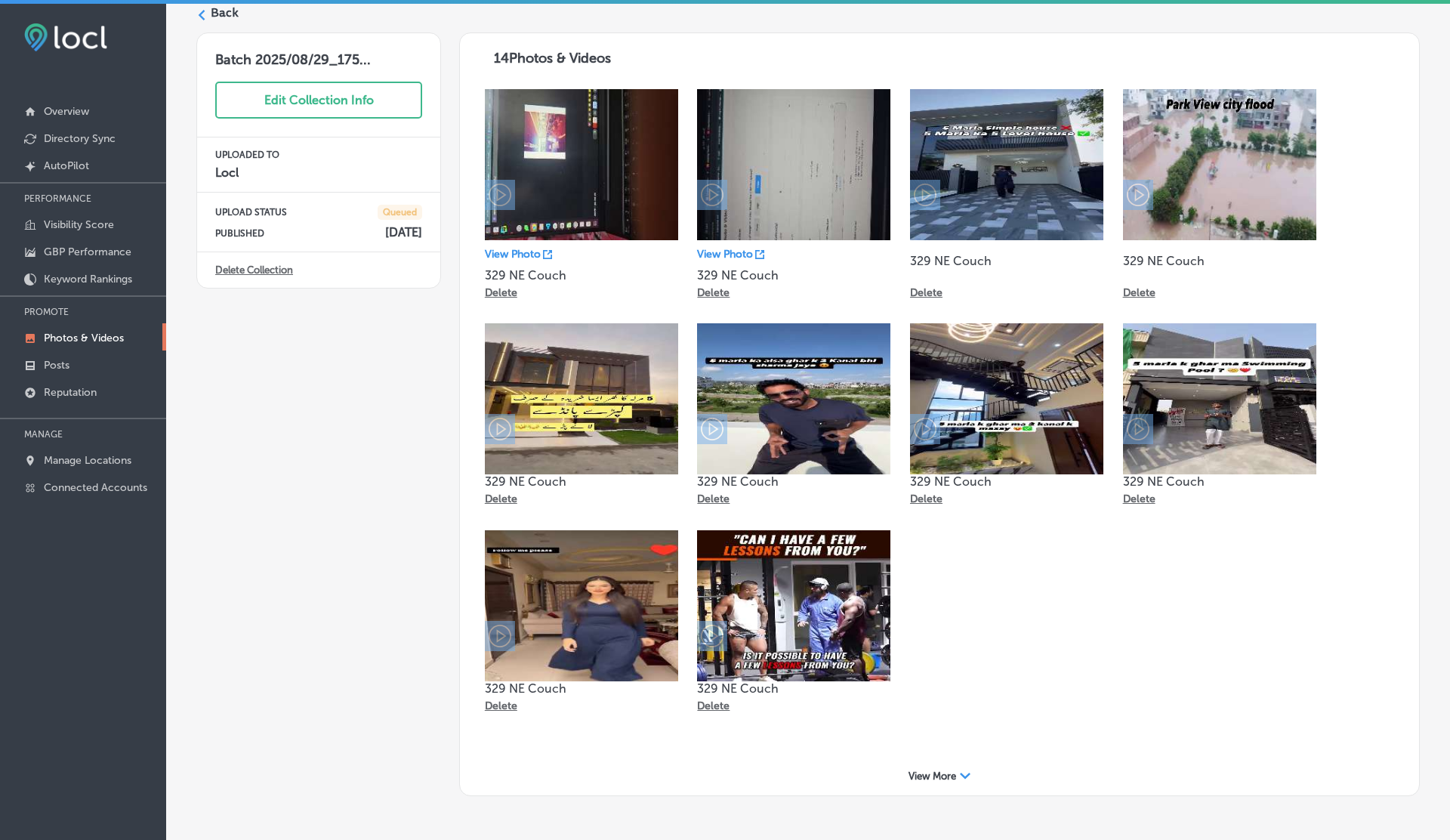
scroll to position [62, 0]
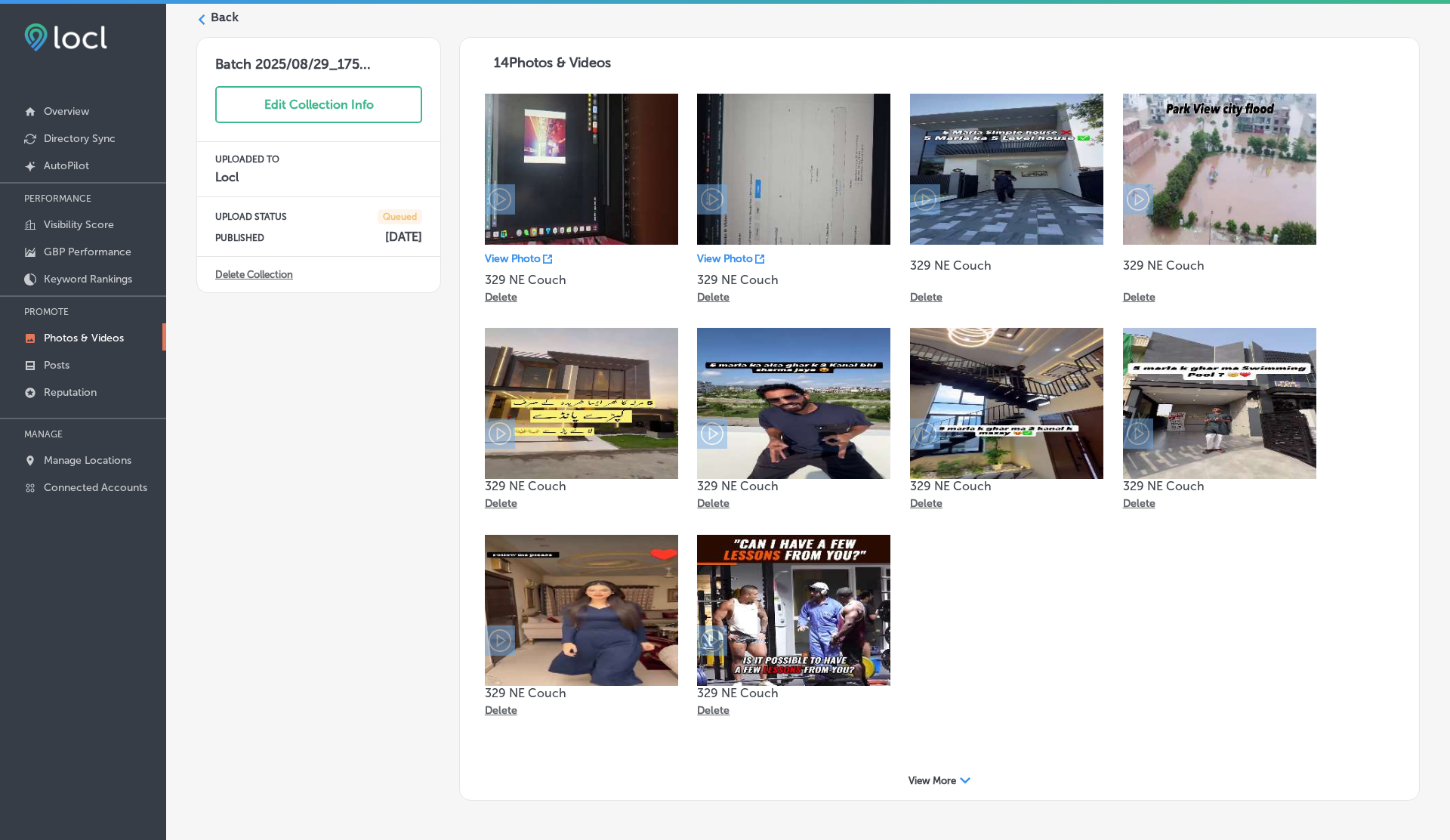
click at [953, 781] on span "View More" at bounding box center [932, 780] width 47 height 12
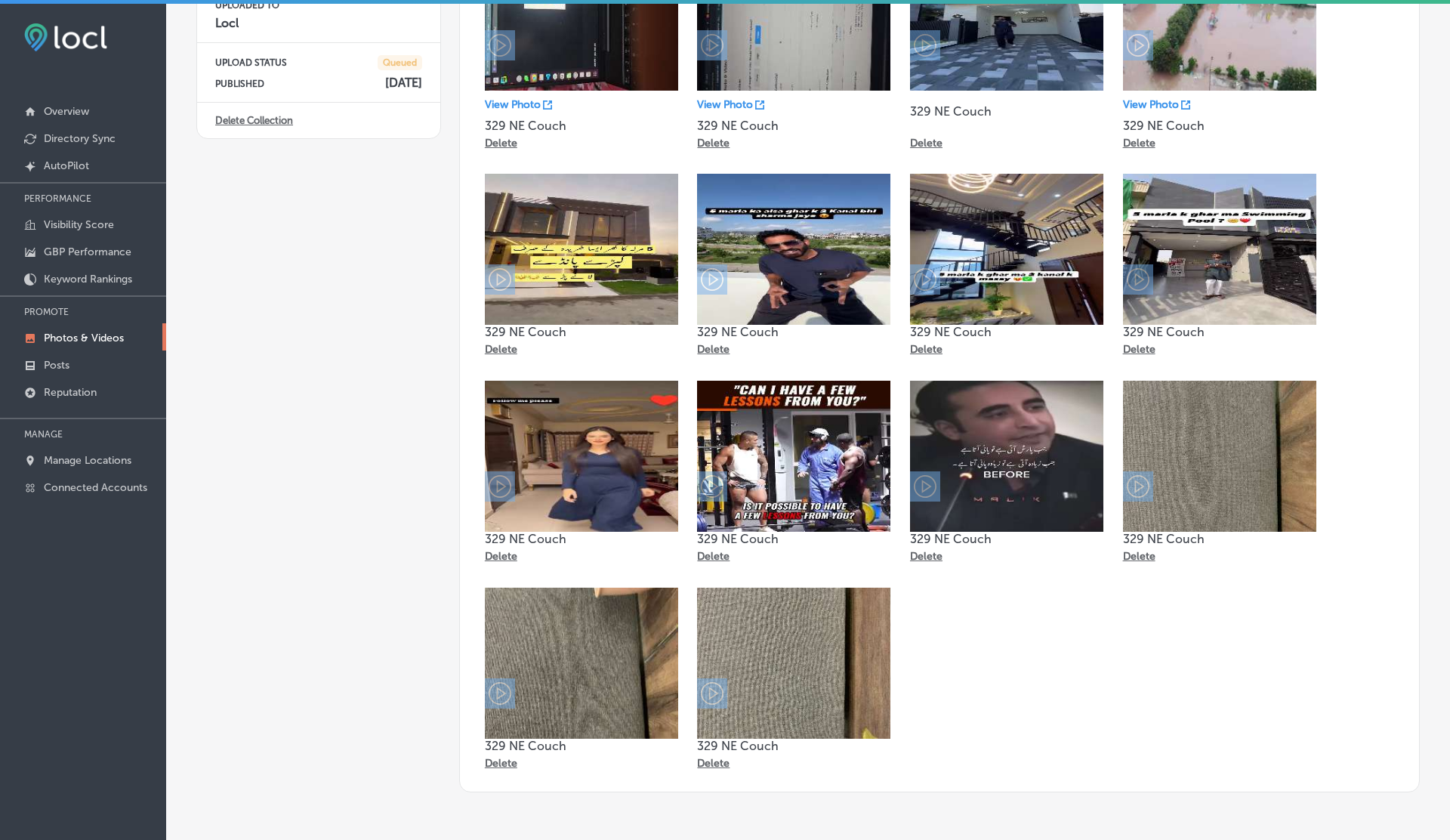
scroll to position [0, 0]
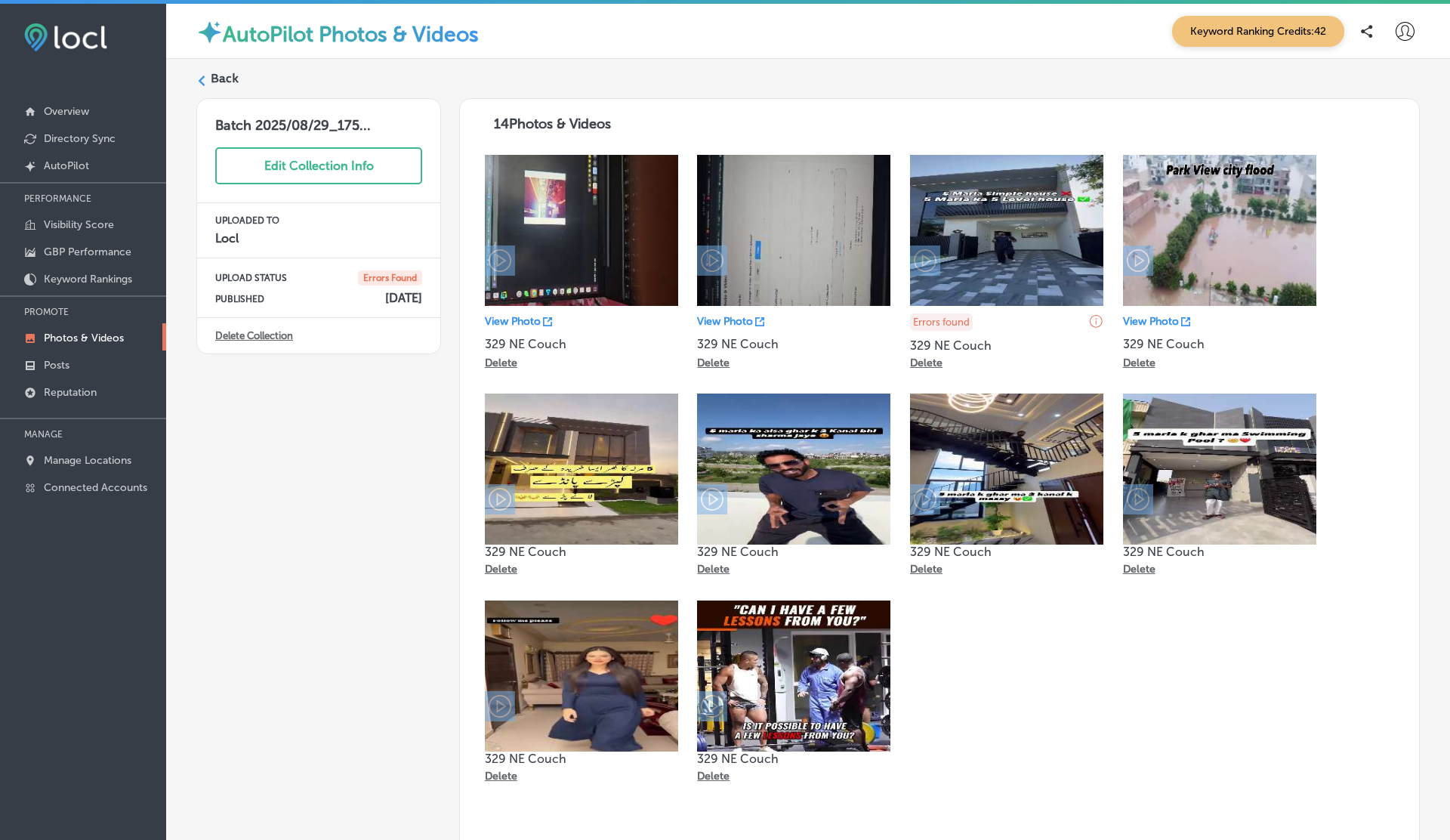
scroll to position [125, 0]
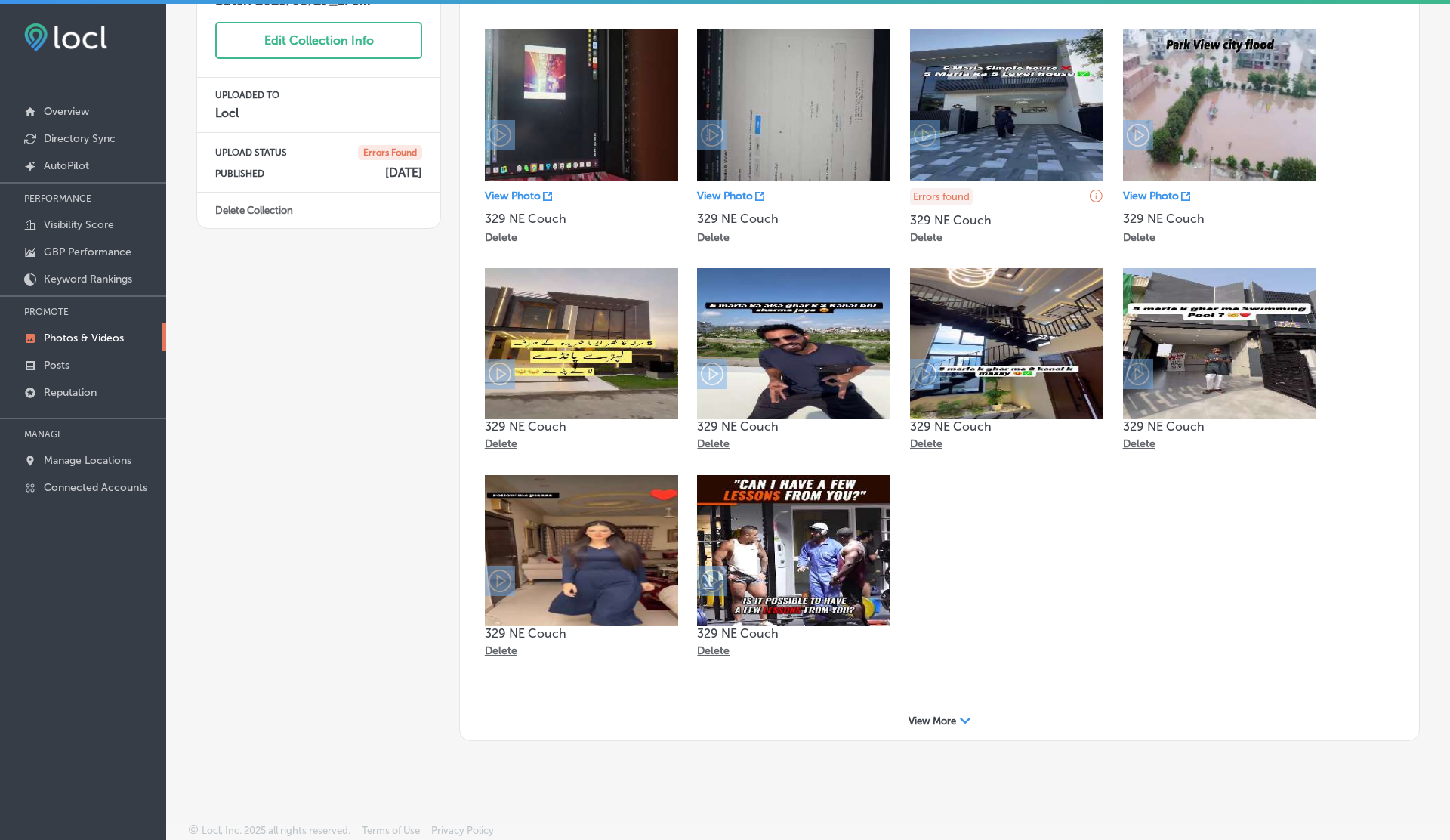
click at [938, 721] on span "View More" at bounding box center [932, 721] width 47 height 12
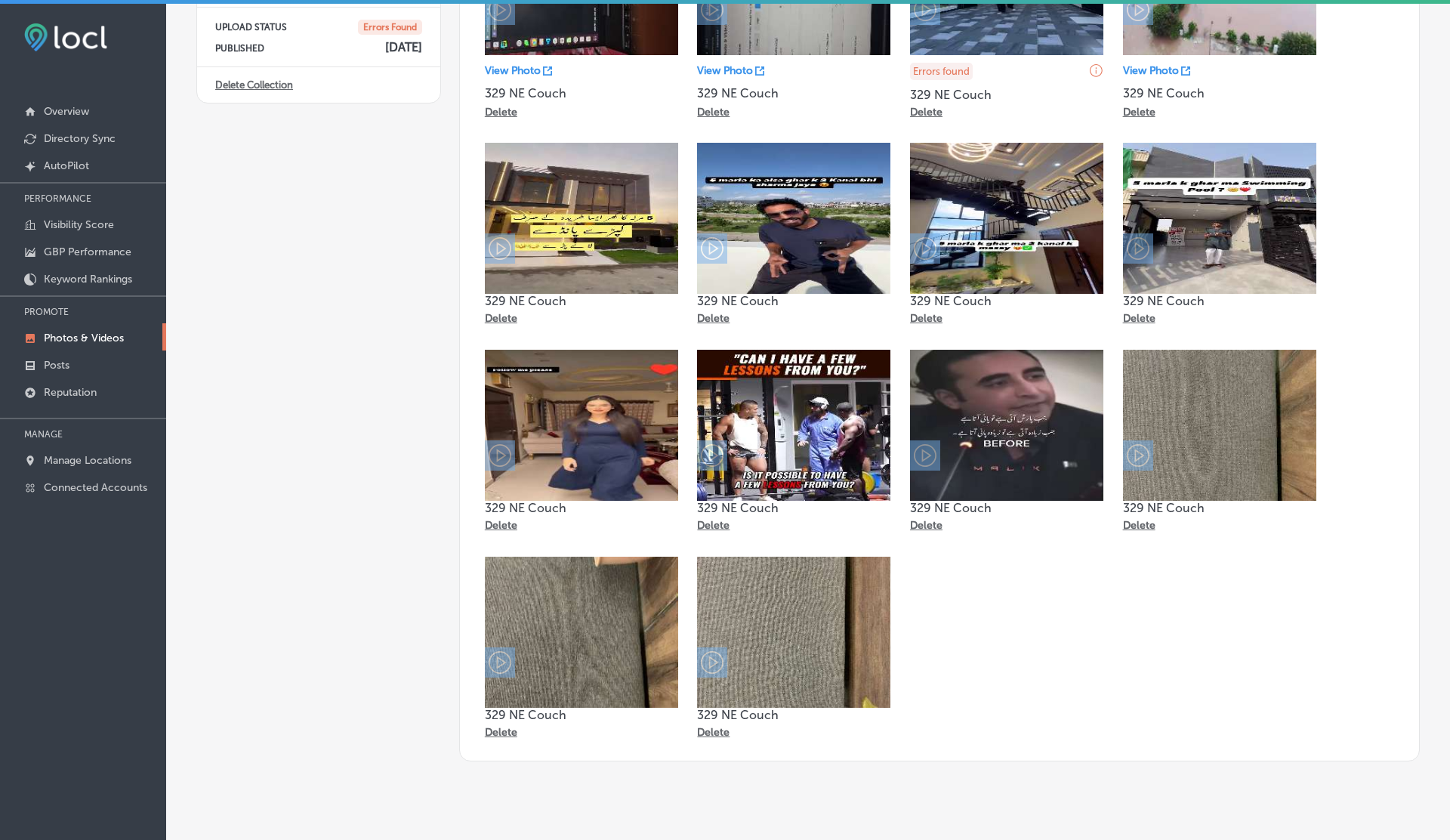
scroll to position [252, 0]
click at [359, 580] on div "Batch 2025/08/29_175... Edit Collection Info UPLOADED TO Locl UPLOAD STATUS Err…" at bounding box center [318, 304] width 245 height 914
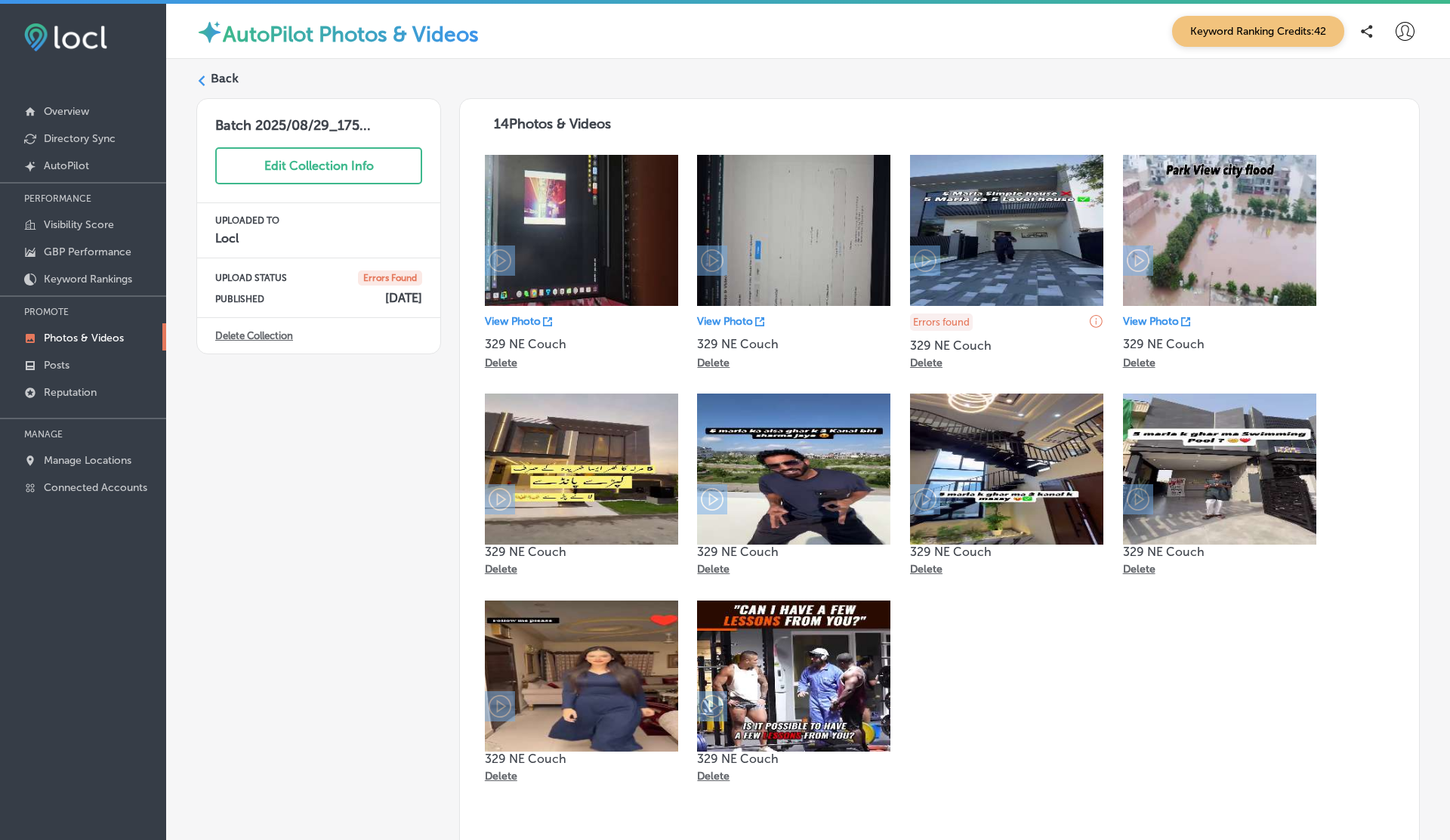
scroll to position [125, 0]
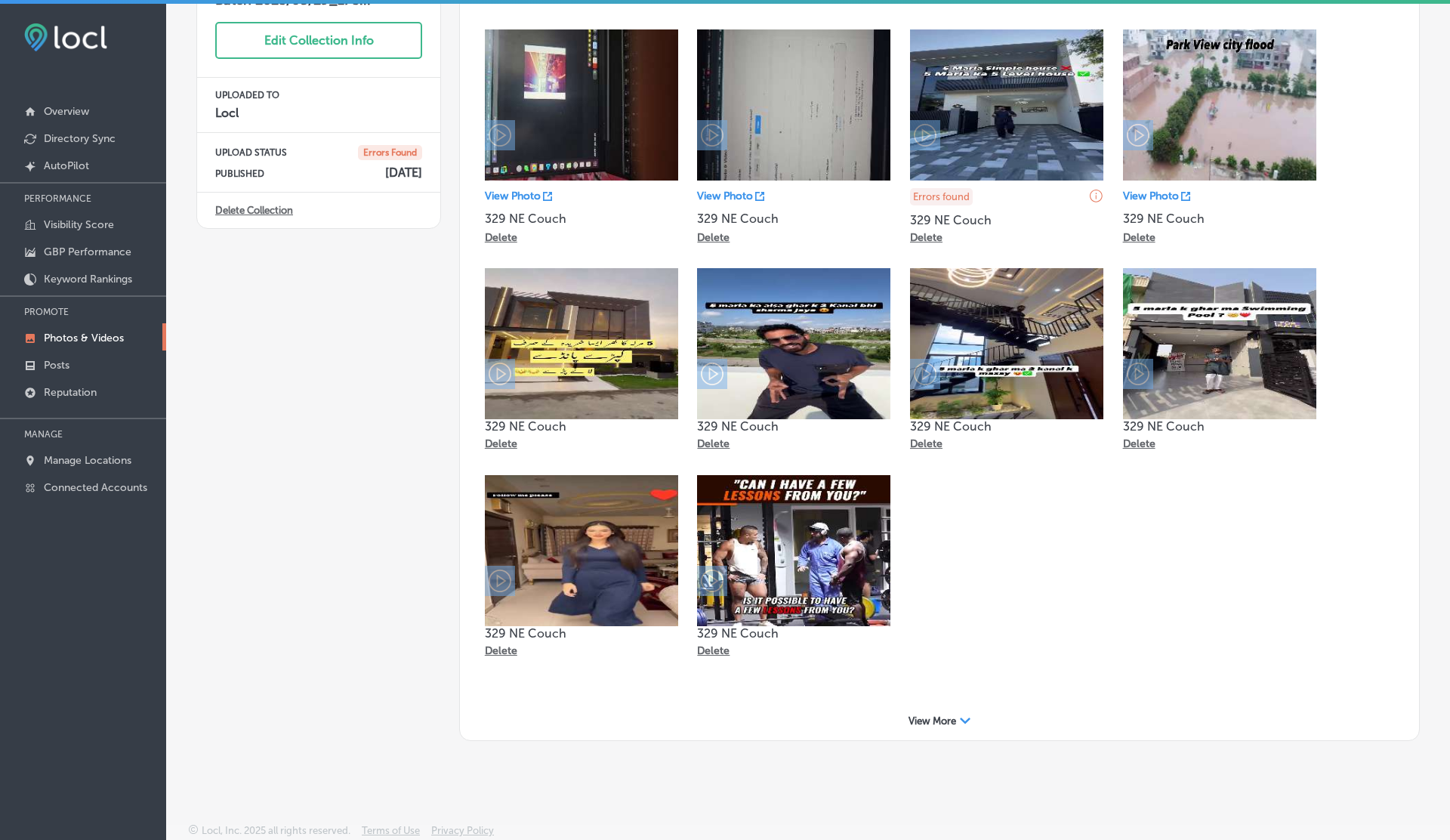
click at [941, 724] on span "View More" at bounding box center [932, 721] width 47 height 12
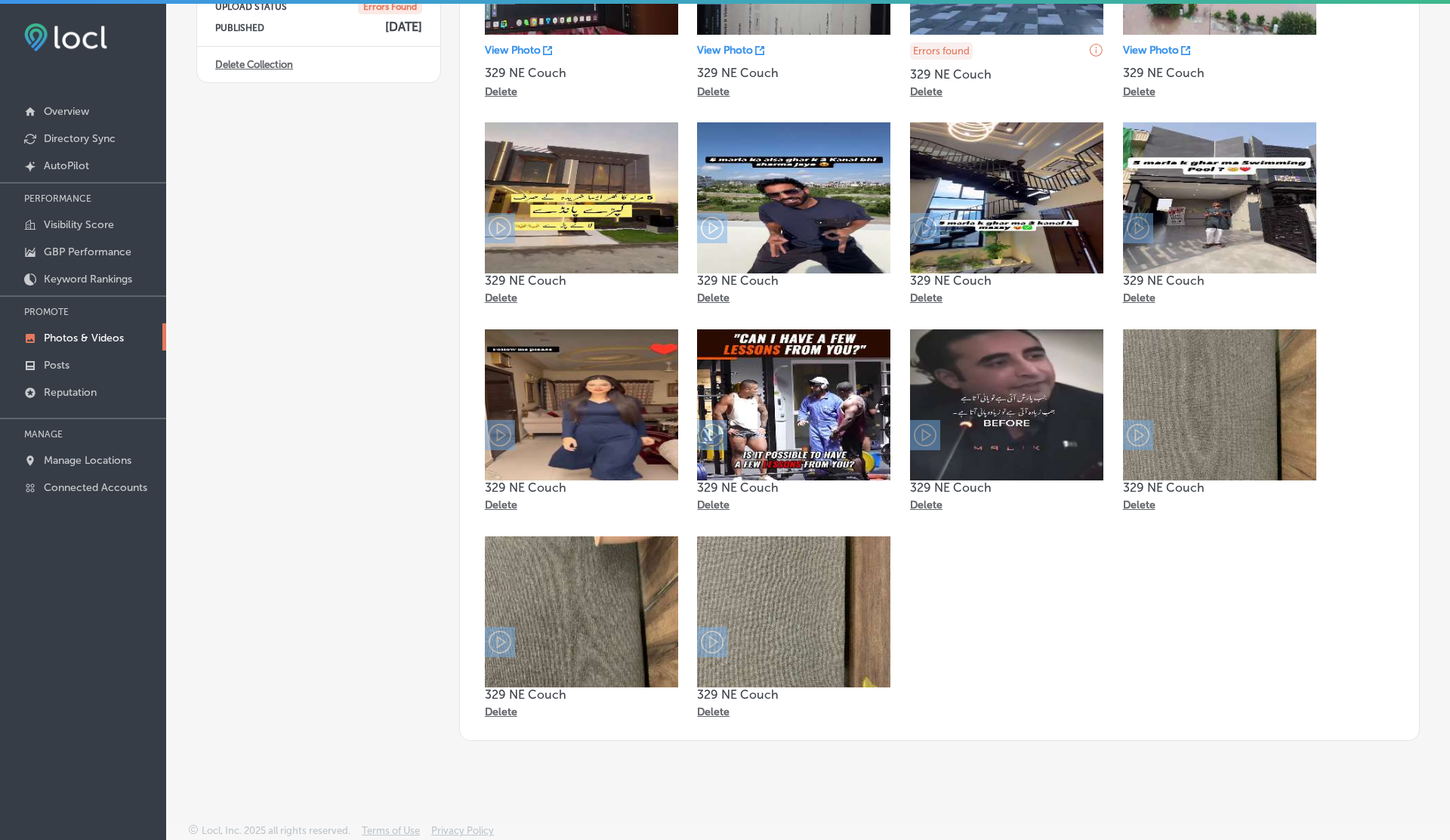
scroll to position [0, 0]
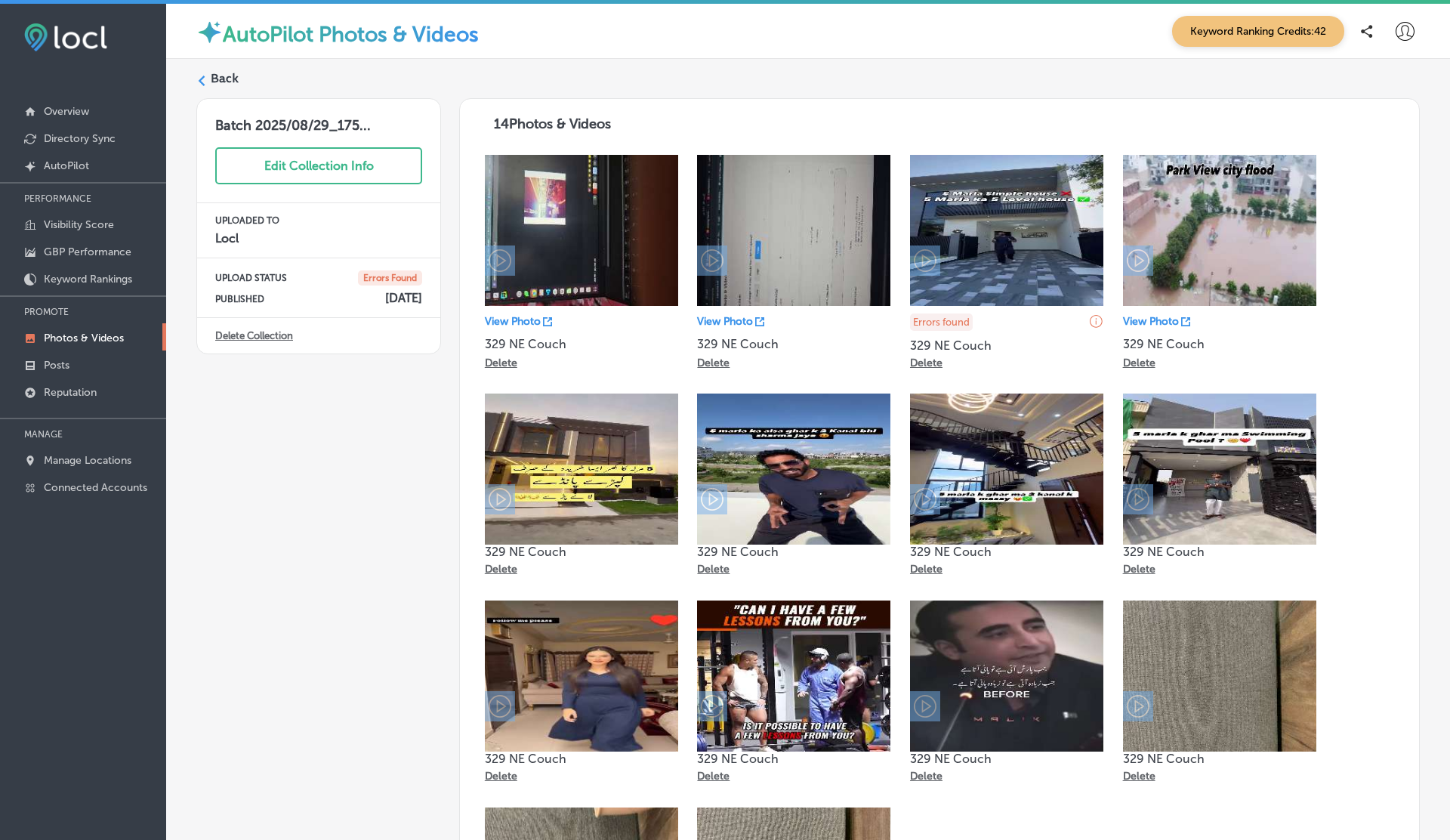
click at [495, 360] on p "Delete" at bounding box center [501, 362] width 33 height 12
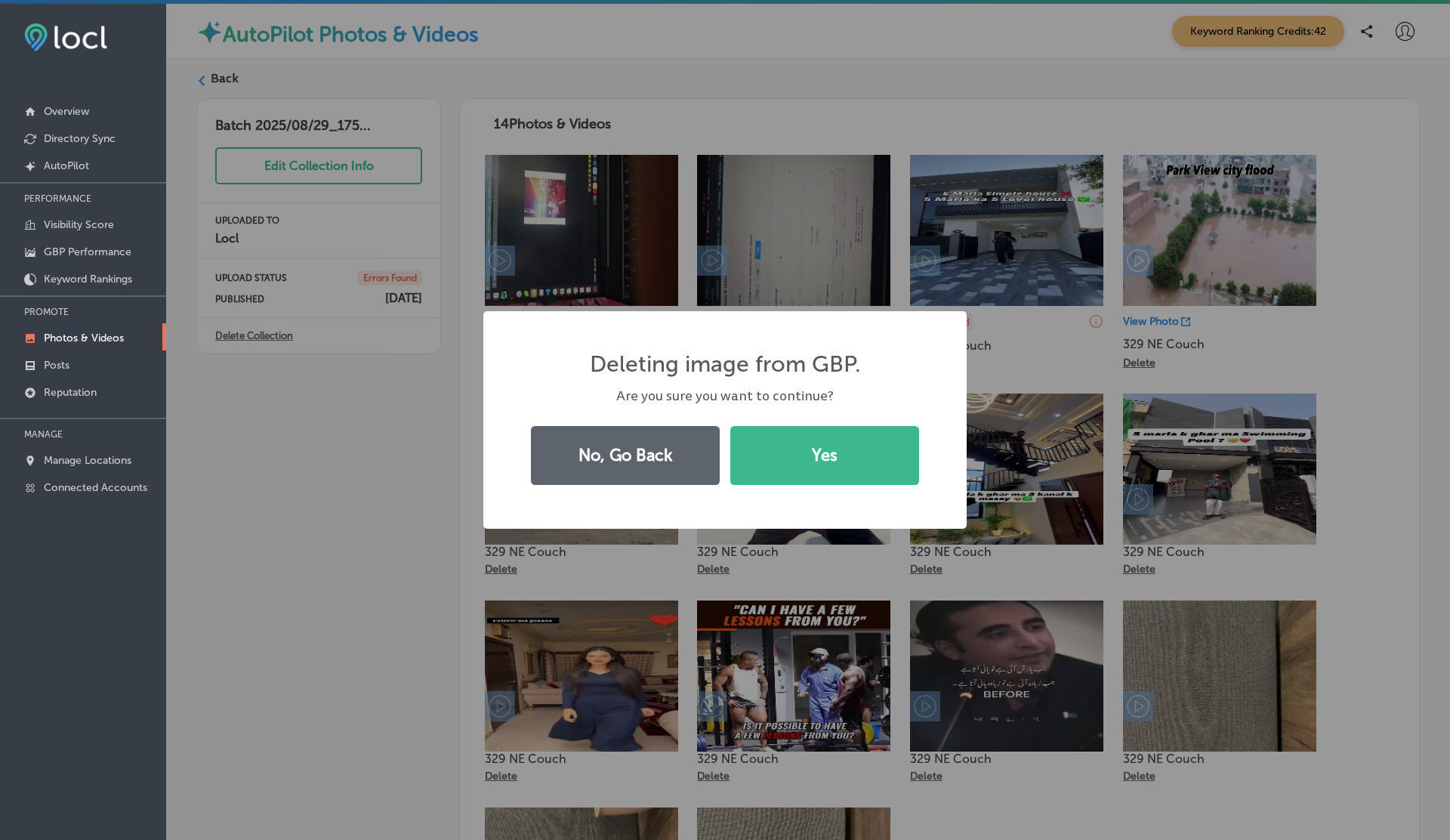
click at [731, 426] on button "Yes" at bounding box center [825, 455] width 188 height 59
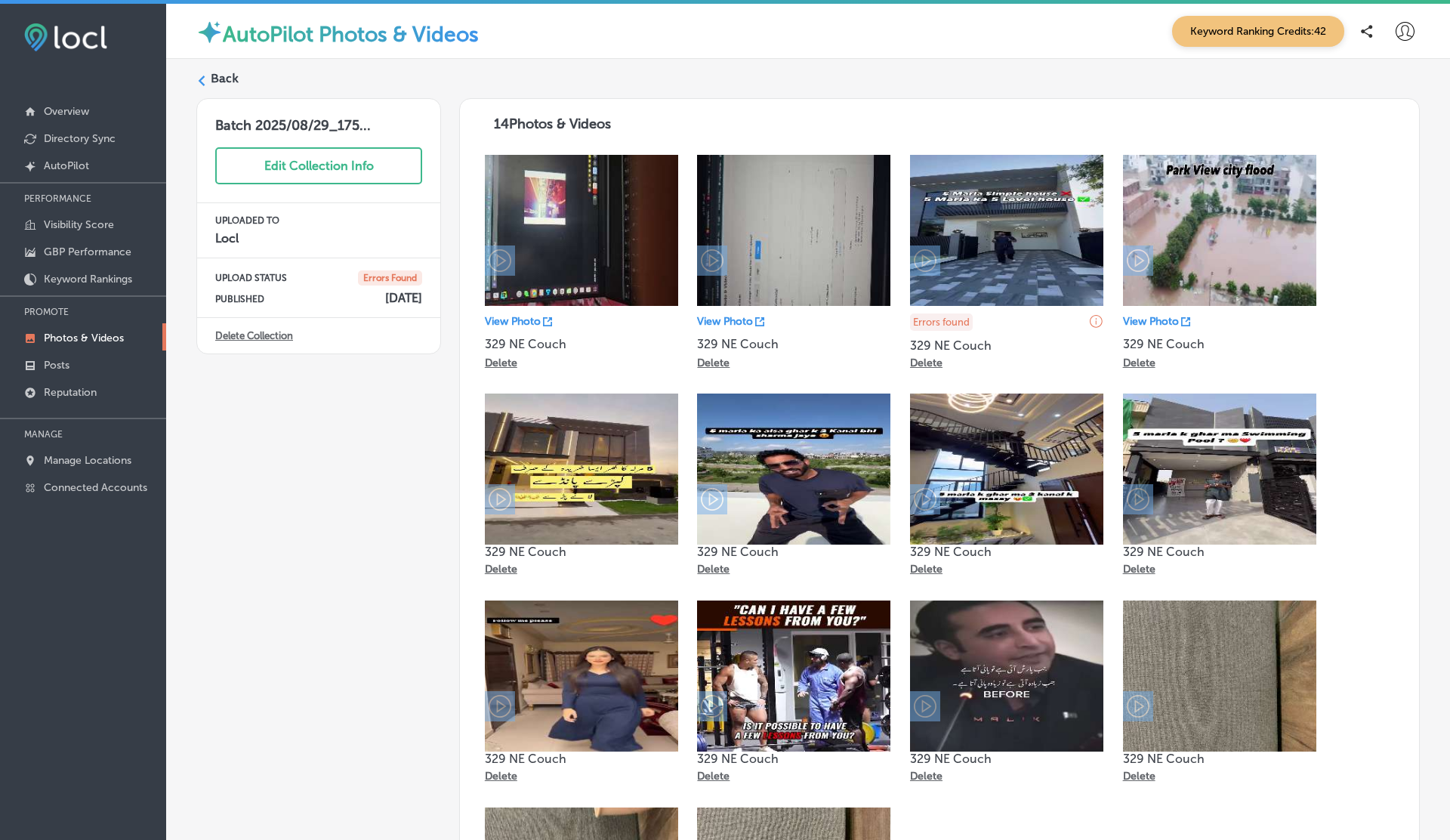
click at [717, 360] on p "Delete" at bounding box center [713, 362] width 33 height 12
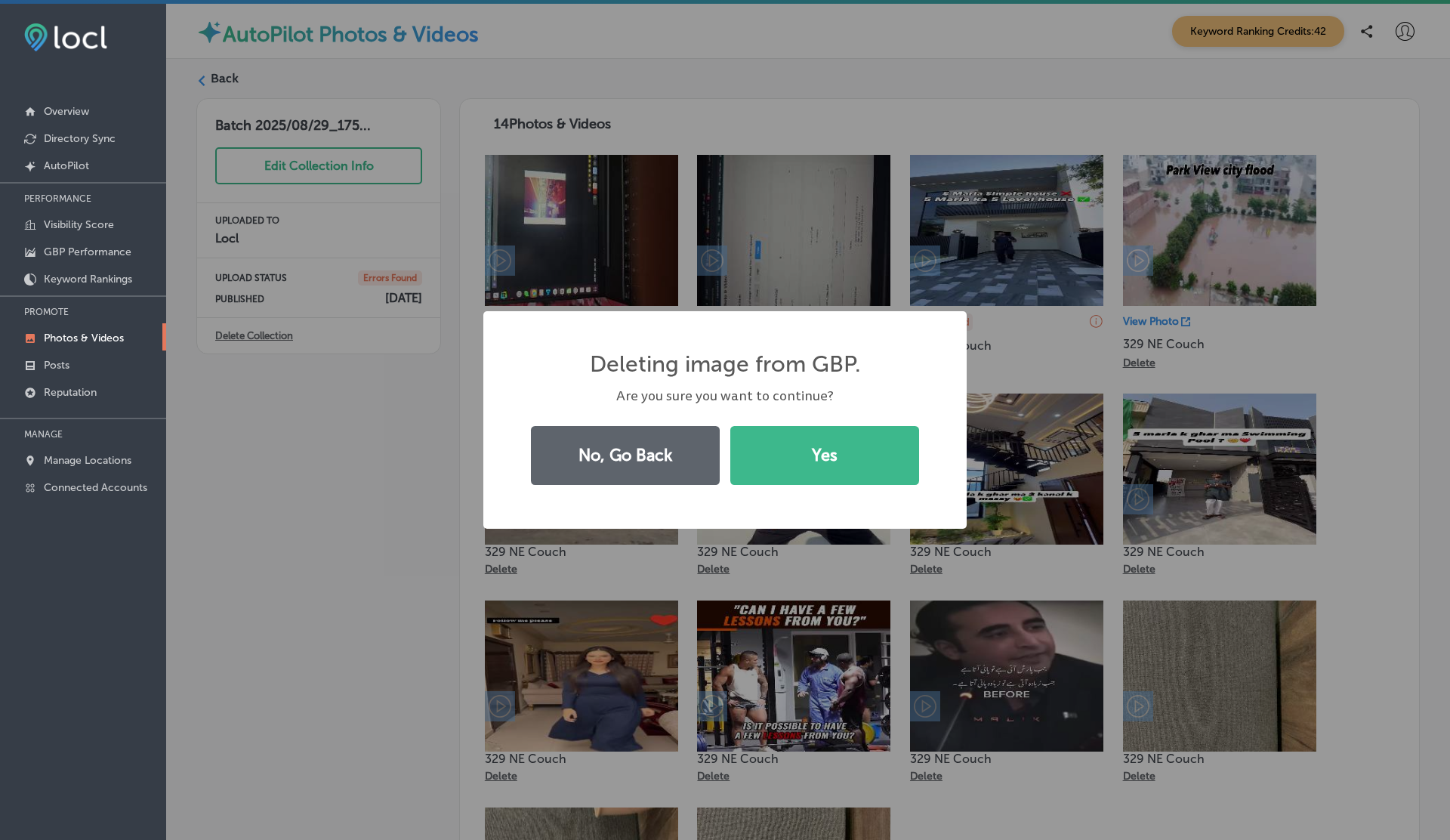
click at [731, 426] on button "Yes" at bounding box center [825, 455] width 188 height 59
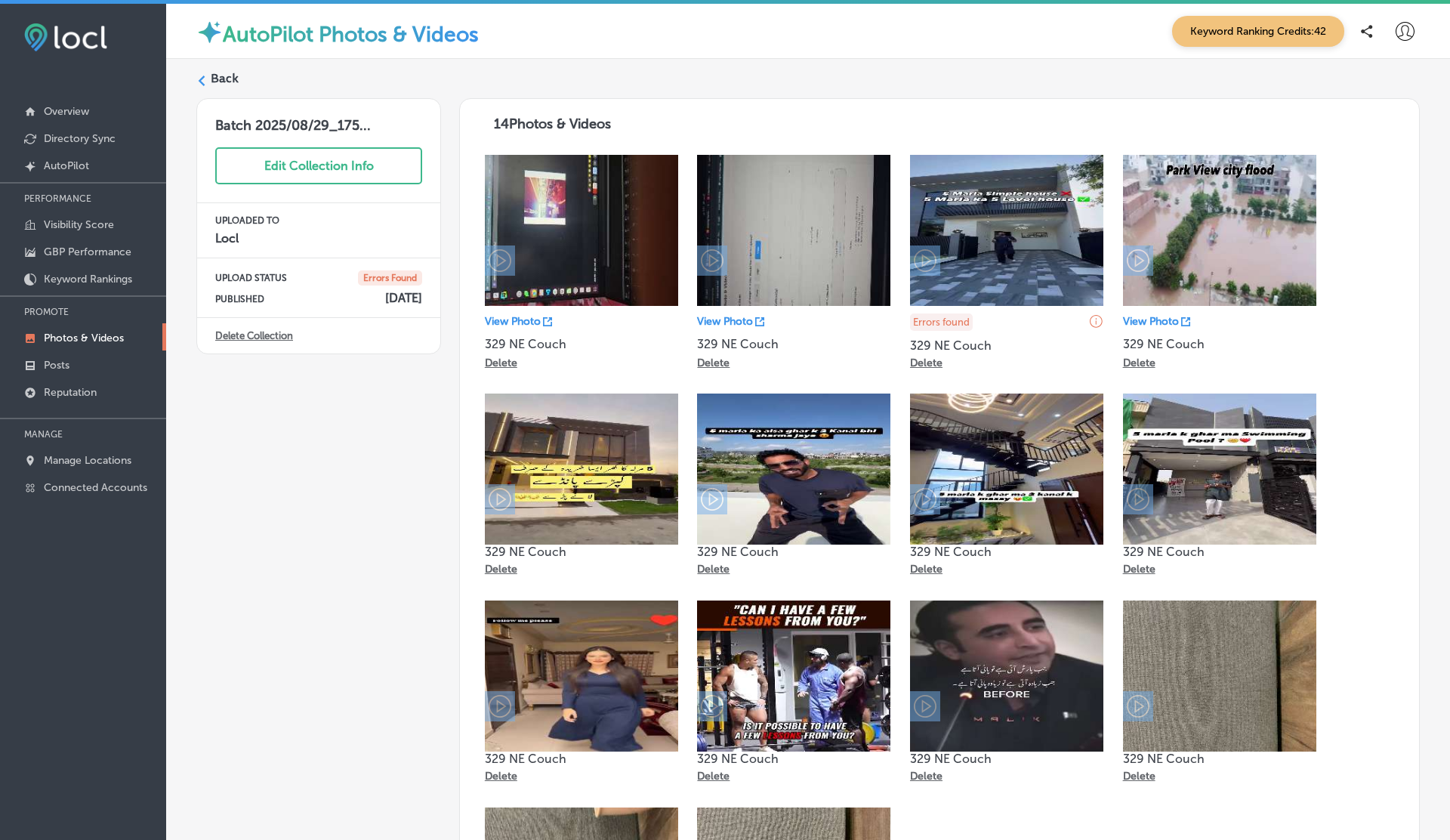
click at [1142, 363] on p "Delete" at bounding box center [1139, 362] width 33 height 12
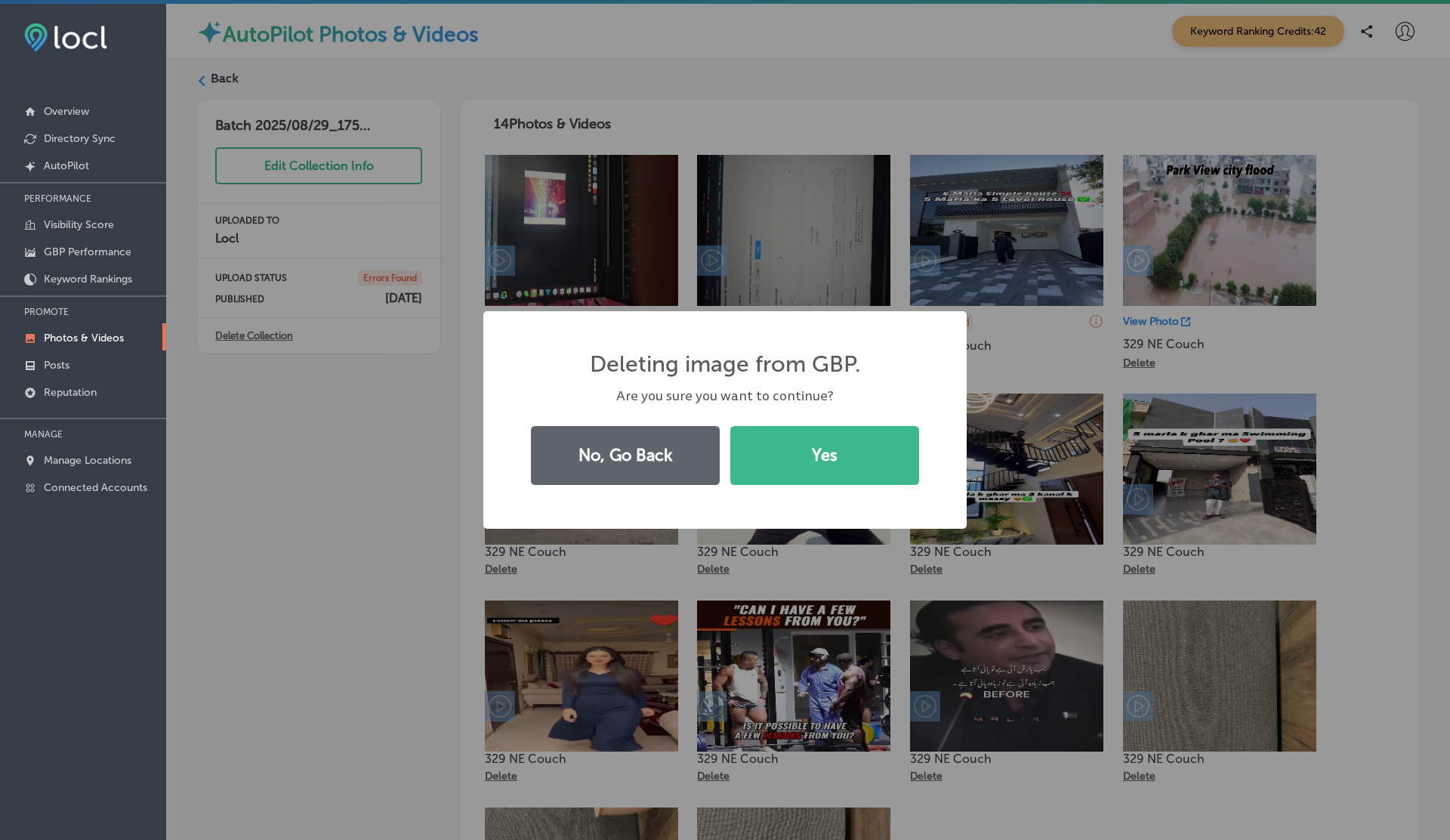
click at [731, 426] on button "Yes" at bounding box center [825, 455] width 188 height 59
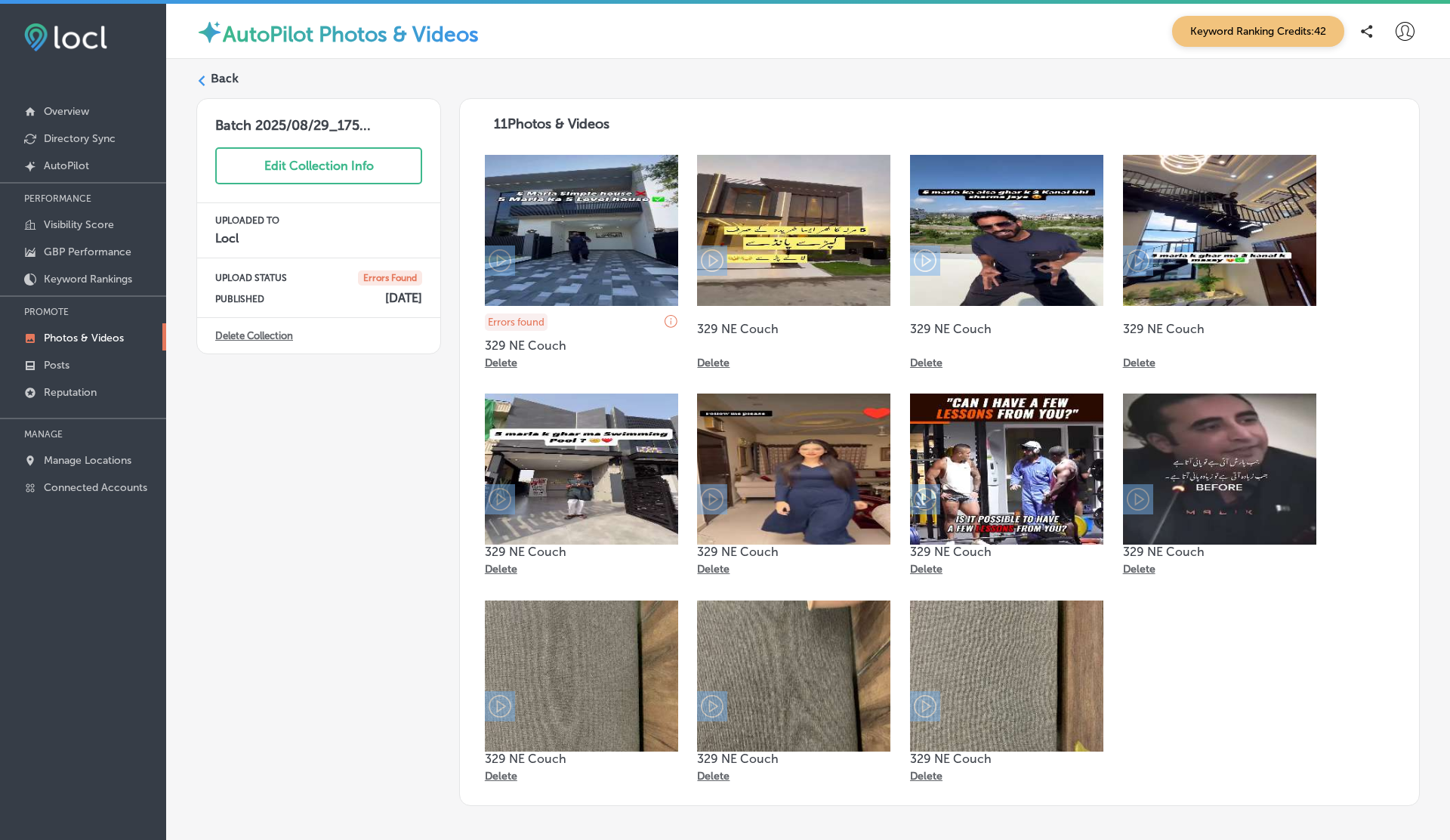
click at [275, 336] on link "Delete Collection" at bounding box center [254, 335] width 78 height 12
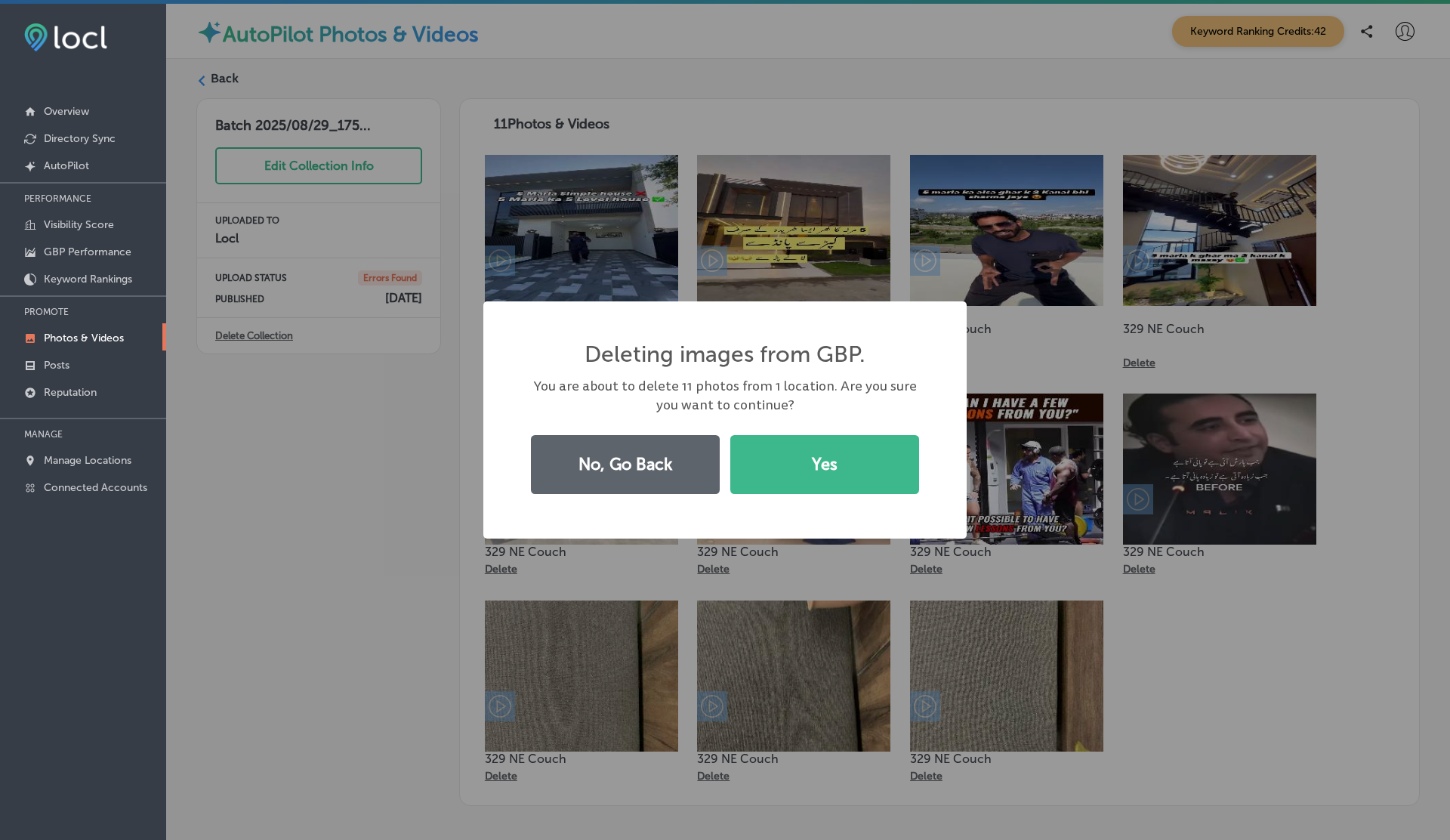
click at [731, 434] on button "Yes" at bounding box center [825, 463] width 188 height 59
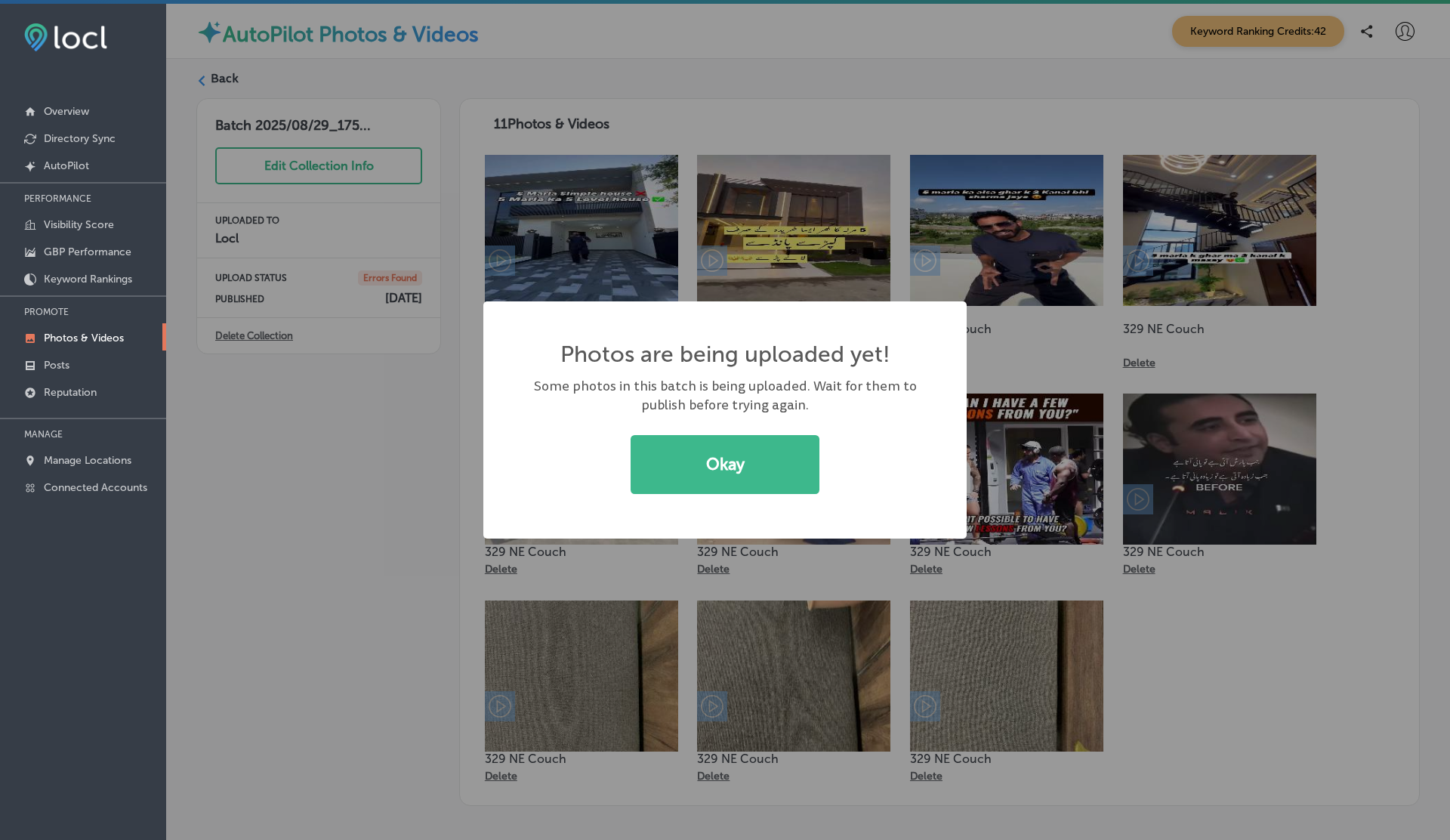
click at [631, 434] on button "Okay" at bounding box center [725, 463] width 188 height 59
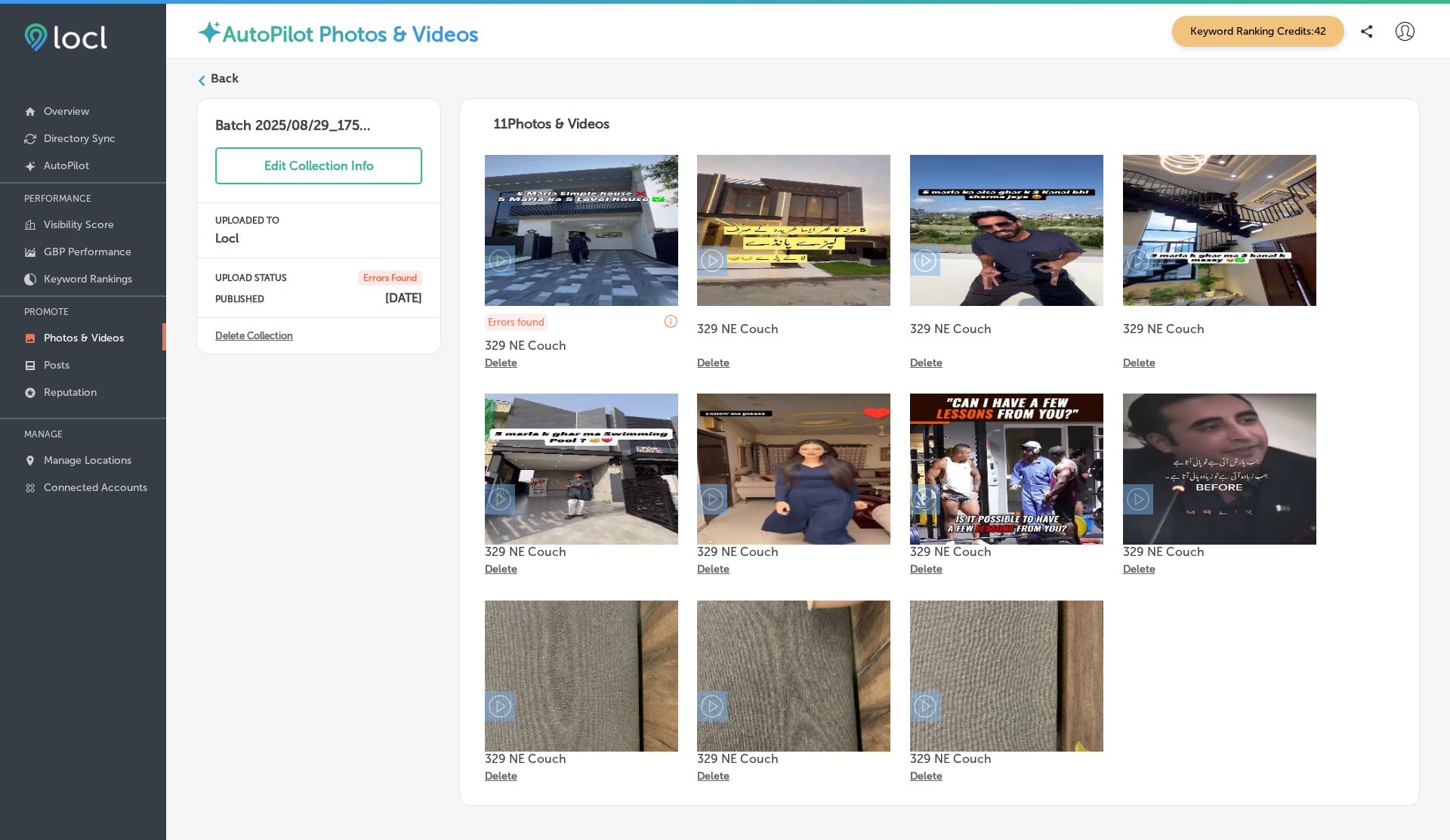
click at [496, 365] on p "Delete" at bounding box center [501, 362] width 33 height 12
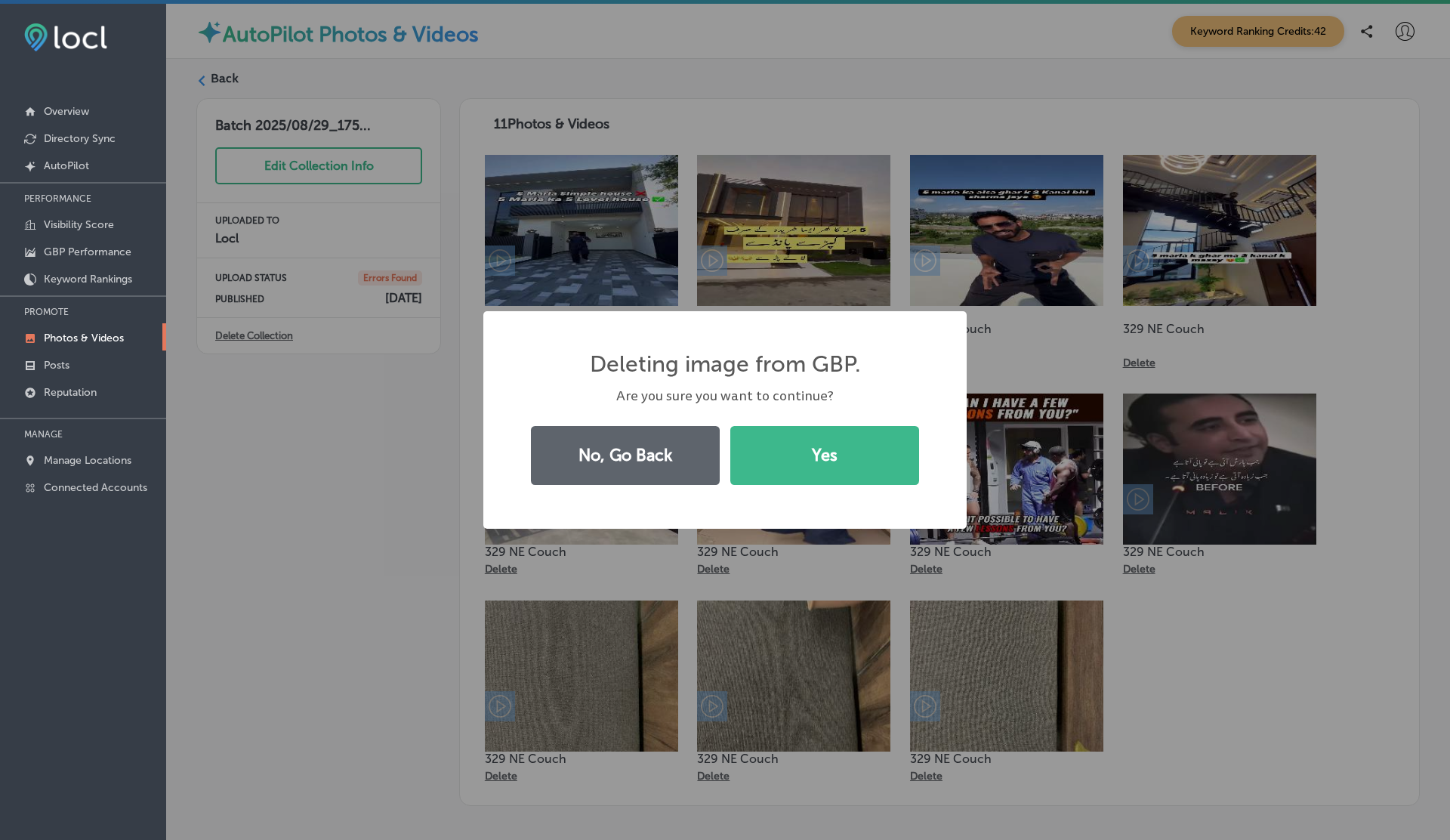
click at [731, 426] on button "Yes" at bounding box center [825, 455] width 188 height 59
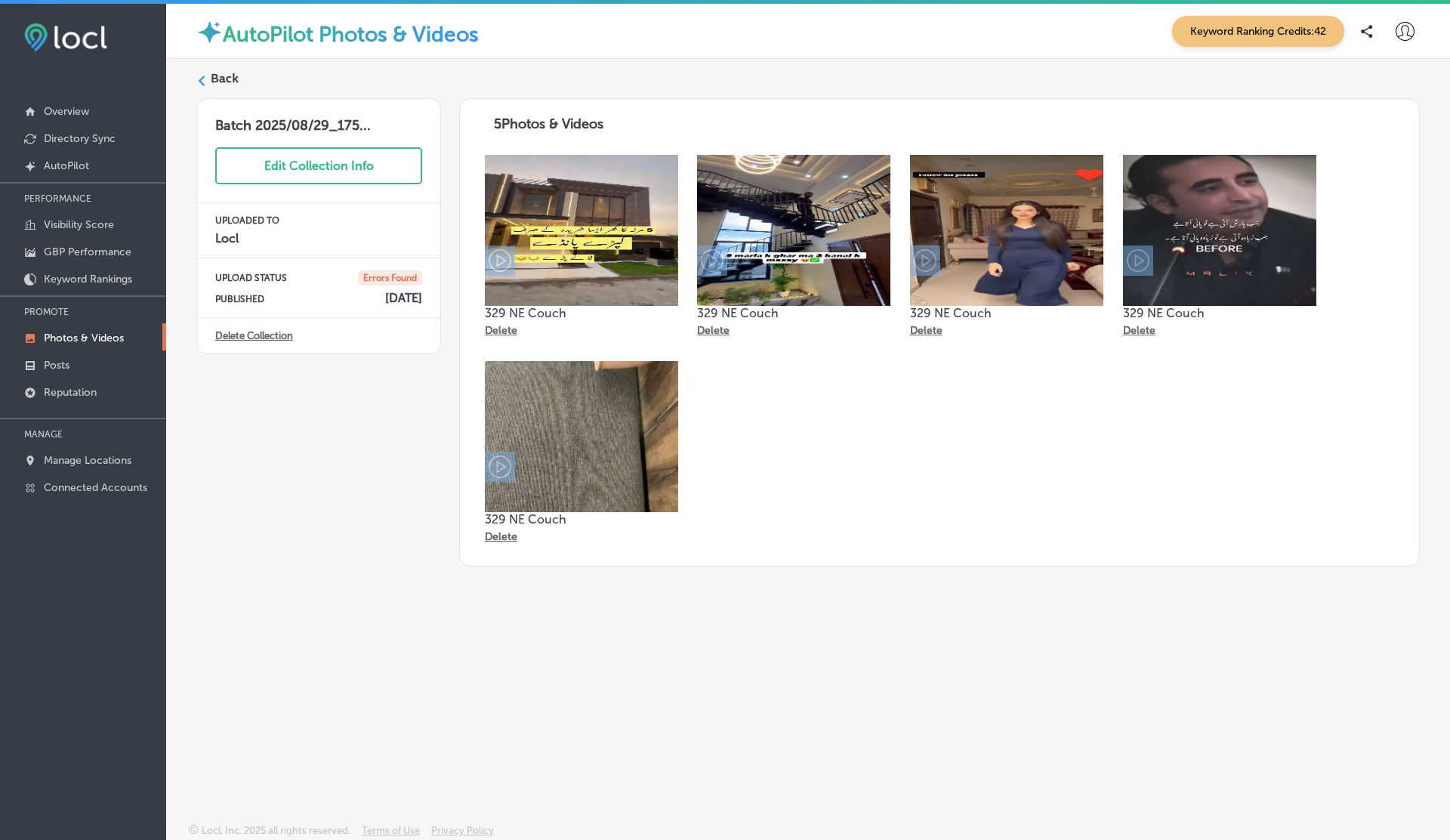
click at [498, 323] on div "Delete" at bounding box center [501, 328] width 33 height 16
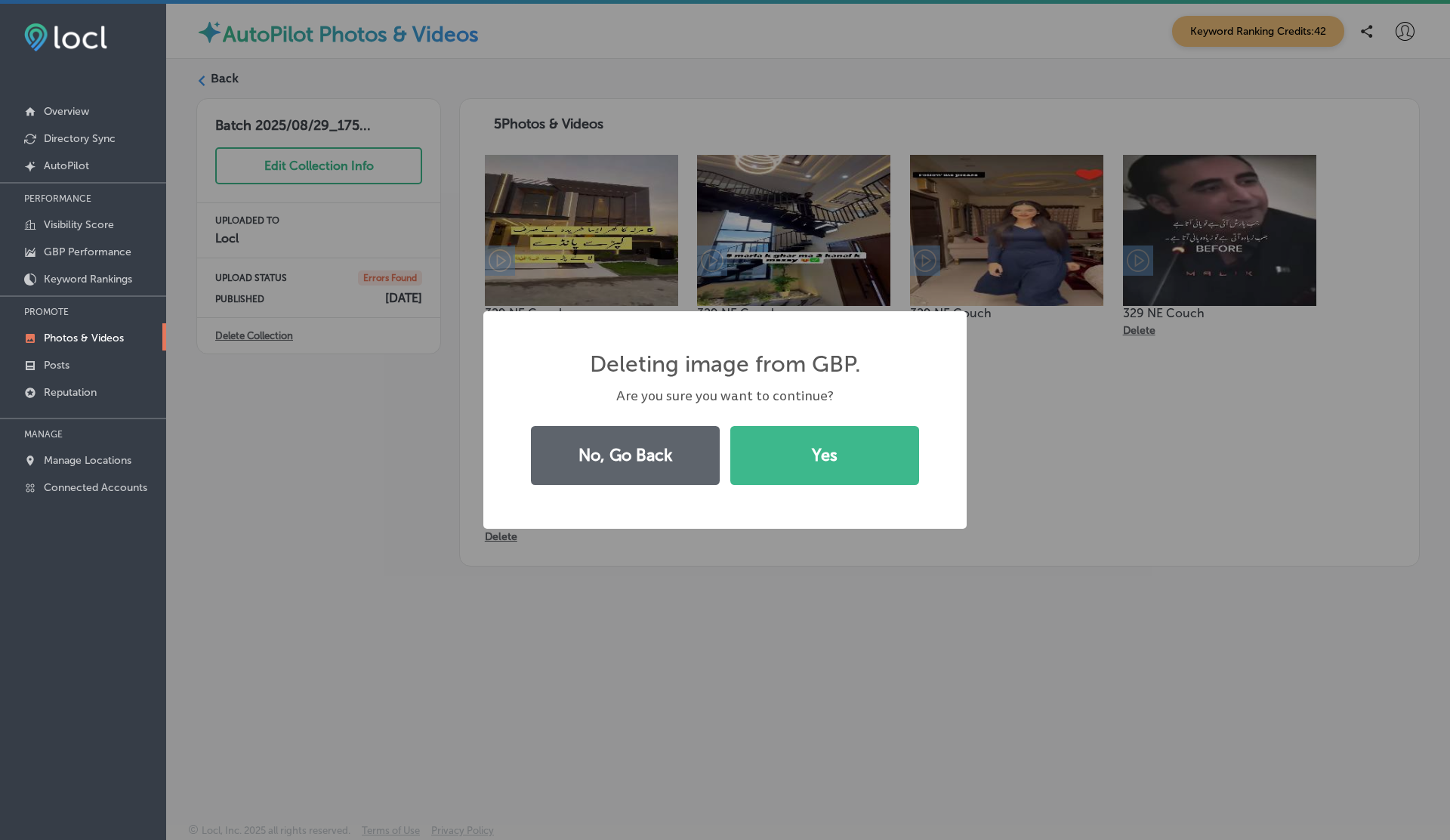
click at [731, 426] on button "Yes" at bounding box center [825, 455] width 188 height 59
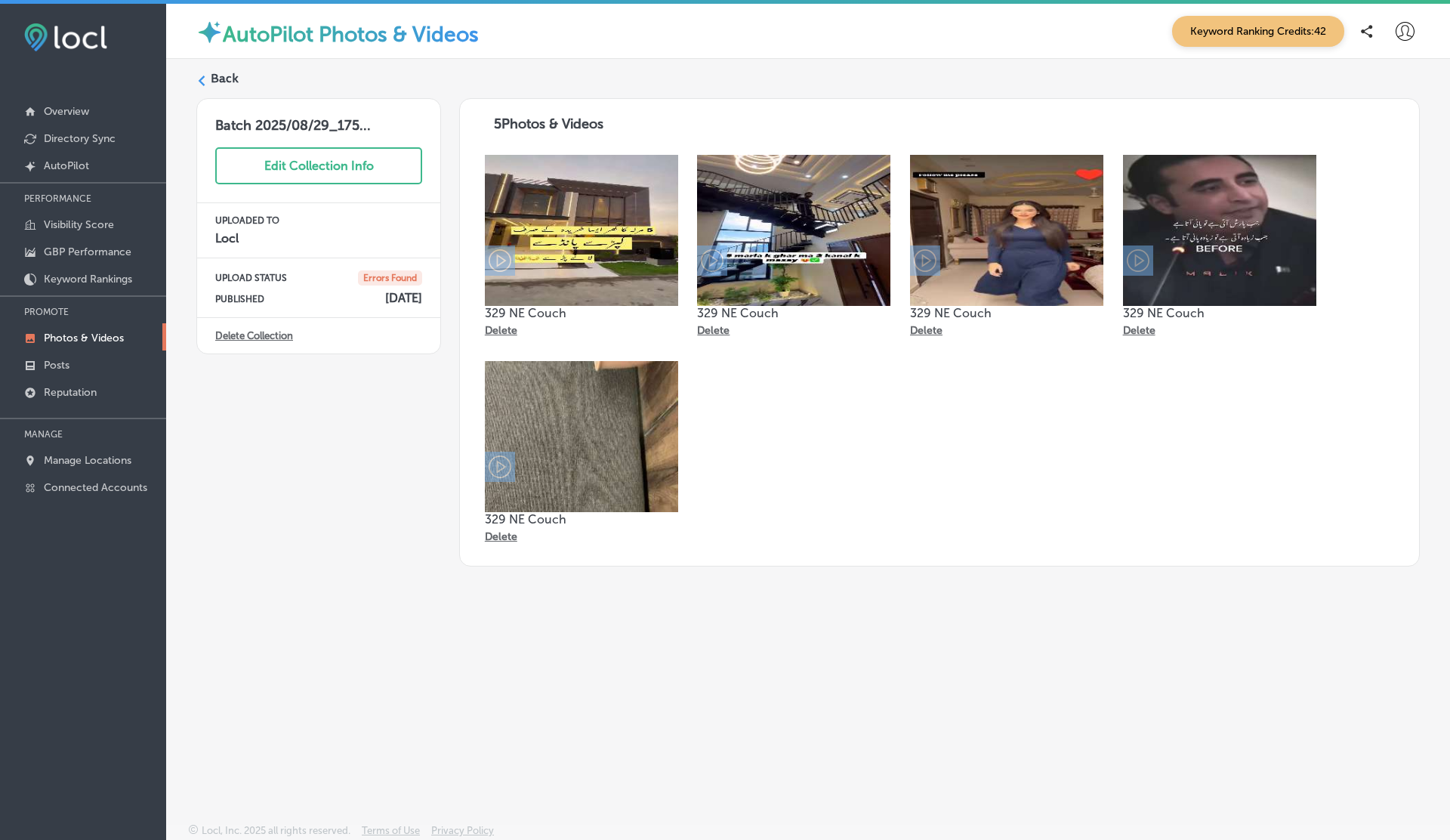
click at [498, 329] on p "Delete" at bounding box center [501, 330] width 33 height 12
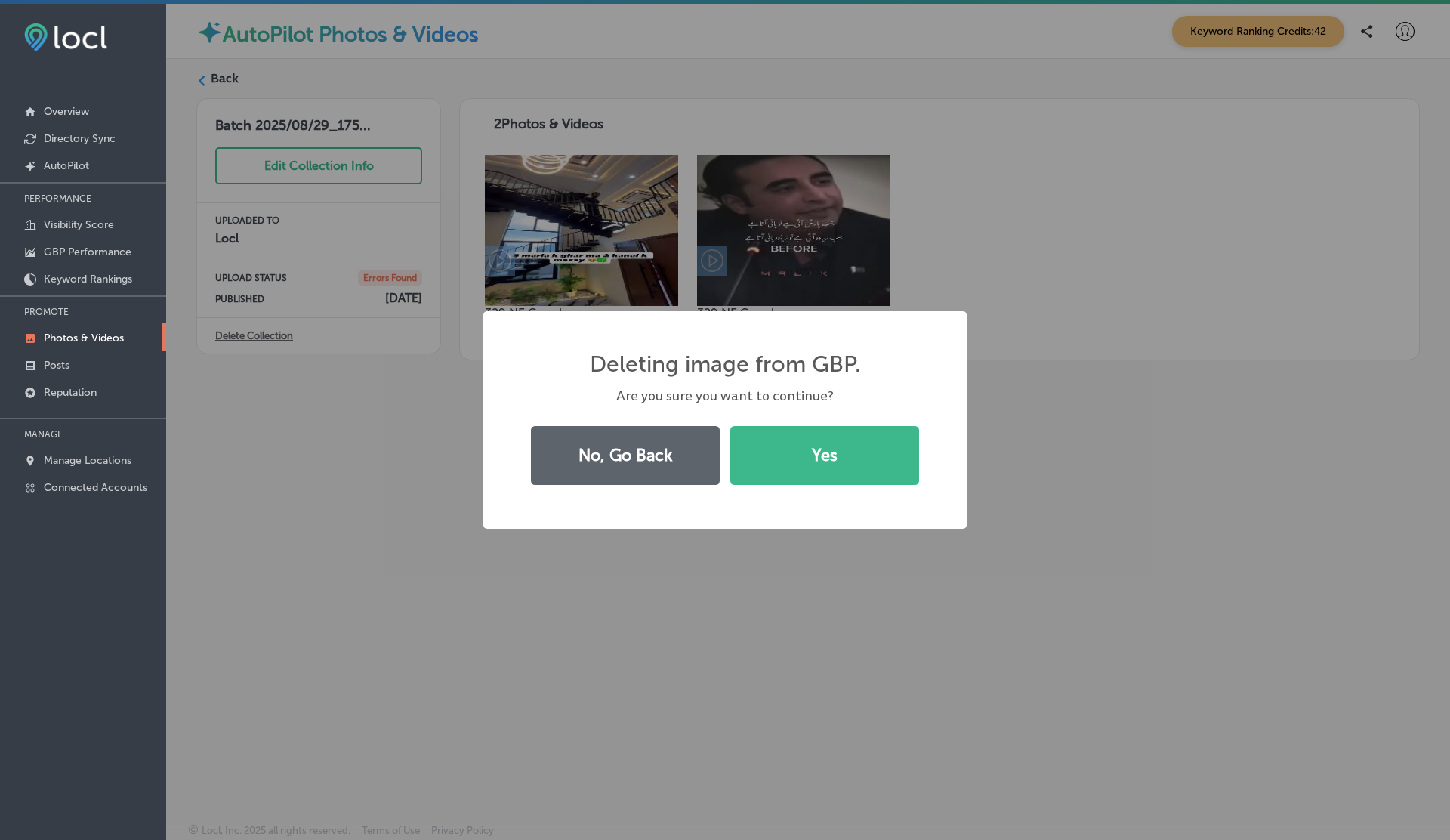
click at [731, 426] on button "Yes" at bounding box center [825, 455] width 188 height 59
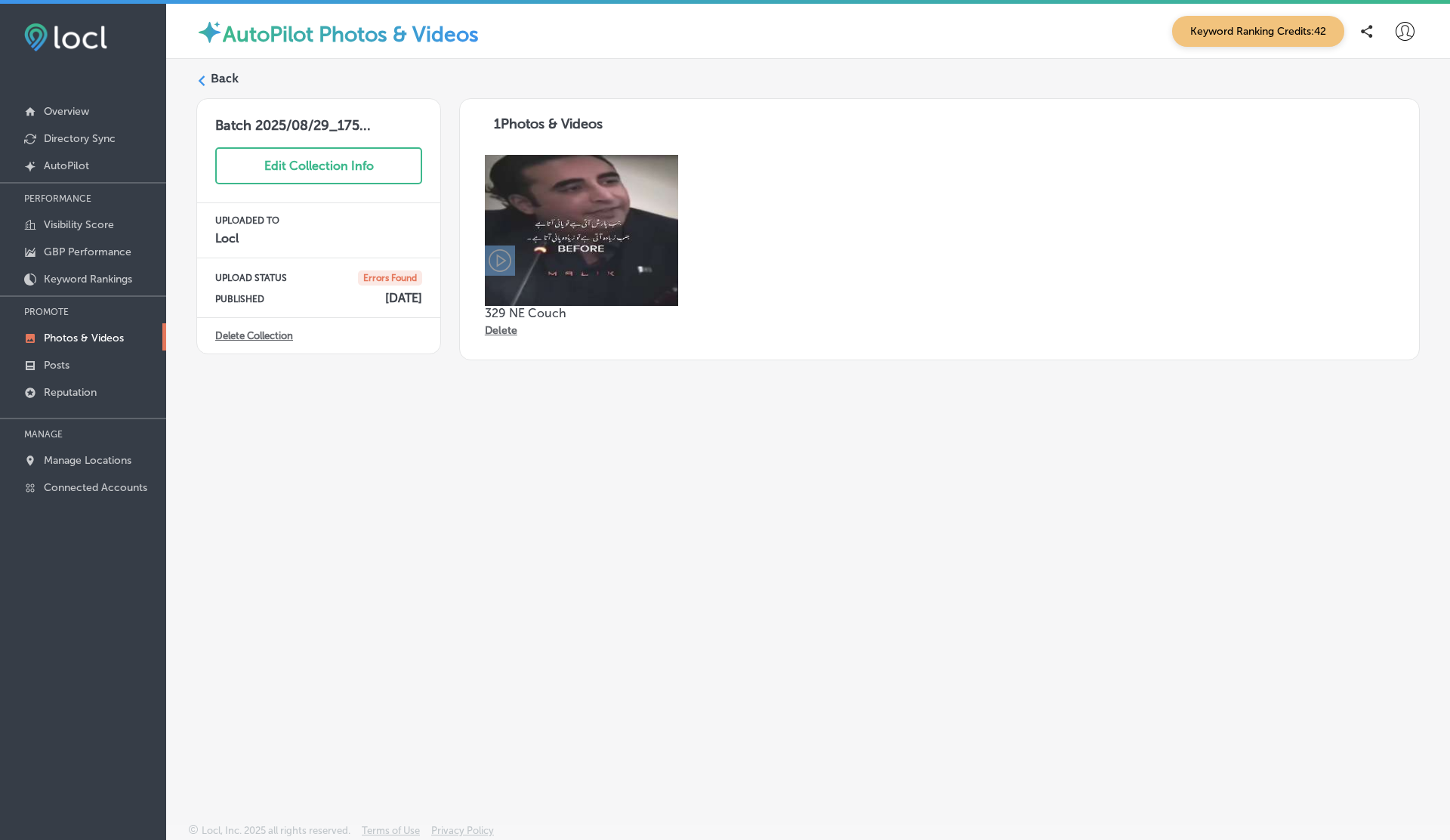
click at [498, 329] on p "Delete" at bounding box center [501, 330] width 33 height 12
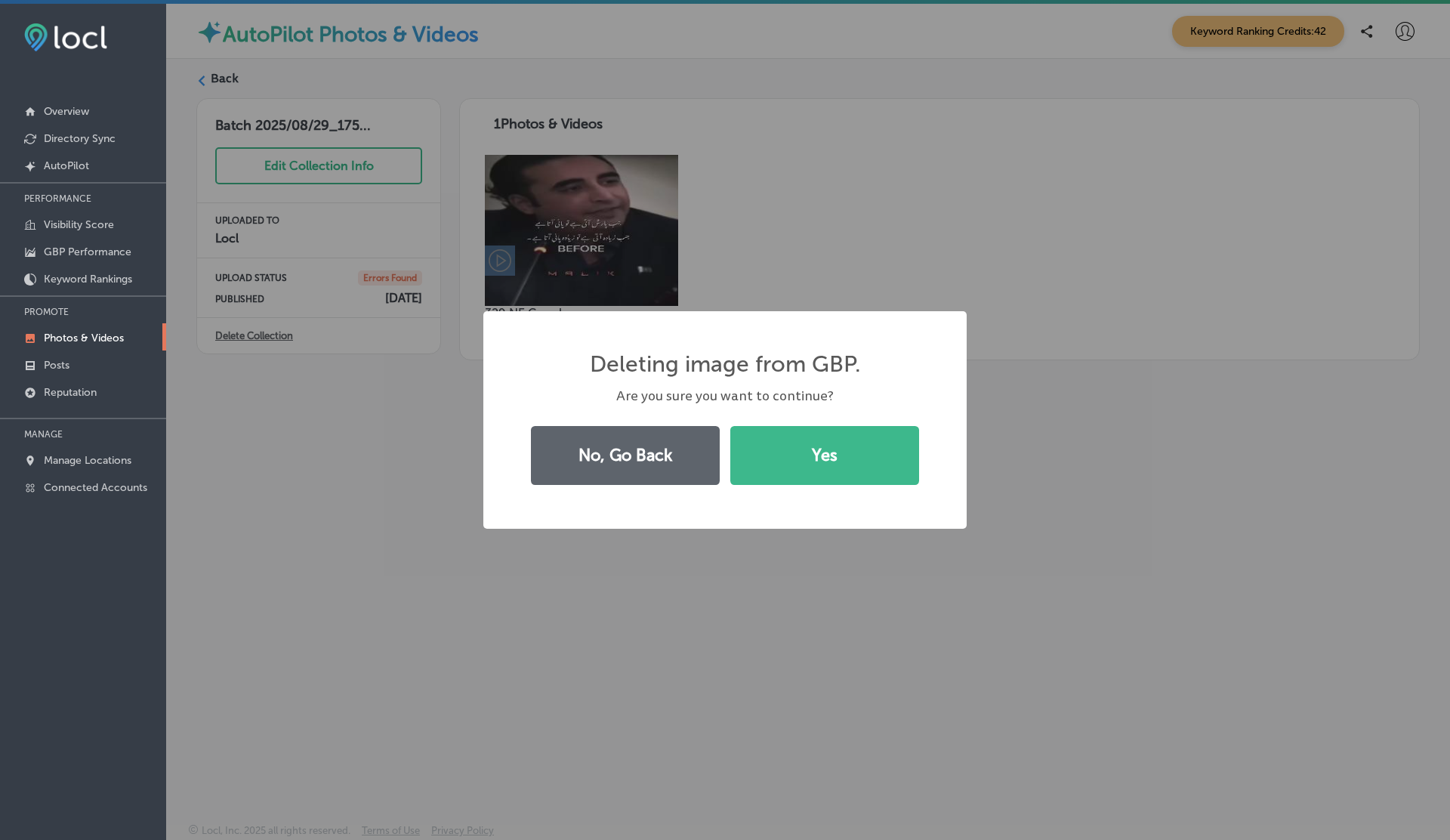
click at [731, 426] on button "Yes" at bounding box center [825, 455] width 188 height 59
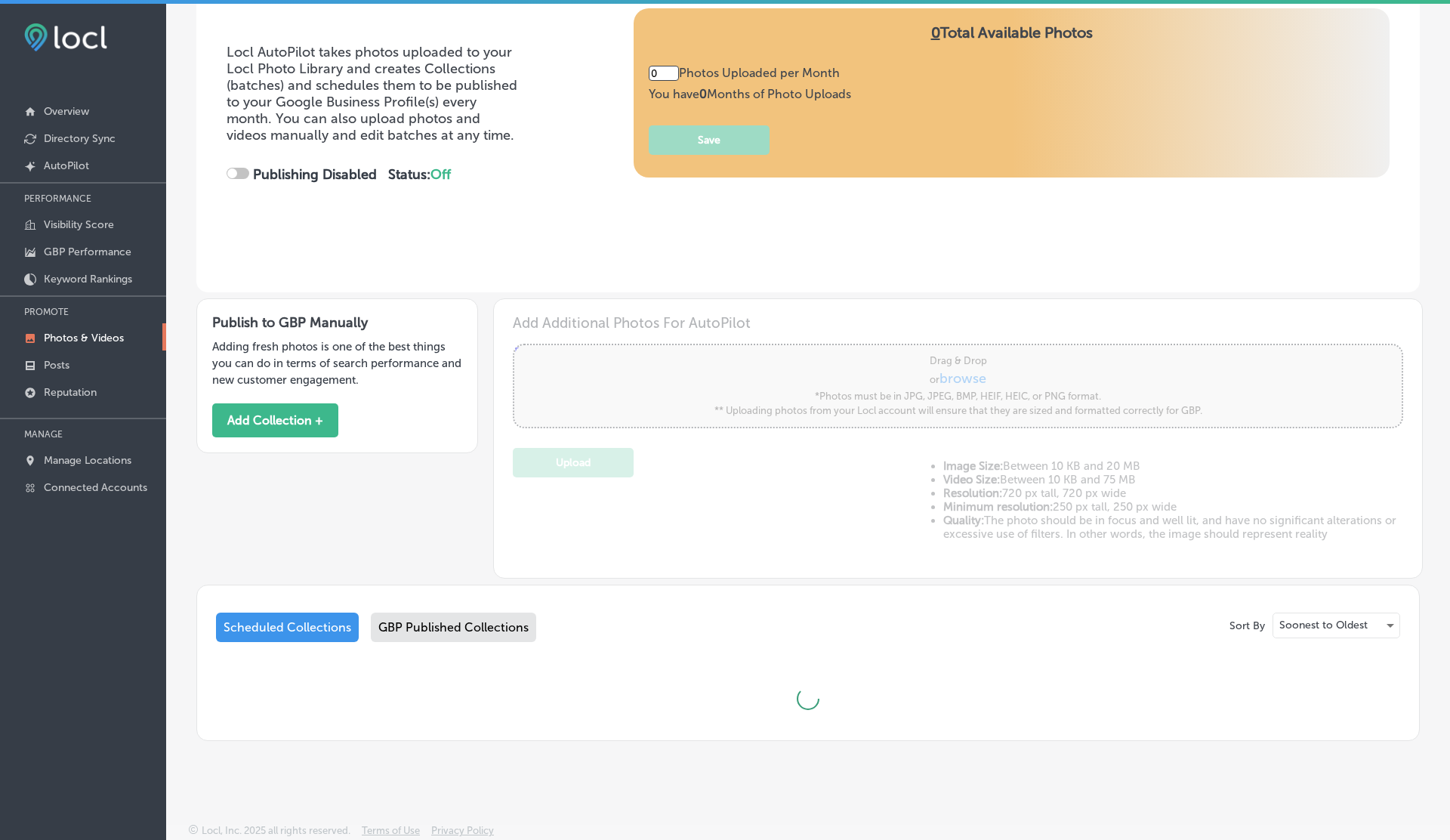
type input "5"
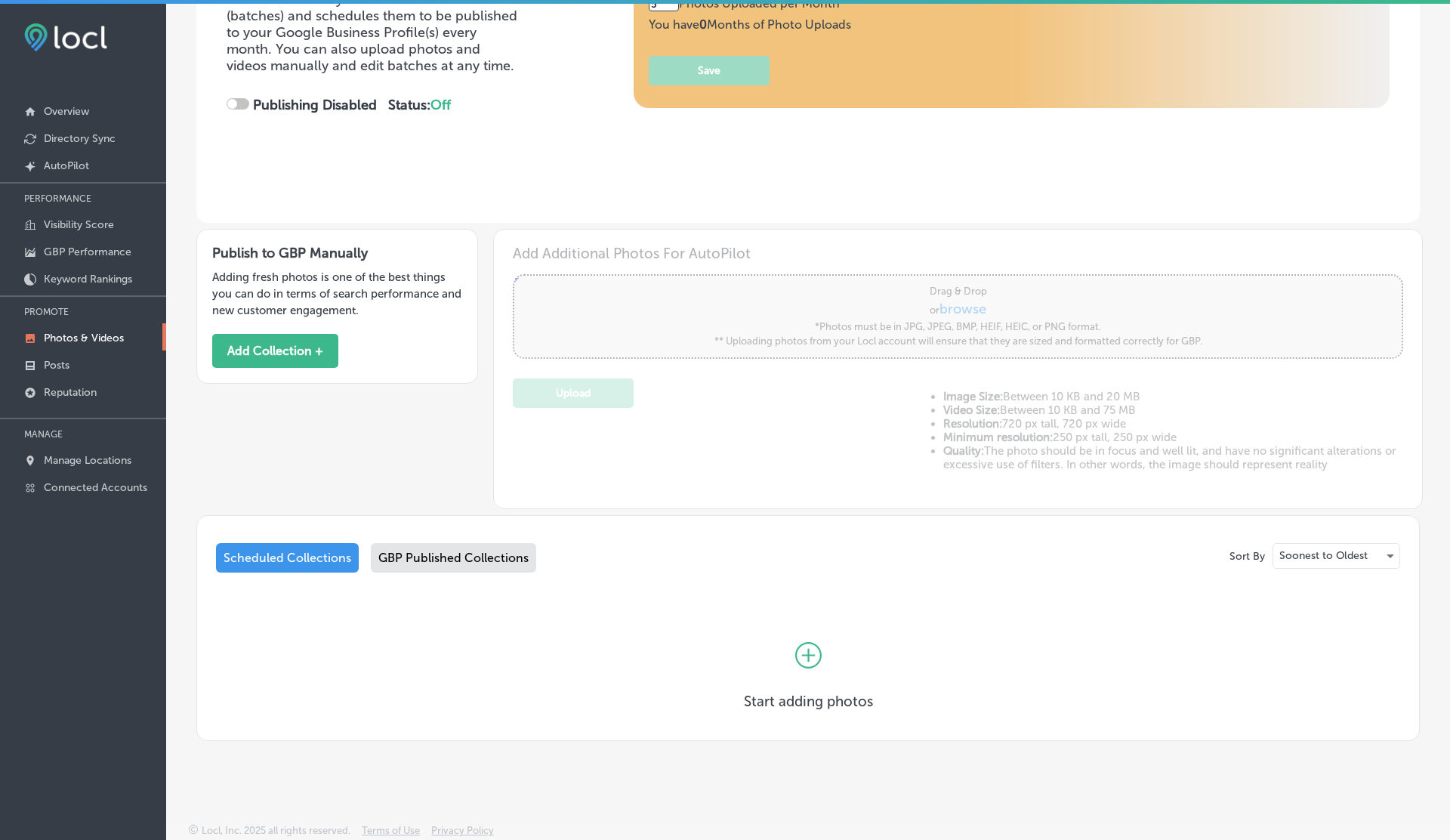
checkbox input "true"
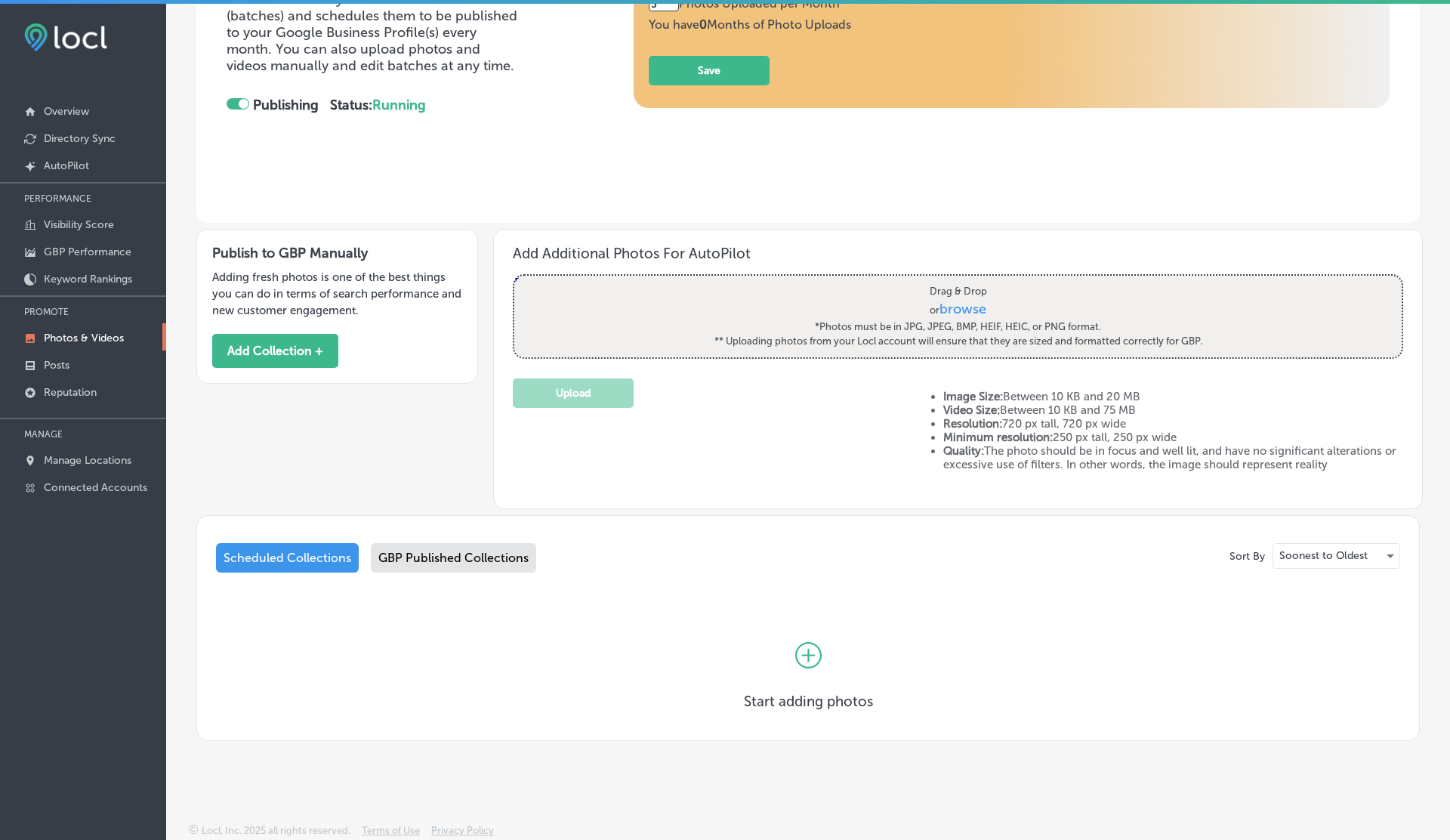
scroll to position [0, 0]
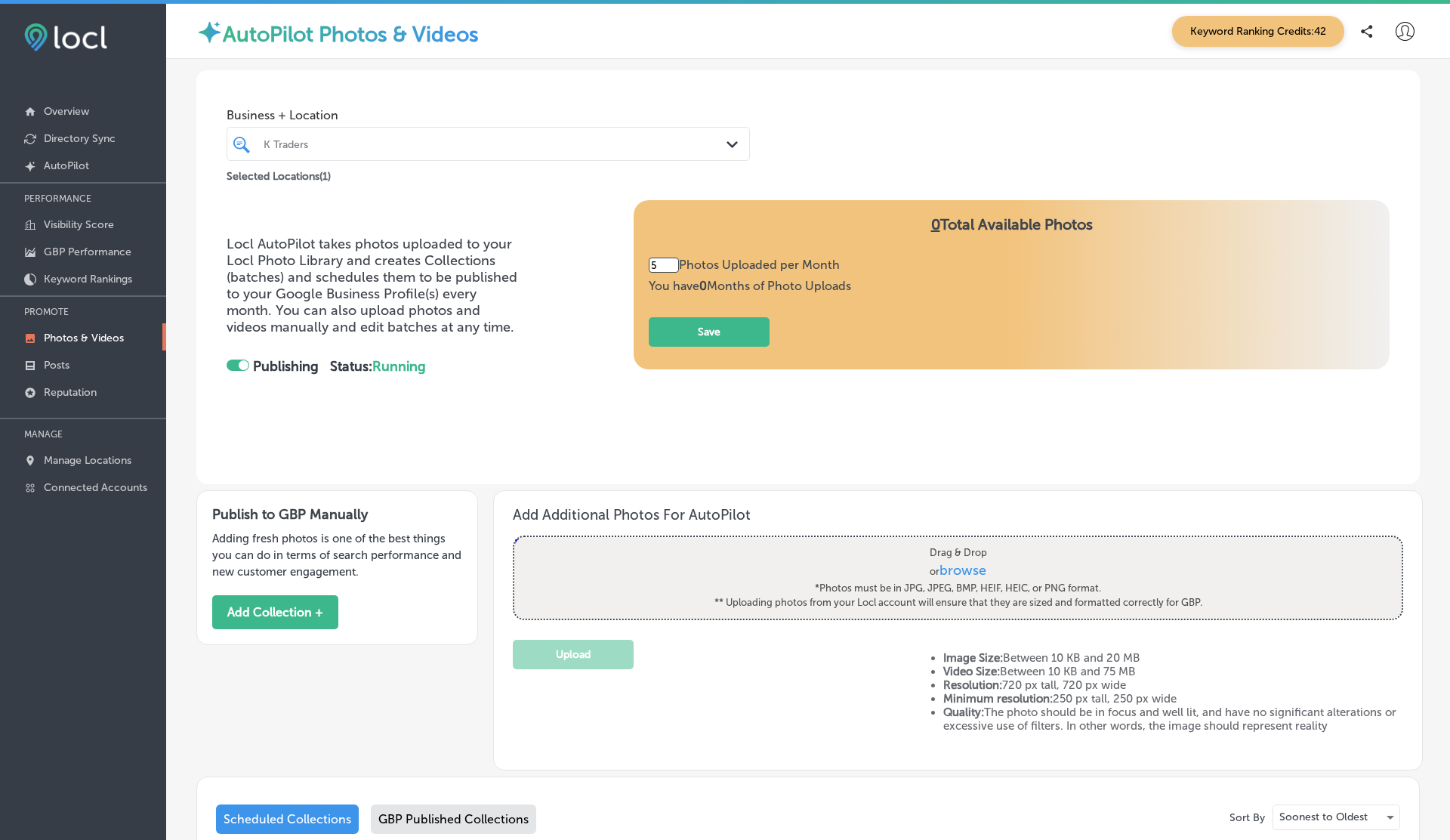
click at [1405, 37] on icon at bounding box center [1406, 32] width 19 height 19
